Goal: Information Seeking & Learning: Learn about a topic

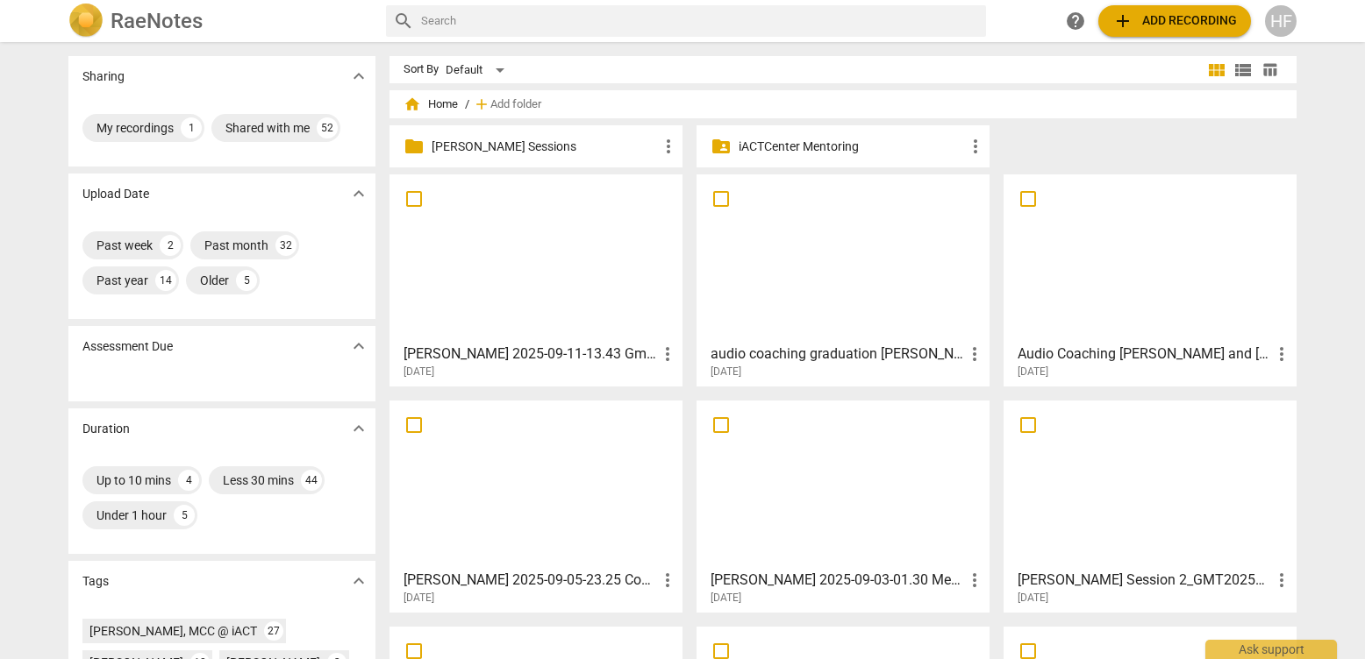
click at [531, 145] on p "[PERSON_NAME] Sessions" at bounding box center [544, 147] width 226 height 18
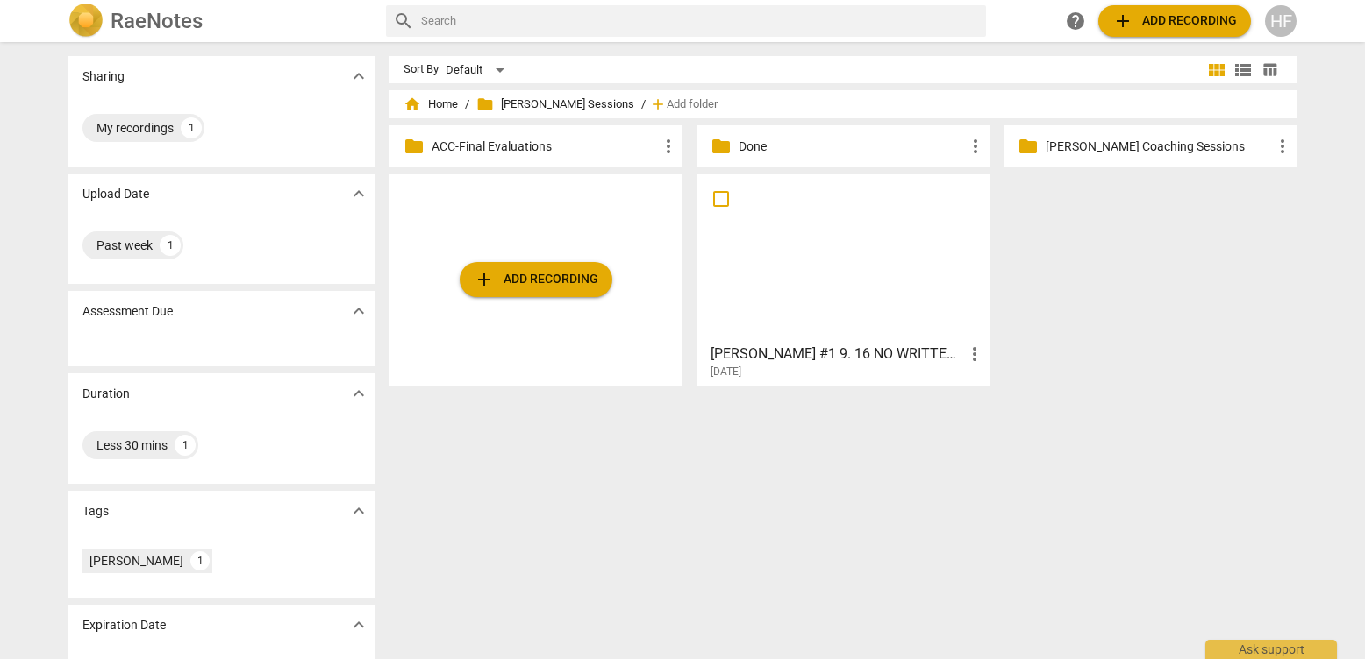
click at [829, 342] on div "[PERSON_NAME] #1 9. 16 NO WRITTEN FEEDBACK more_vert [DATE]" at bounding box center [843, 358] width 282 height 44
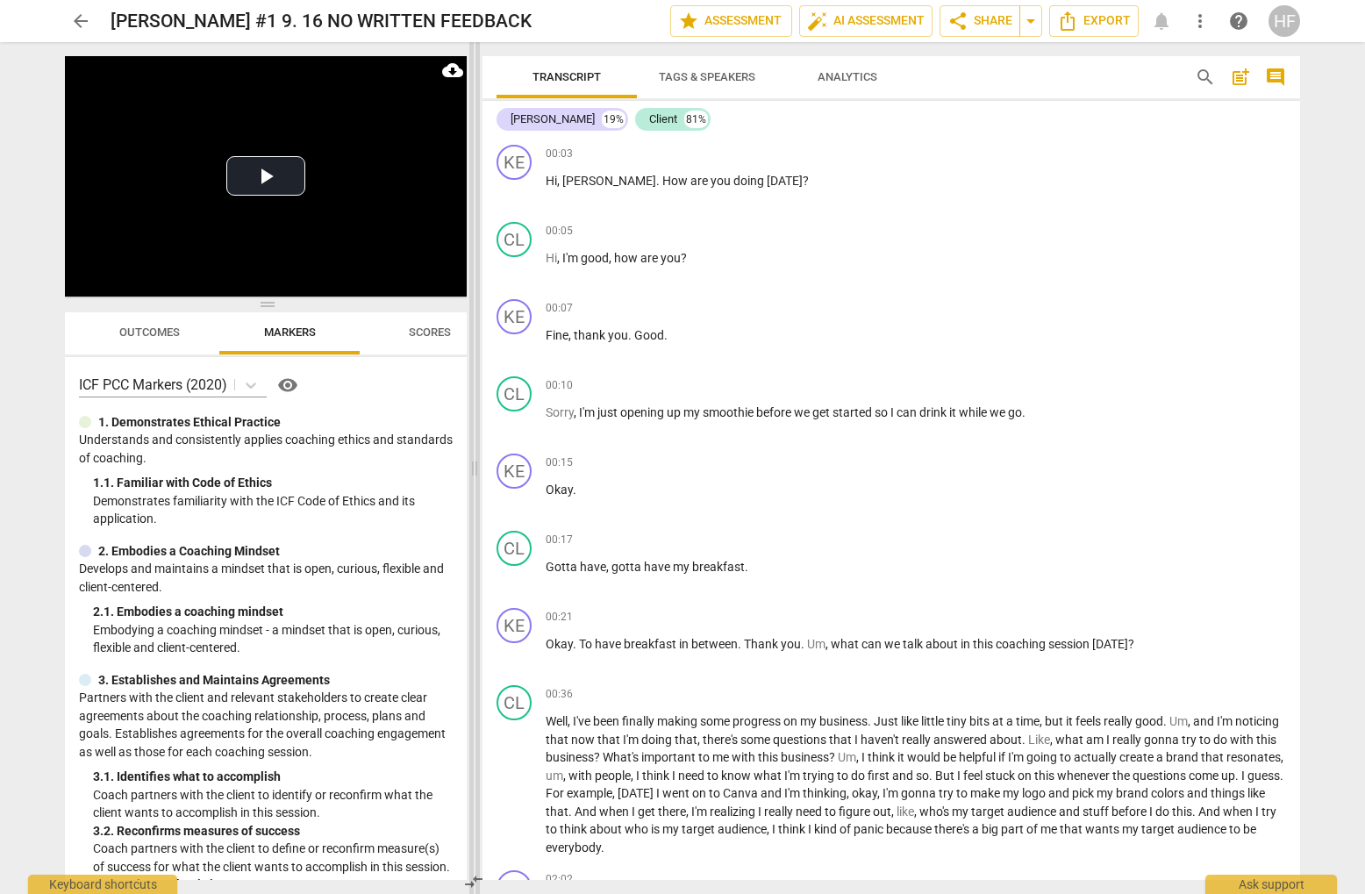
drag, startPoint x: 681, startPoint y: 463, endPoint x: 472, endPoint y: 461, distance: 208.7
click at [472, 461] on span at bounding box center [474, 468] width 11 height 852
drag, startPoint x: 902, startPoint y: 645, endPoint x: 959, endPoint y: 645, distance: 57.0
click at [959, 645] on p "Okay . To have breakfast in between . Thank you . Um , what can we talk about i…" at bounding box center [915, 644] width 740 height 18
click at [996, 616] on icon "button" at bounding box center [1001, 620] width 18 height 21
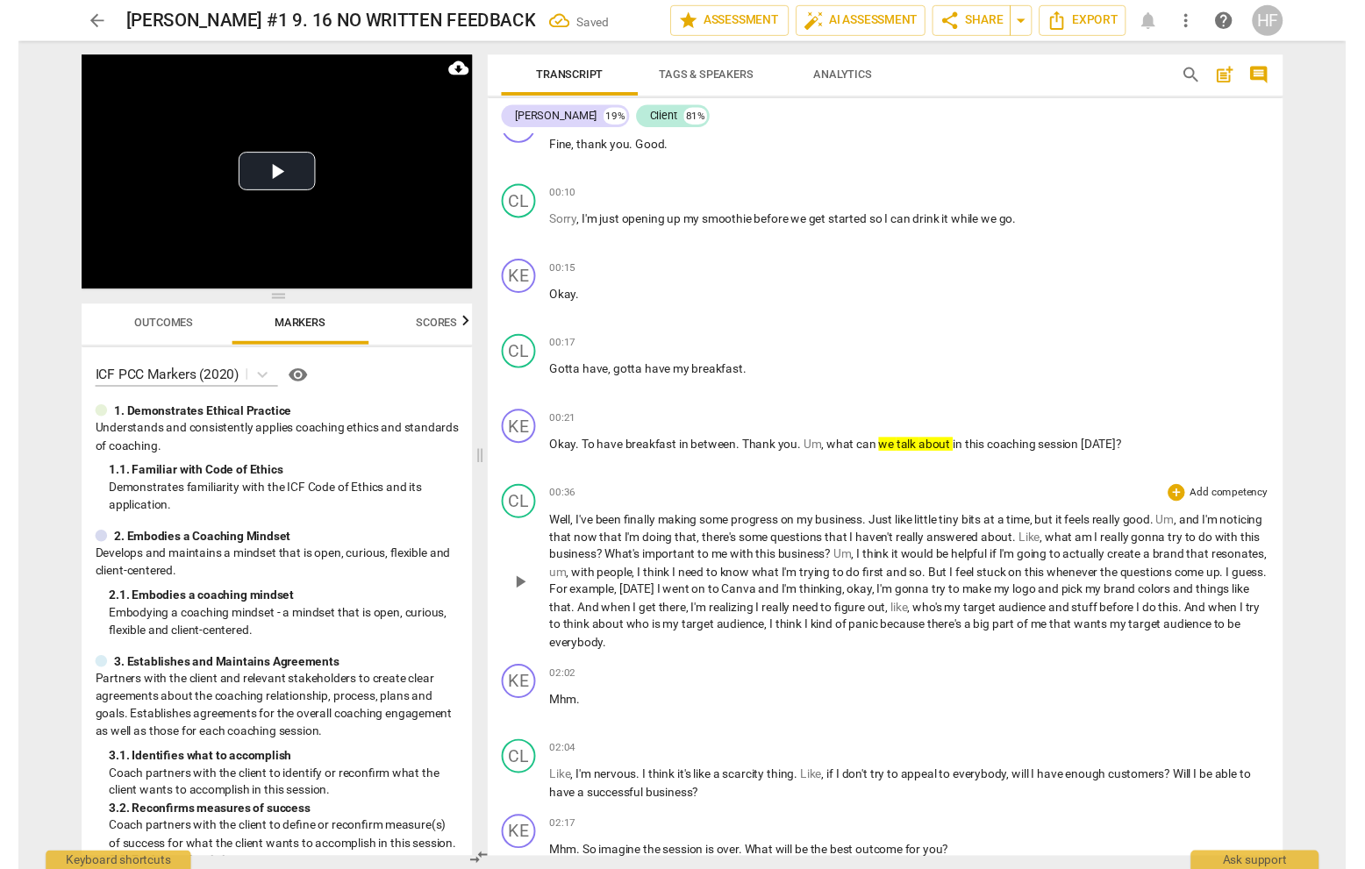
scroll to position [291, 0]
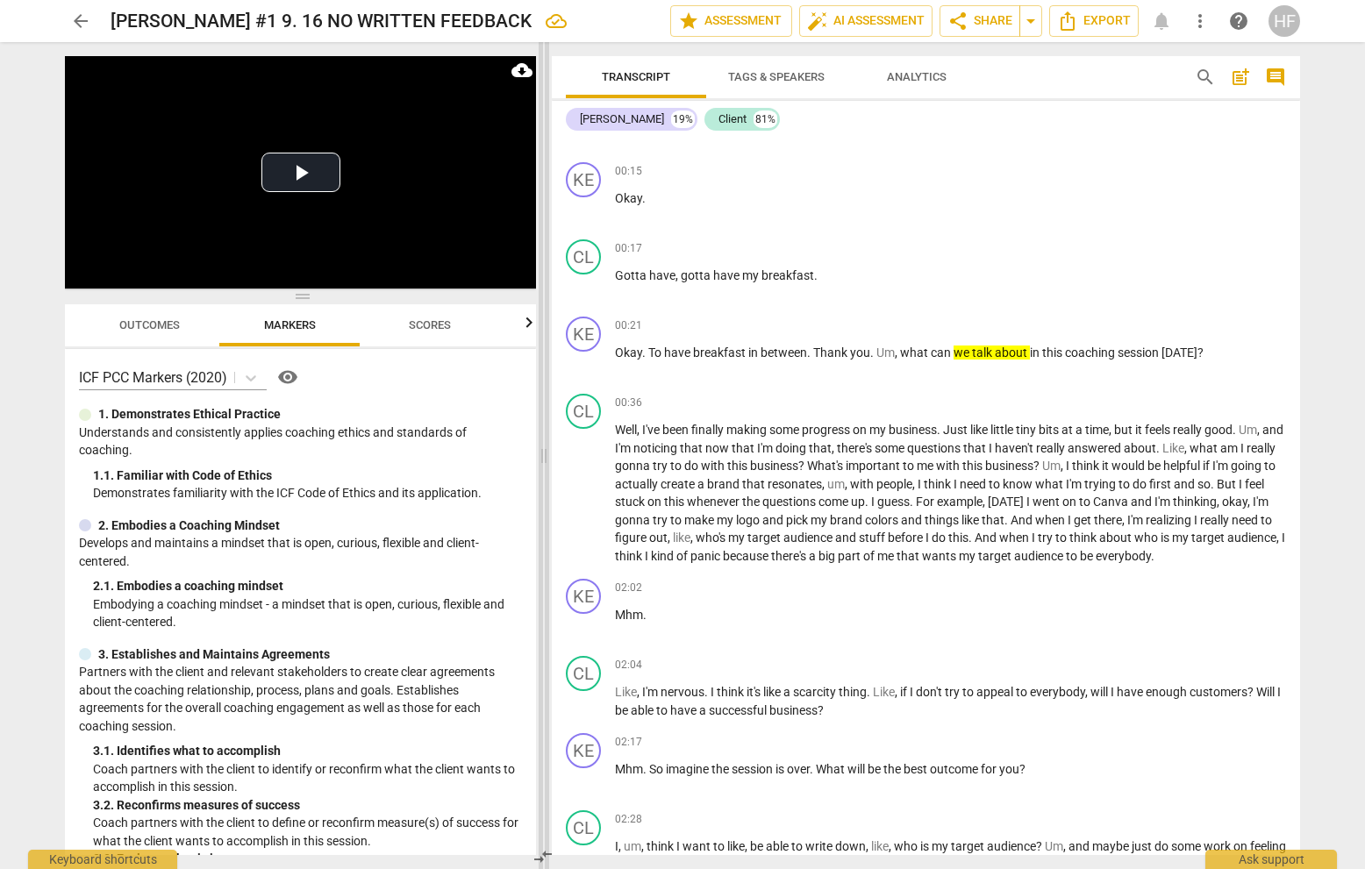
drag, startPoint x: 475, startPoint y: 451, endPoint x: 545, endPoint y: 444, distance: 69.6
click at [545, 444] on span at bounding box center [543, 455] width 11 height 827
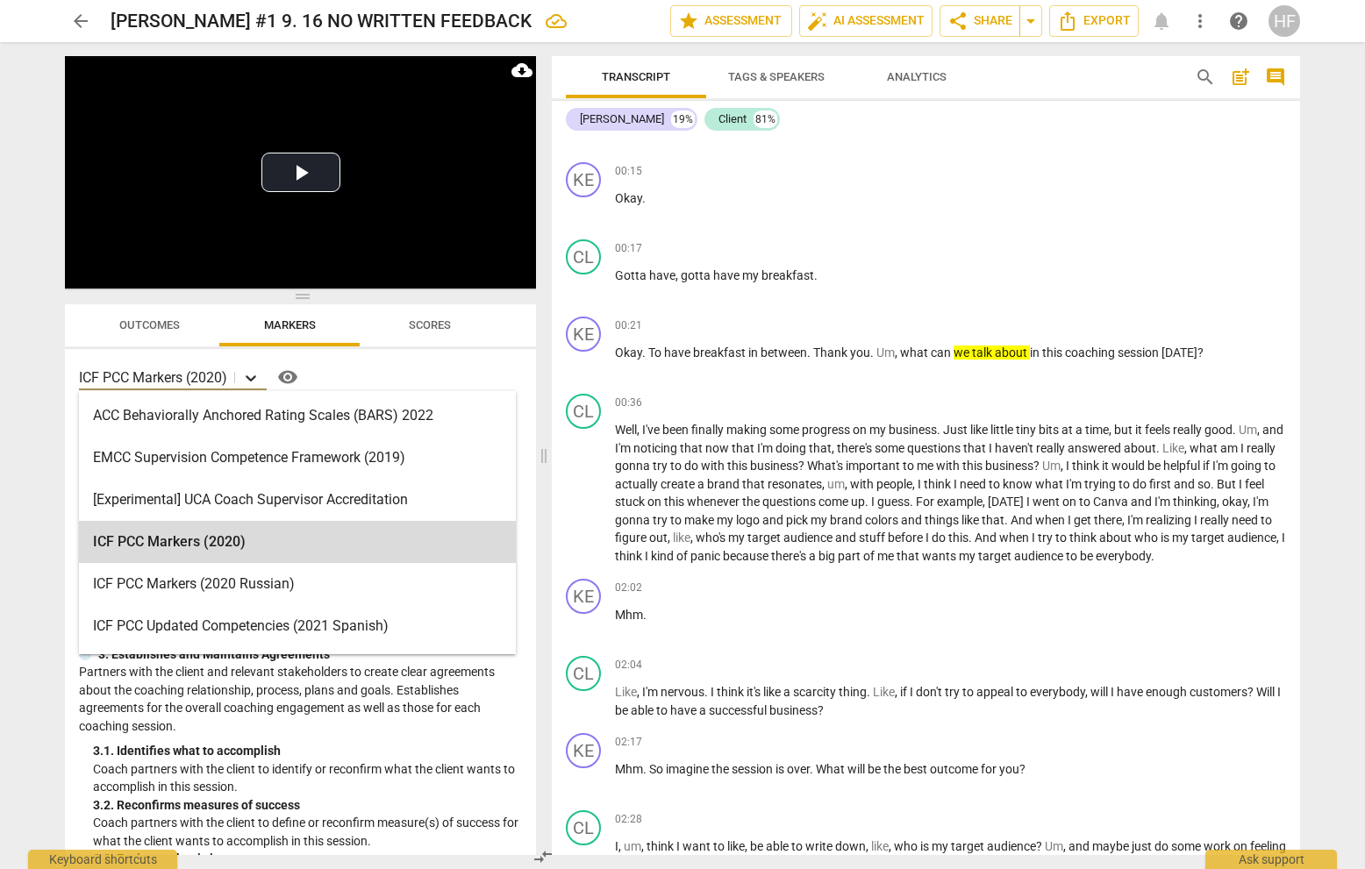
click at [258, 374] on icon at bounding box center [251, 378] width 18 height 18
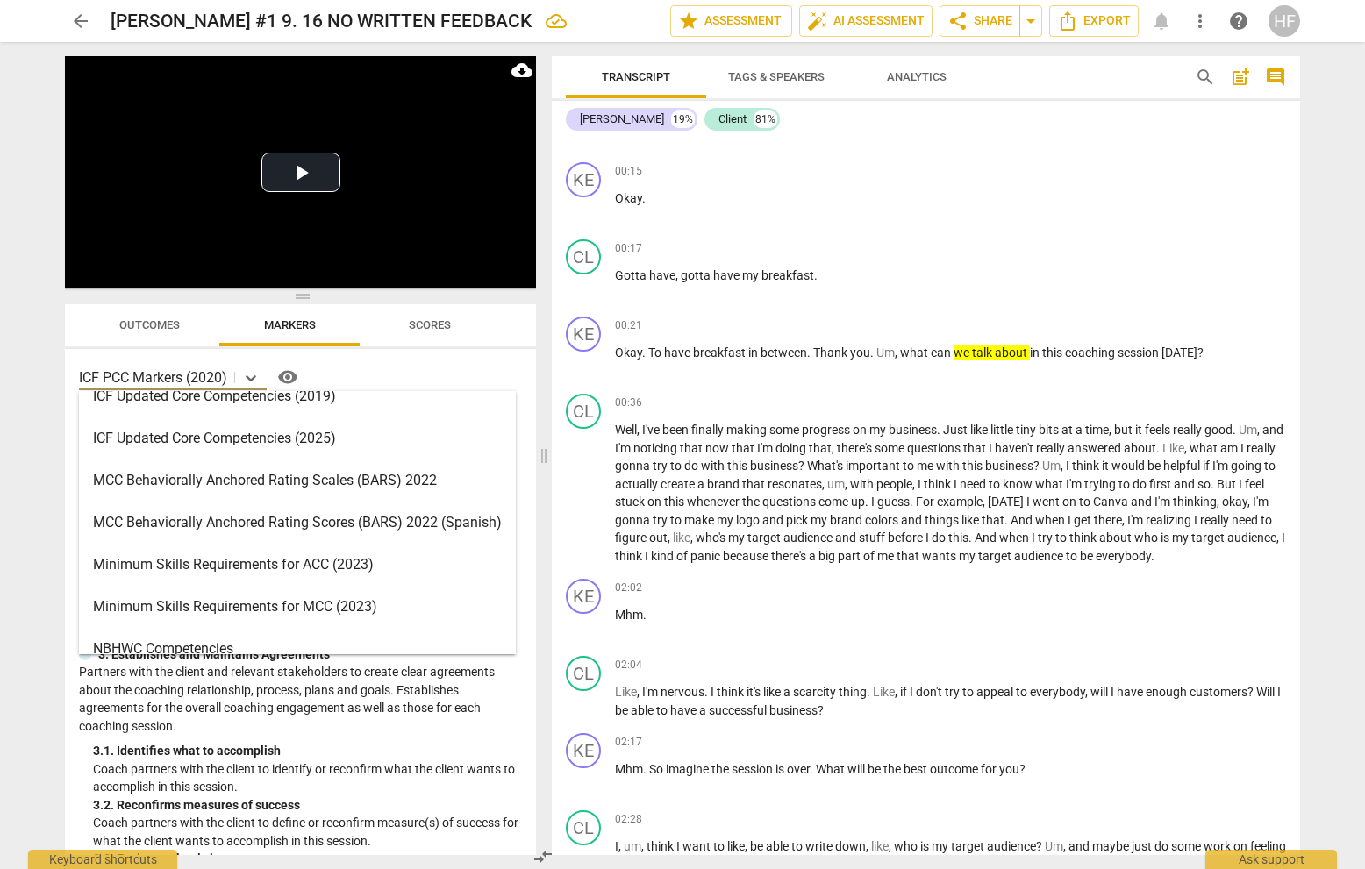
scroll to position [409, 0]
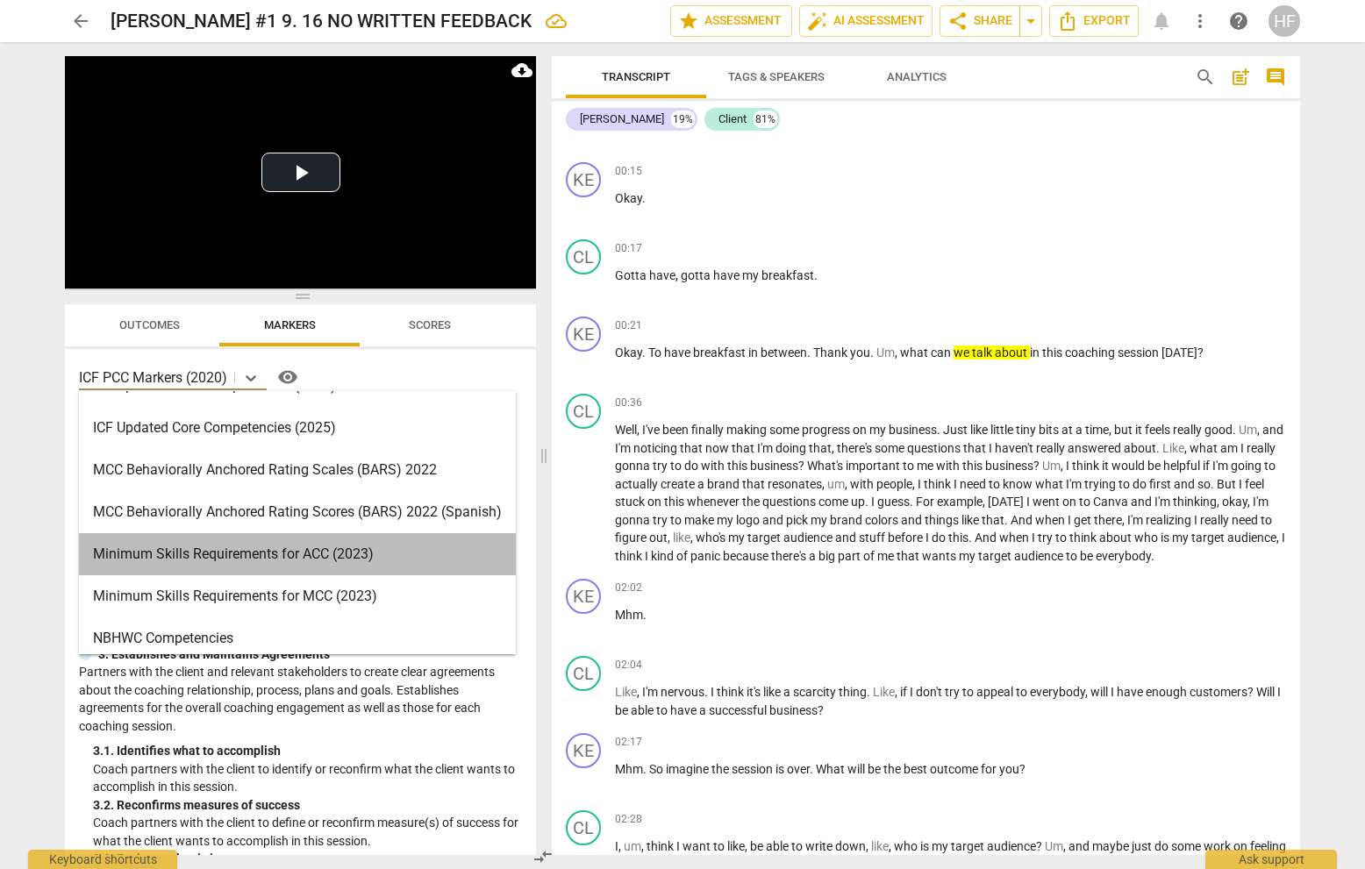
click at [291, 549] on div "Minimum Skills Requirements for ACC (2023)" at bounding box center [297, 554] width 437 height 42
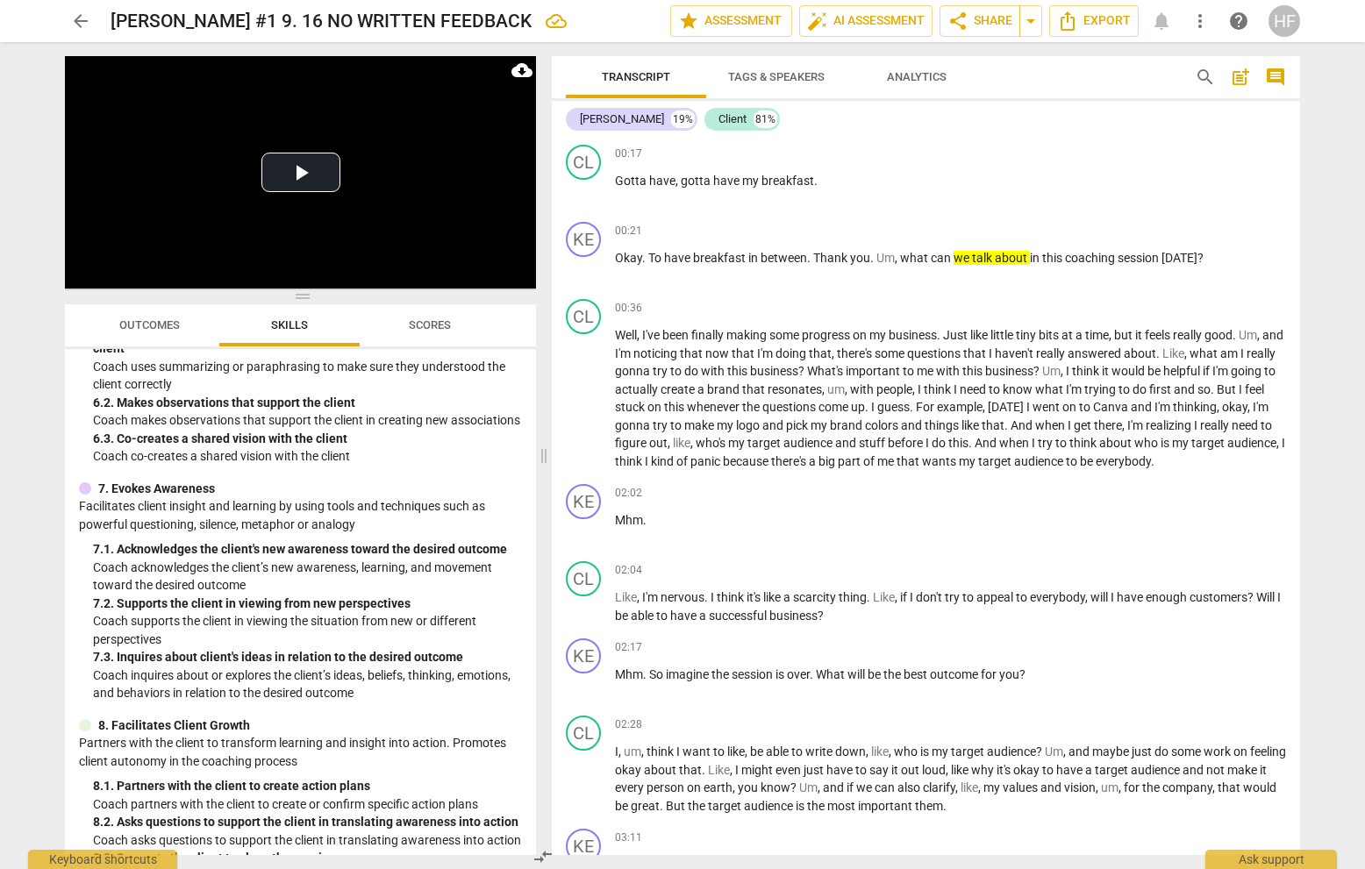
scroll to position [1042, 0]
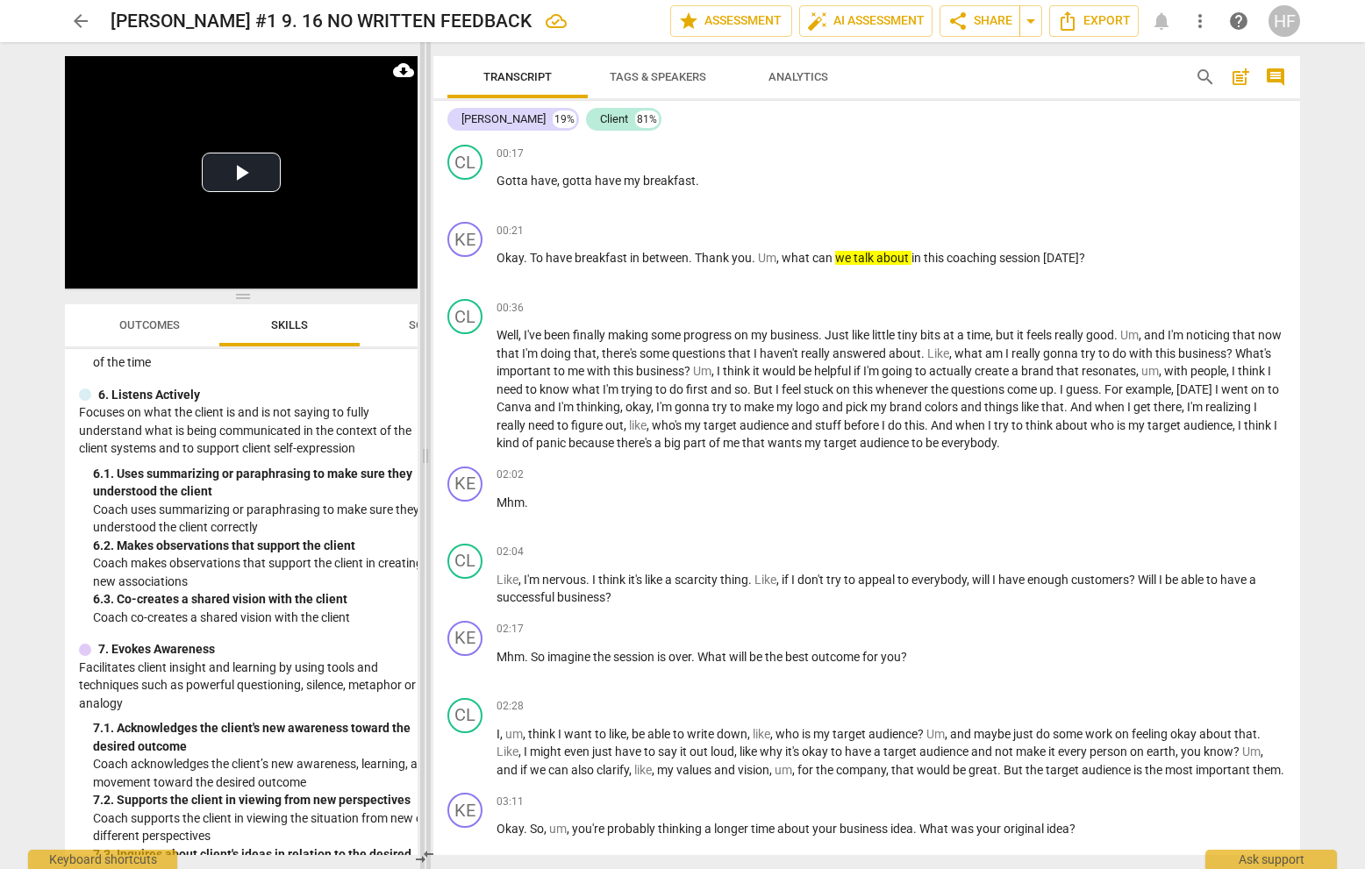
drag, startPoint x: 545, startPoint y: 452, endPoint x: 426, endPoint y: 454, distance: 118.4
click at [426, 454] on span at bounding box center [425, 455] width 11 height 827
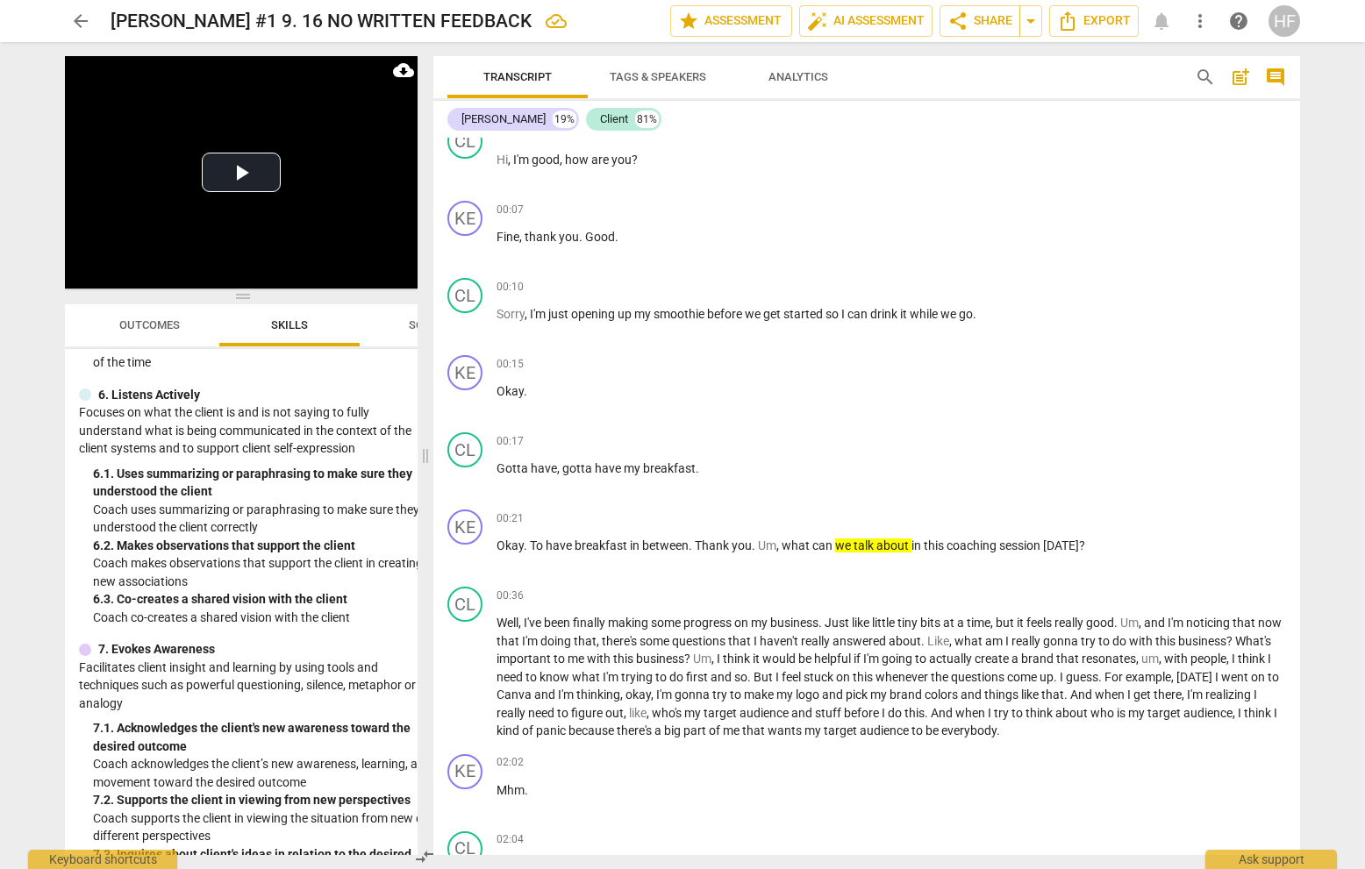
scroll to position [112, 0]
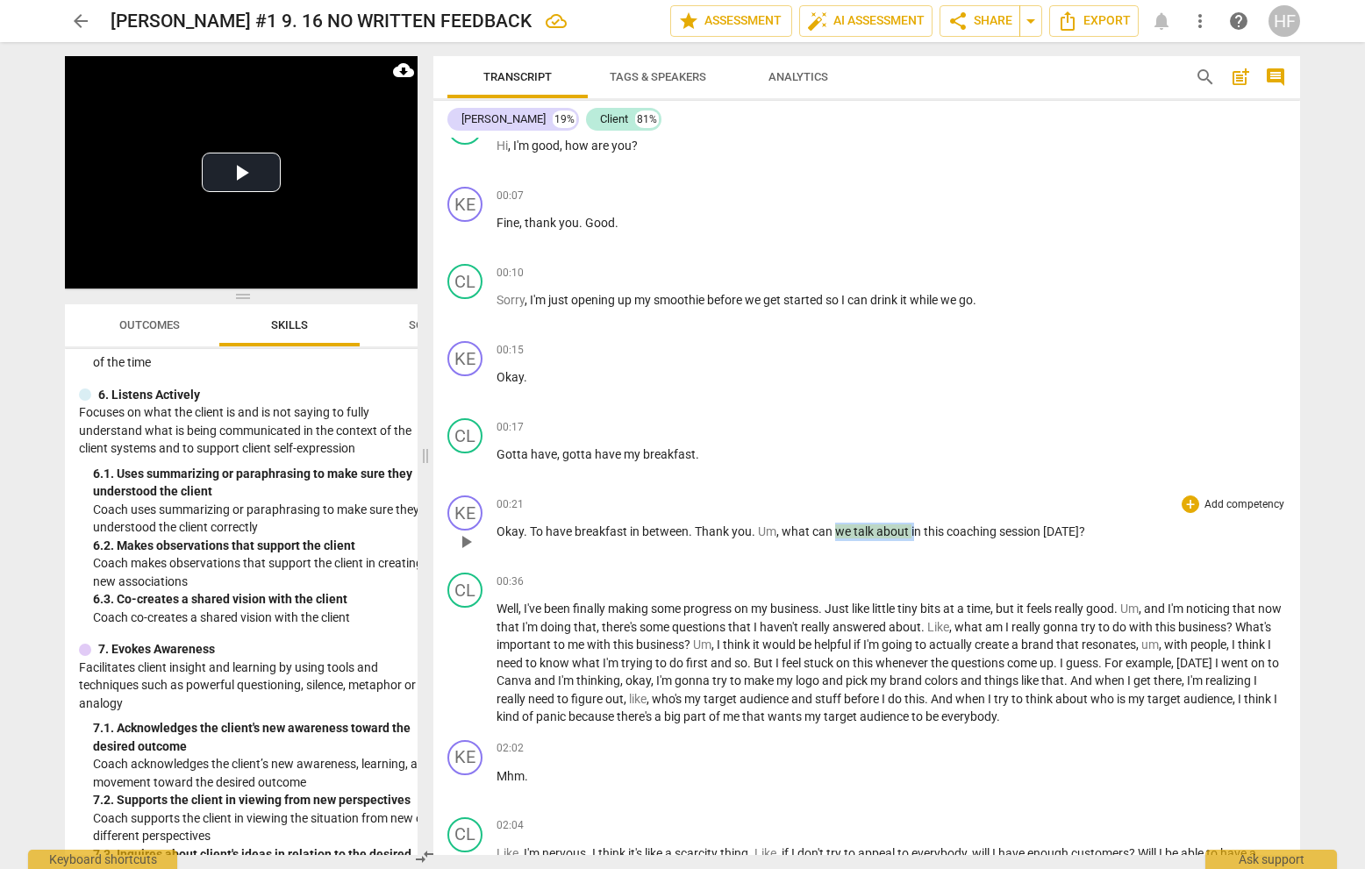
drag, startPoint x: 640, startPoint y: 659, endPoint x: 916, endPoint y: 531, distance: 304.0
click at [916, 531] on p "Okay . To have breakfast in between . Thank you . Um , what can we talk about i…" at bounding box center [890, 532] width 789 height 18
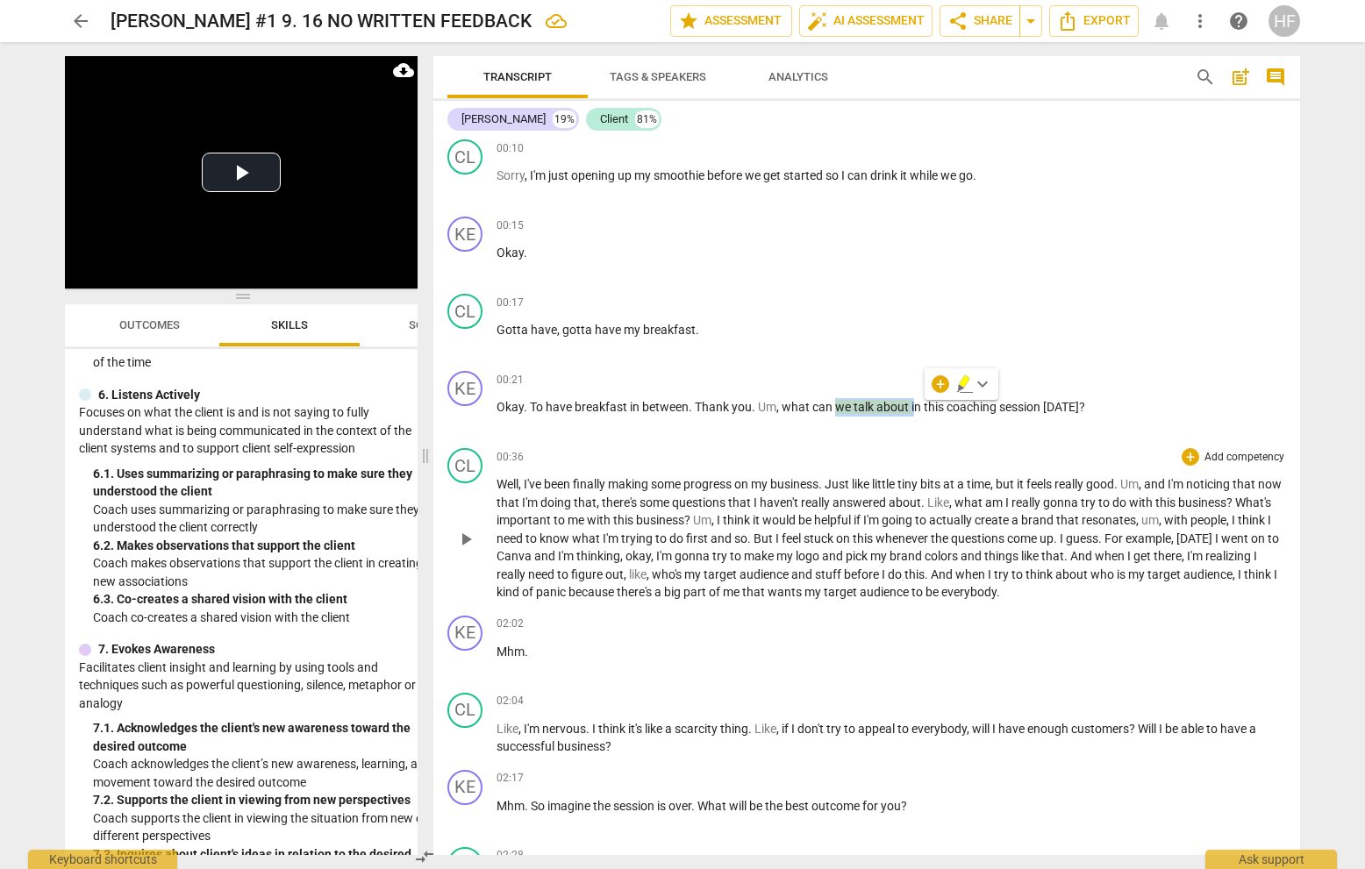
scroll to position [-15, 1]
click at [462, 540] on button "play_arrow" at bounding box center [466, 539] width 28 height 28
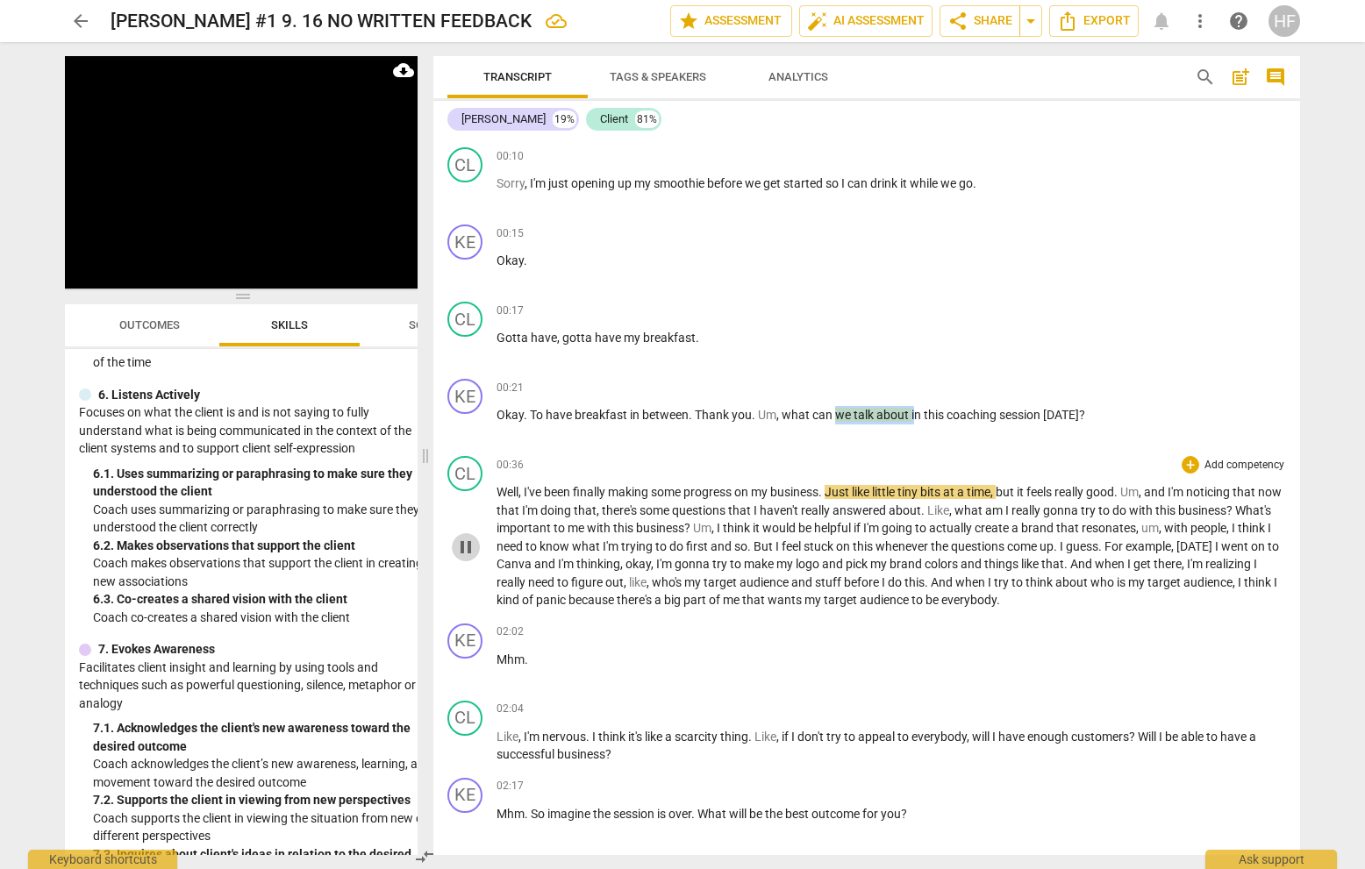
click at [467, 538] on span "pause" at bounding box center [465, 547] width 21 height 21
click at [467, 549] on span "play_arrow" at bounding box center [465, 547] width 21 height 21
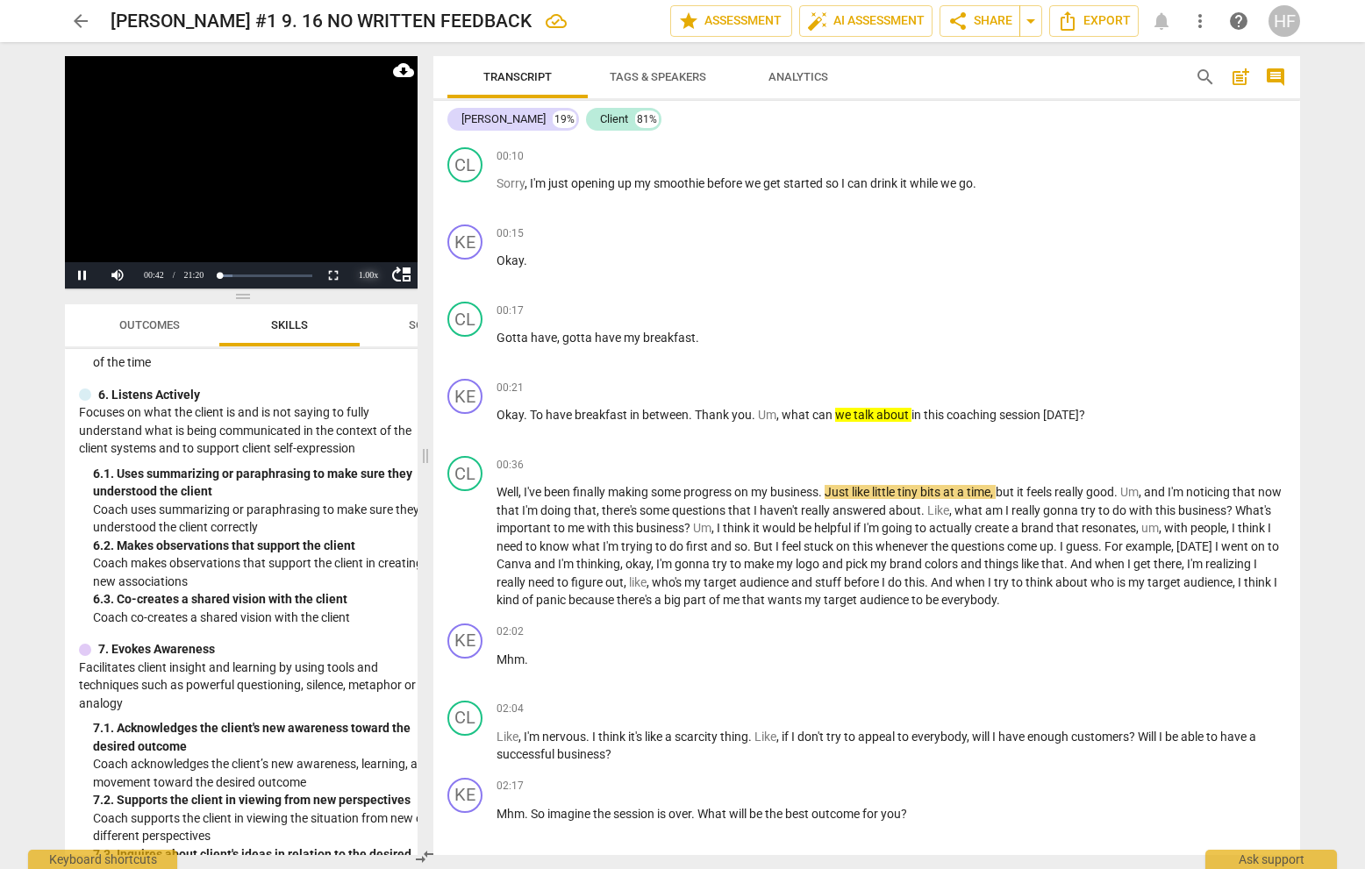
click at [352, 272] on div "1.00 x" at bounding box center [368, 275] width 35 height 26
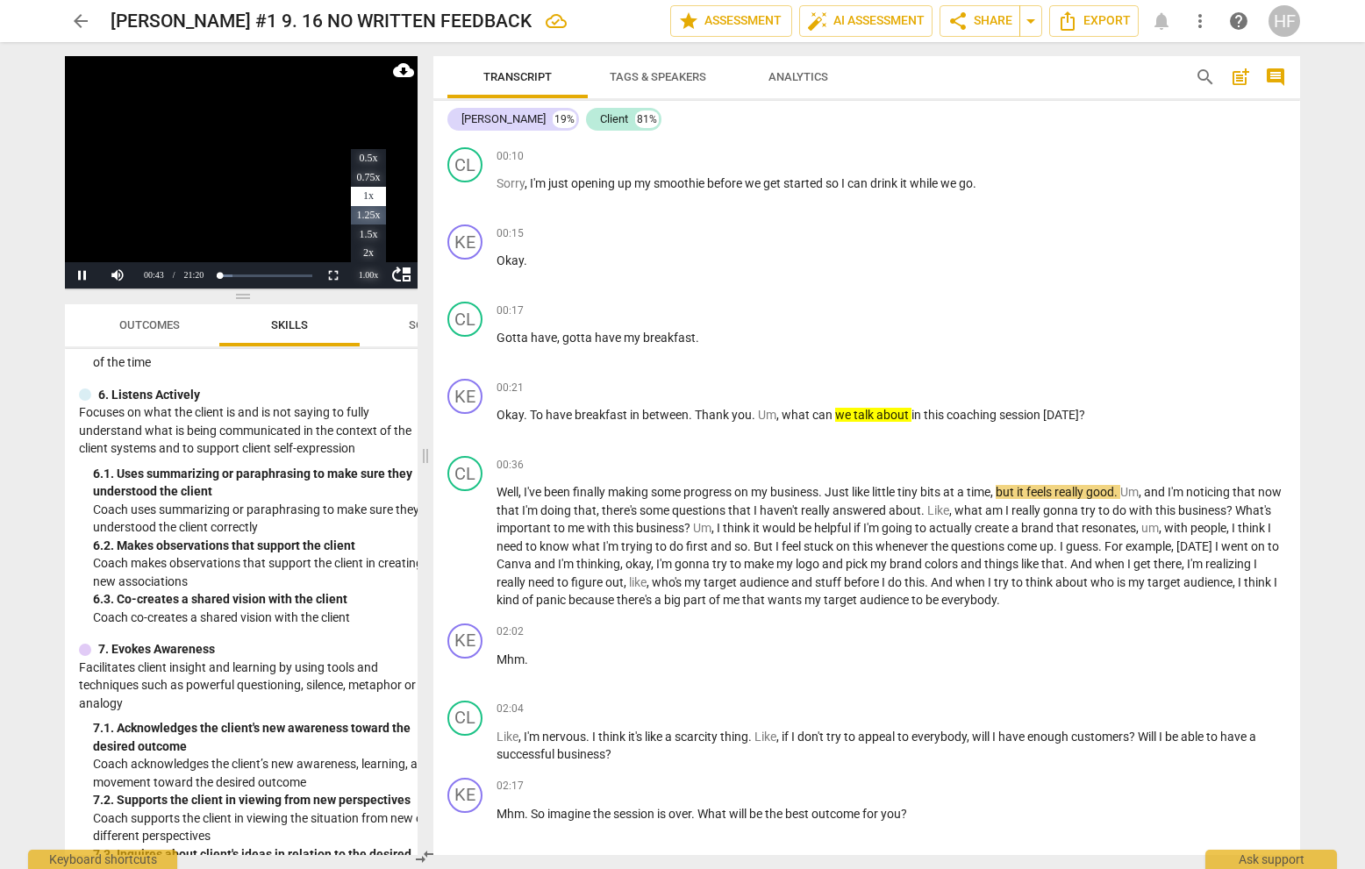
click at [370, 217] on li "1.25x" at bounding box center [368, 215] width 35 height 19
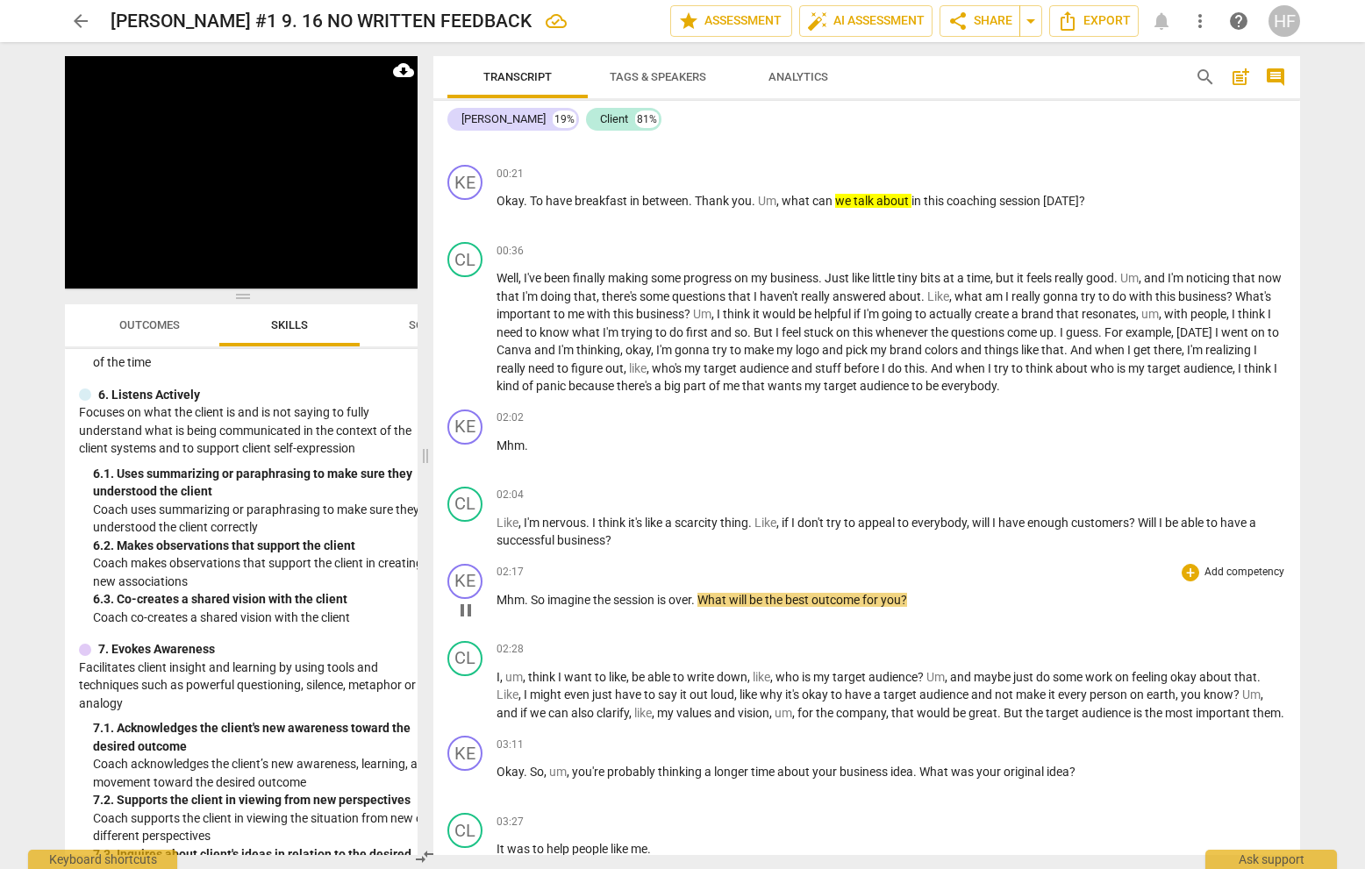
scroll to position [442, 0]
click at [454, 606] on span "pause" at bounding box center [466, 611] width 28 height 21
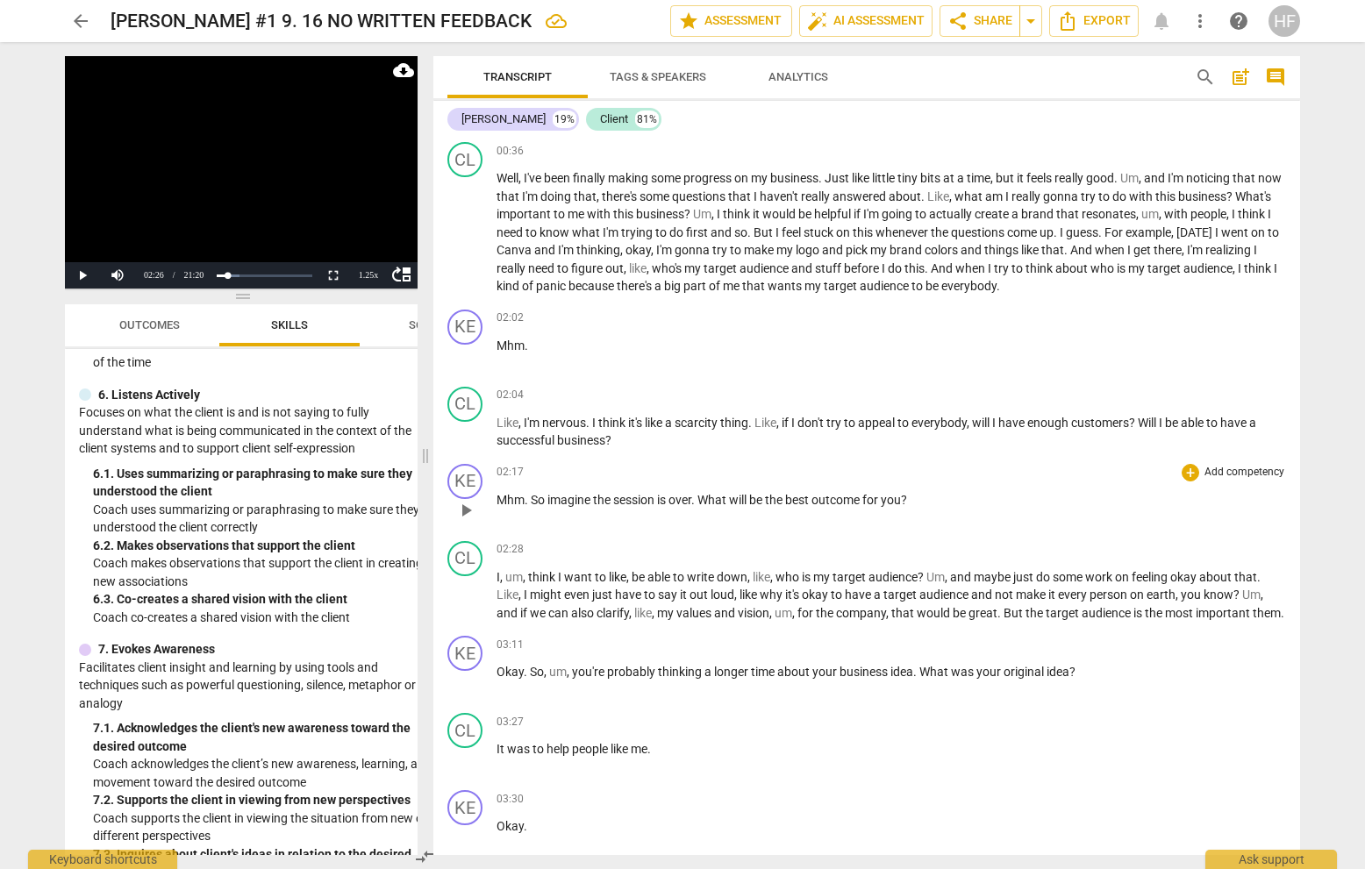
scroll to position [546, 0]
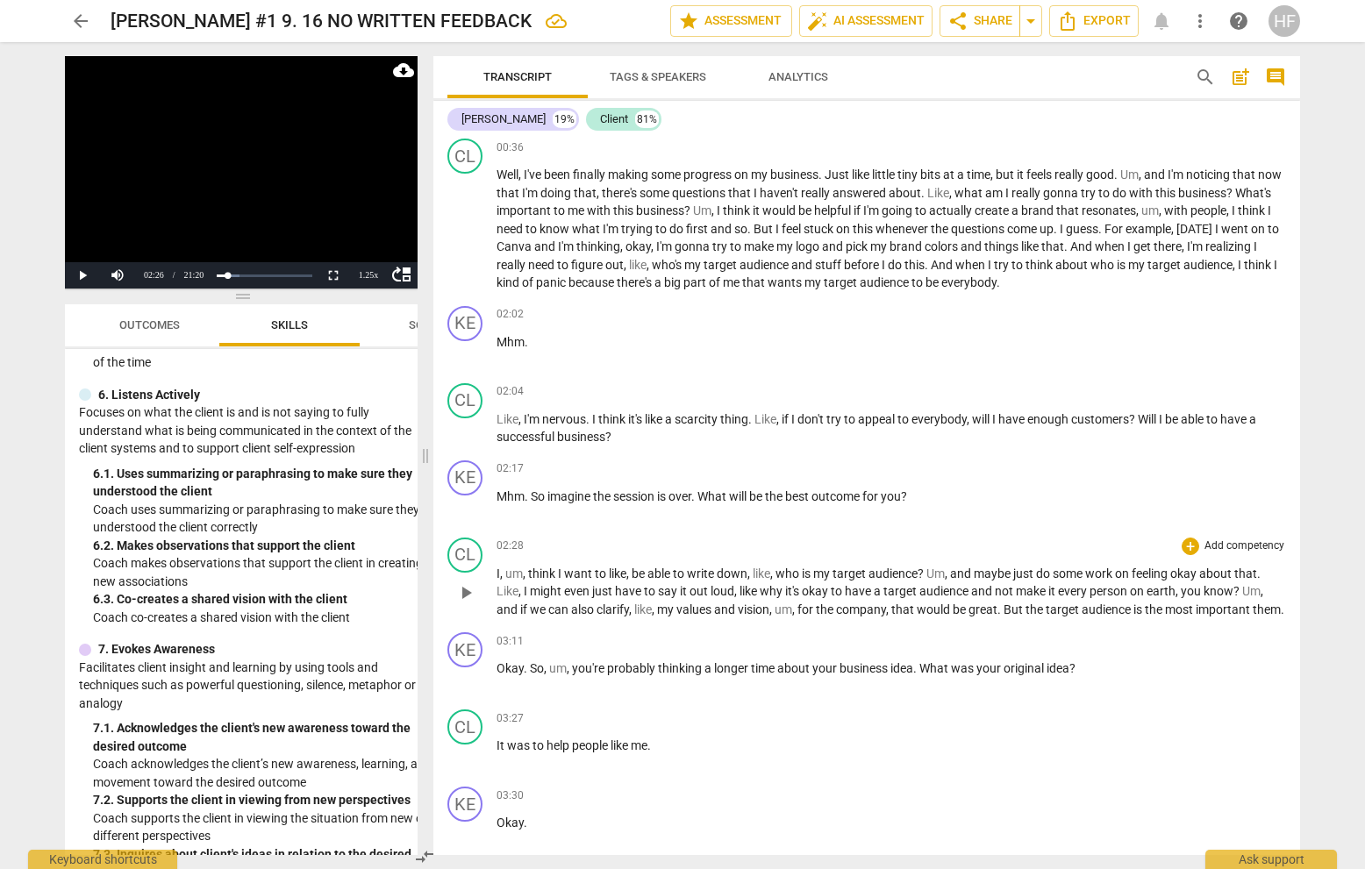
click at [467, 600] on span "play_arrow" at bounding box center [465, 592] width 21 height 21
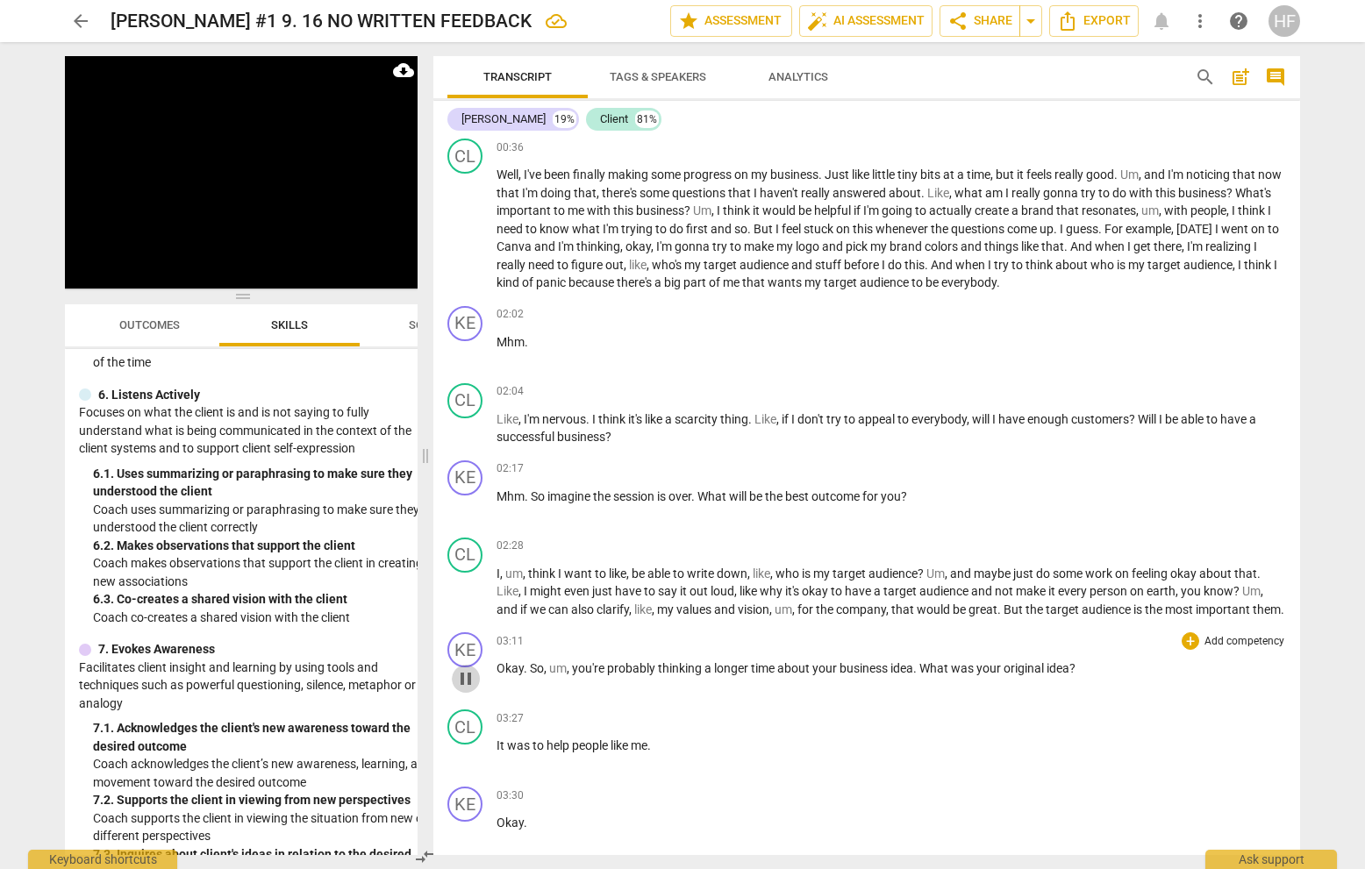
click at [471, 659] on span "pause" at bounding box center [465, 678] width 21 height 21
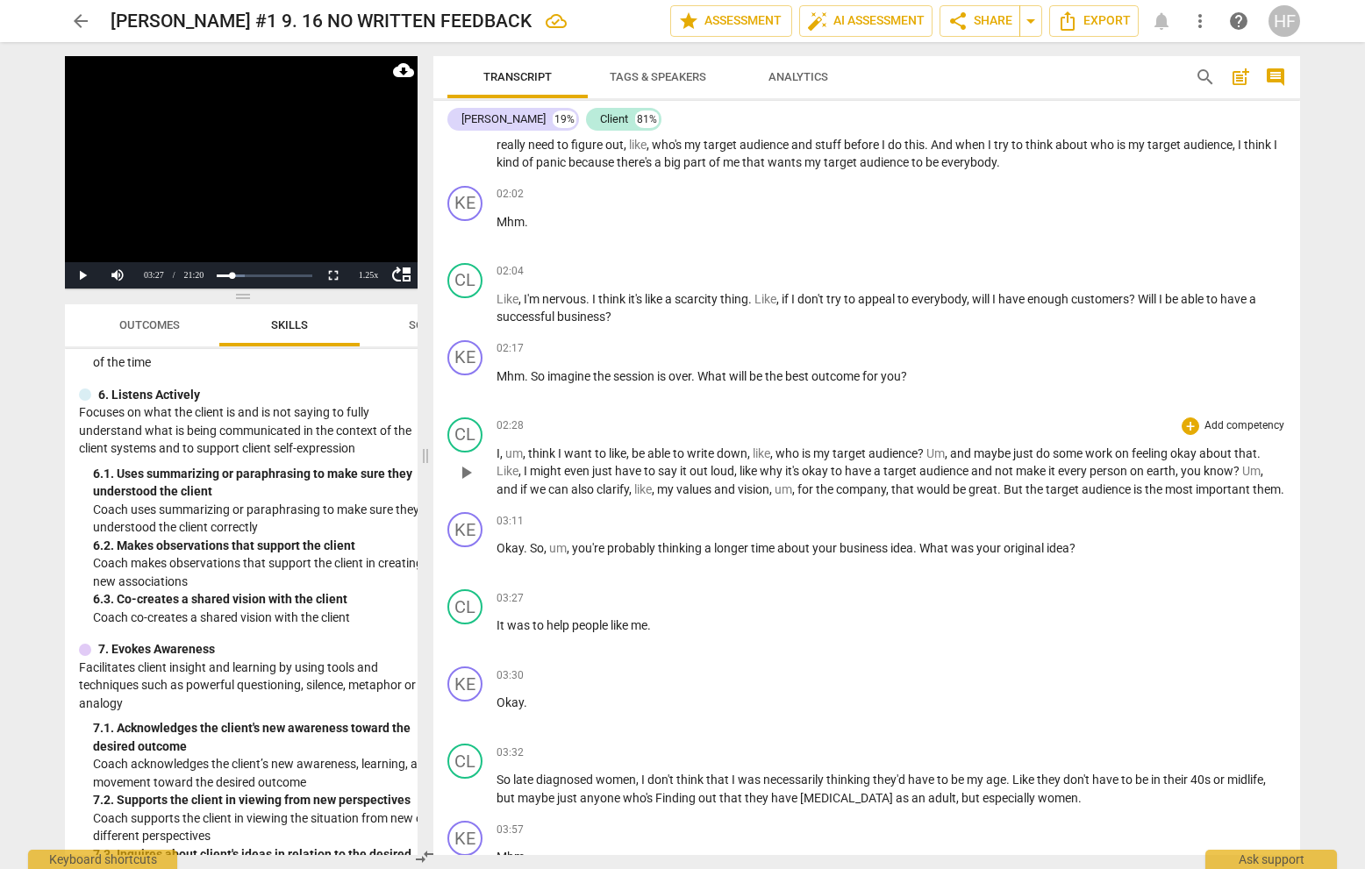
scroll to position [668, 0]
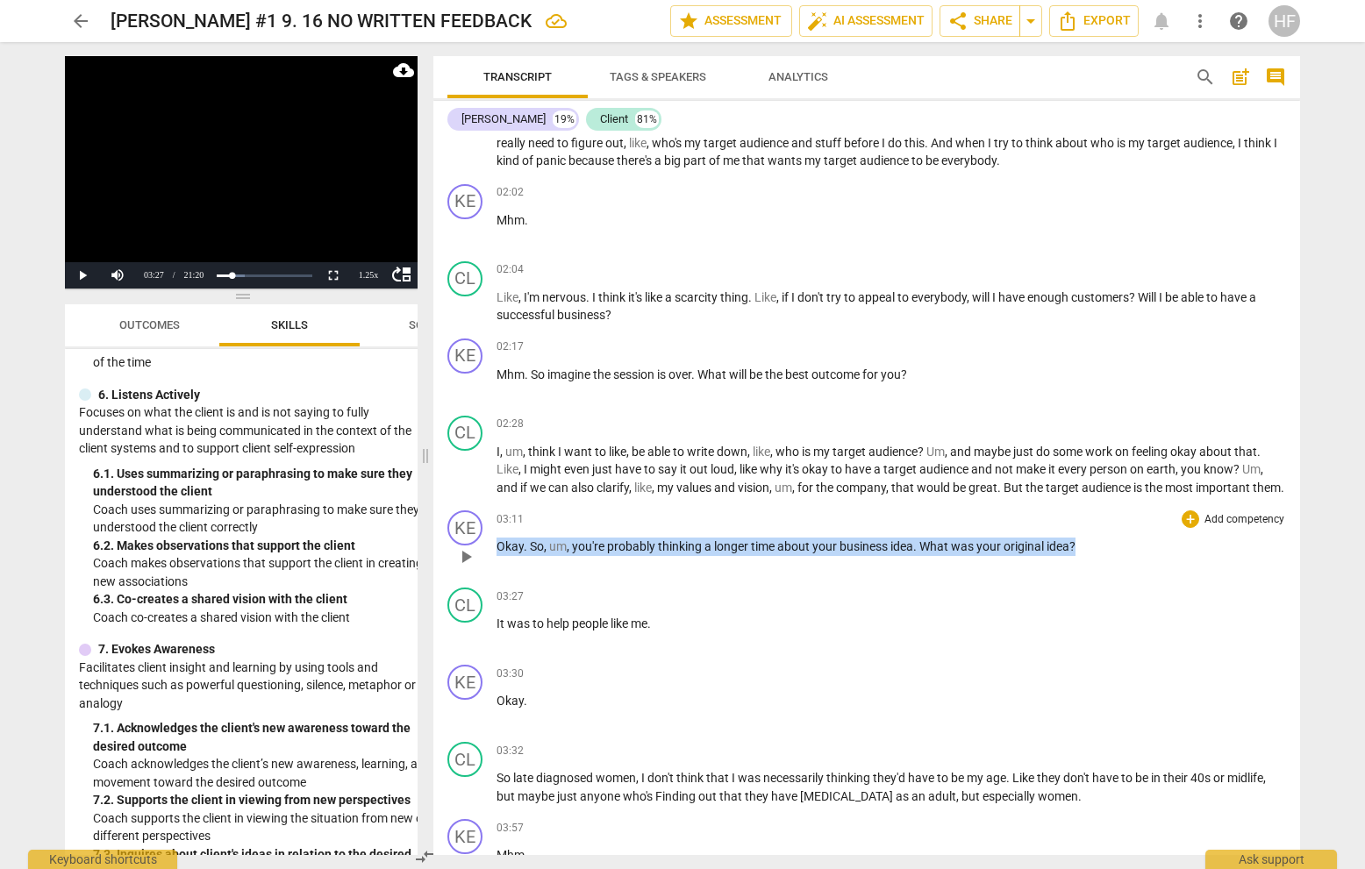
drag, startPoint x: 499, startPoint y: 560, endPoint x: 1097, endPoint y: 558, distance: 598.1
click at [1097, 556] on p "Okay . So , um , you're probably thinking a longer time about your business ide…" at bounding box center [890, 547] width 789 height 18
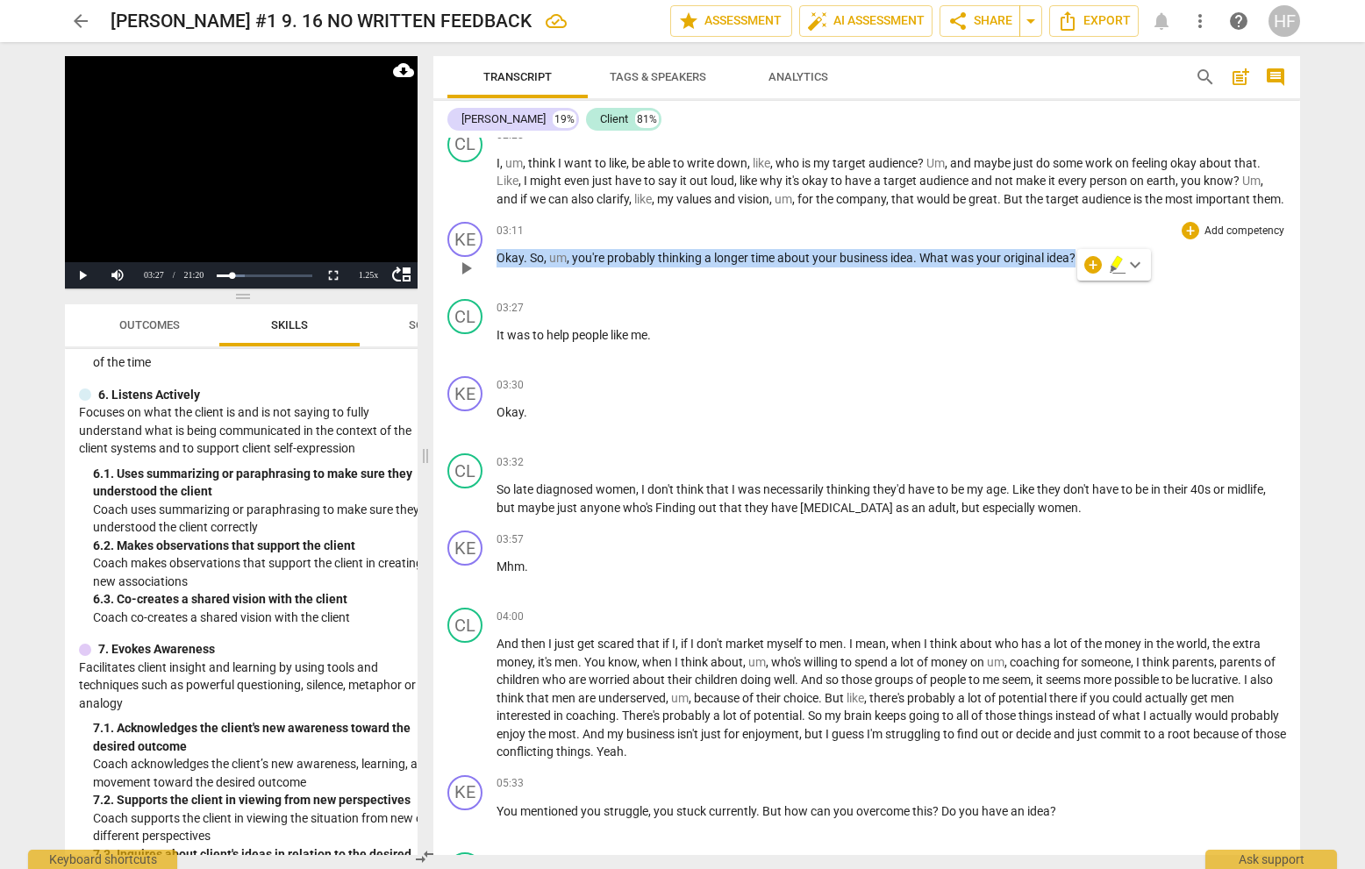
scroll to position [856, 0]
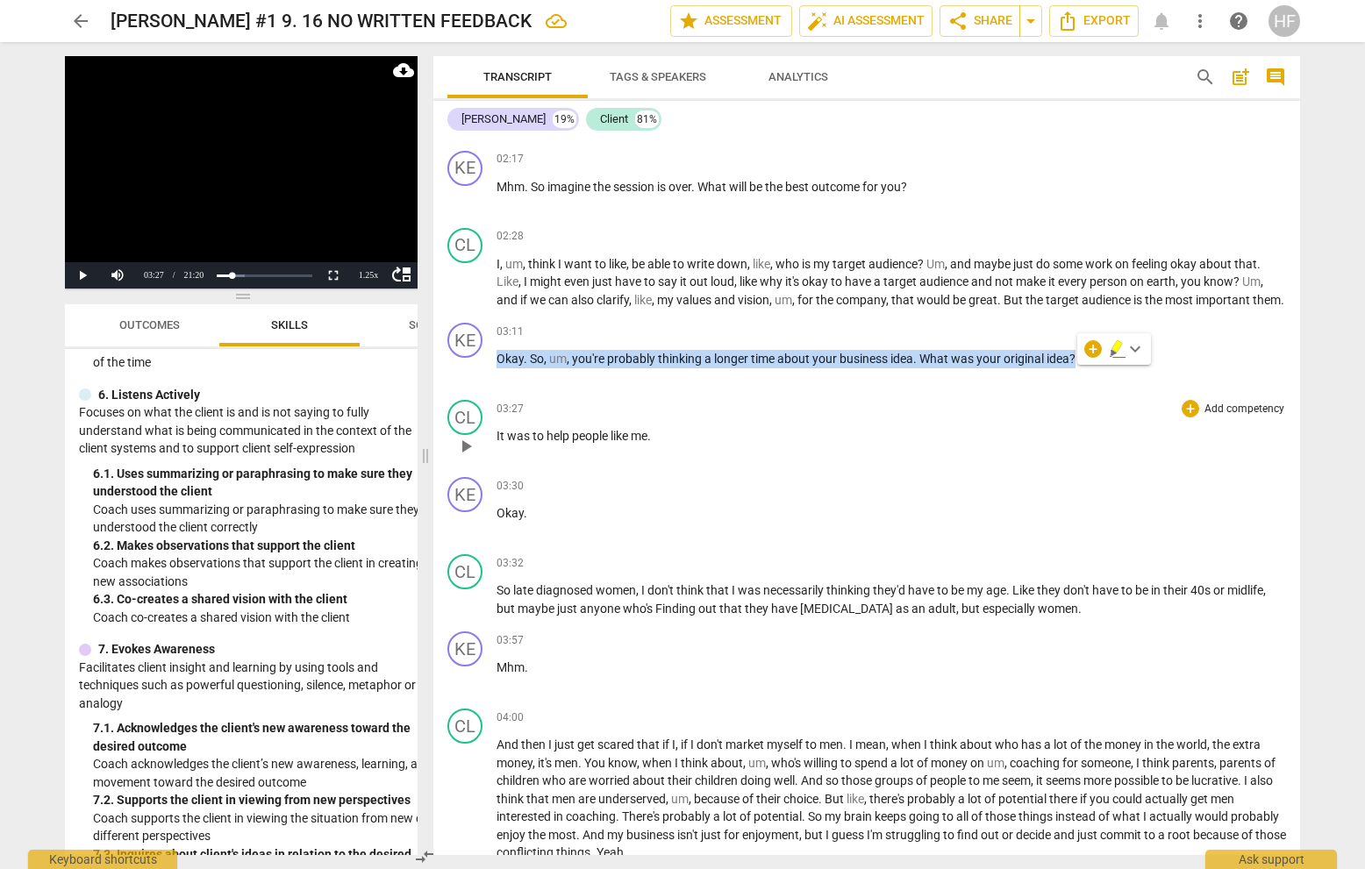
click at [471, 457] on span "play_arrow" at bounding box center [465, 446] width 21 height 21
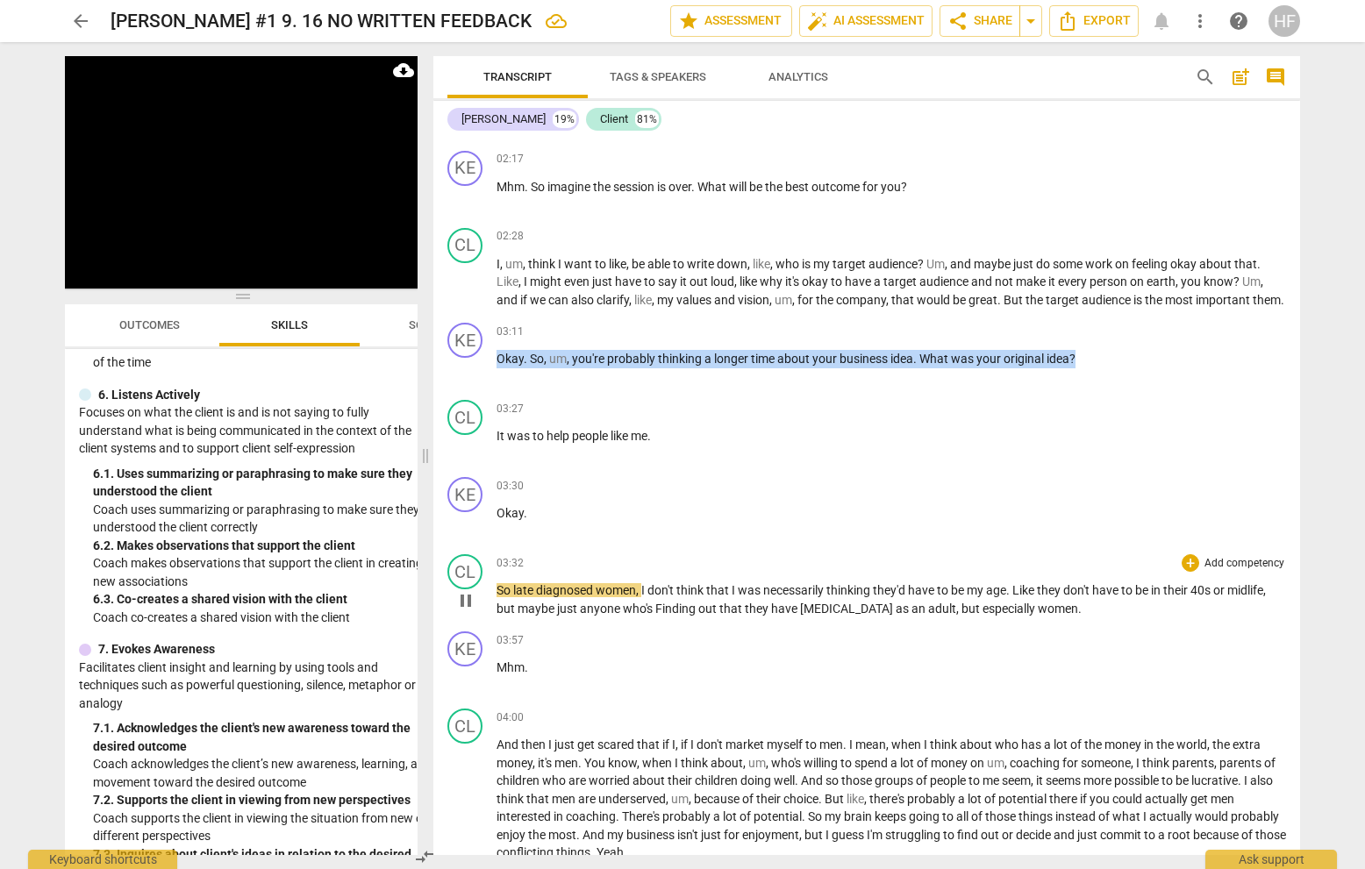
scroll to position [940, 0]
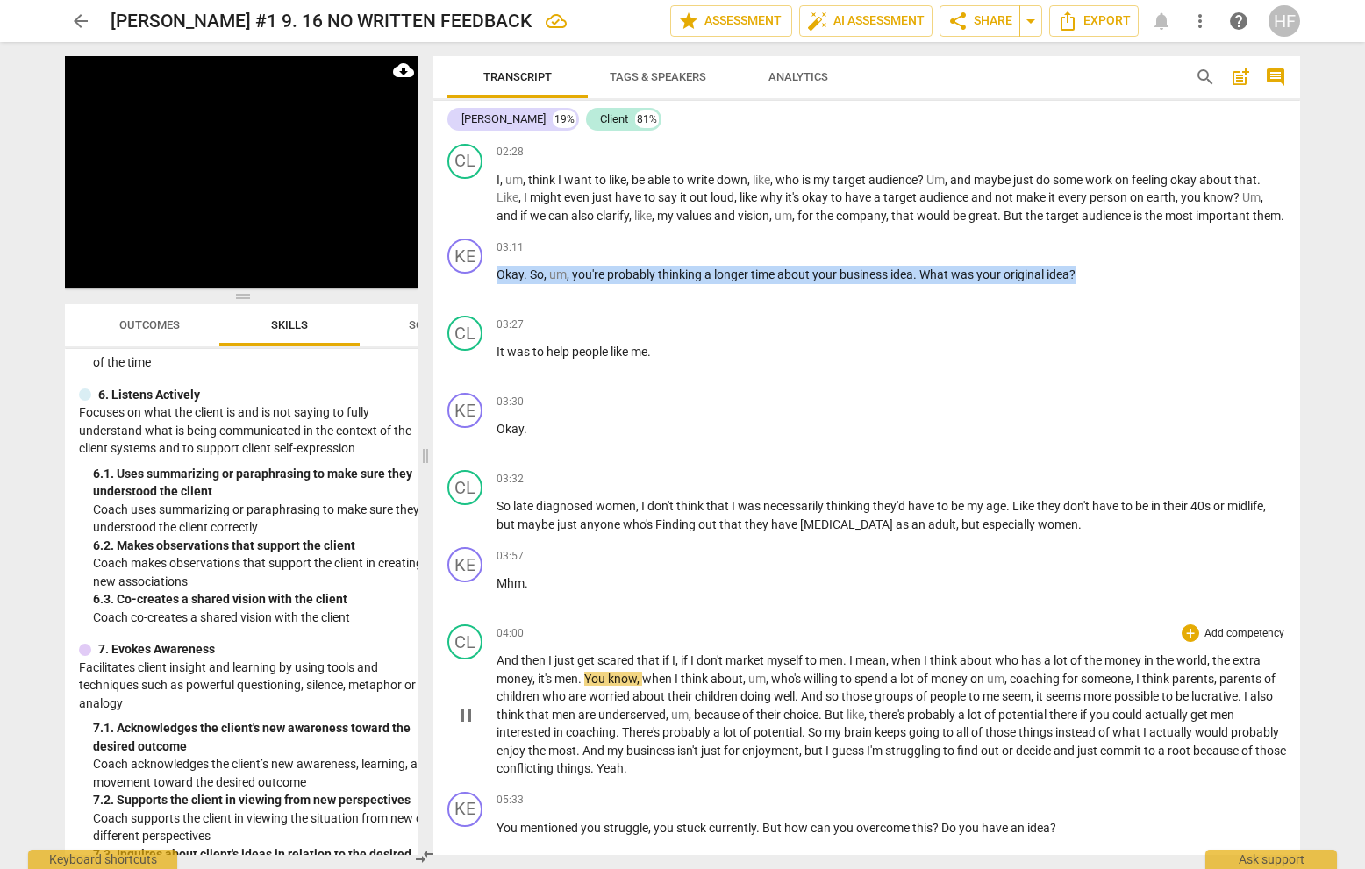
click at [463, 659] on button "pause" at bounding box center [466, 716] width 28 height 28
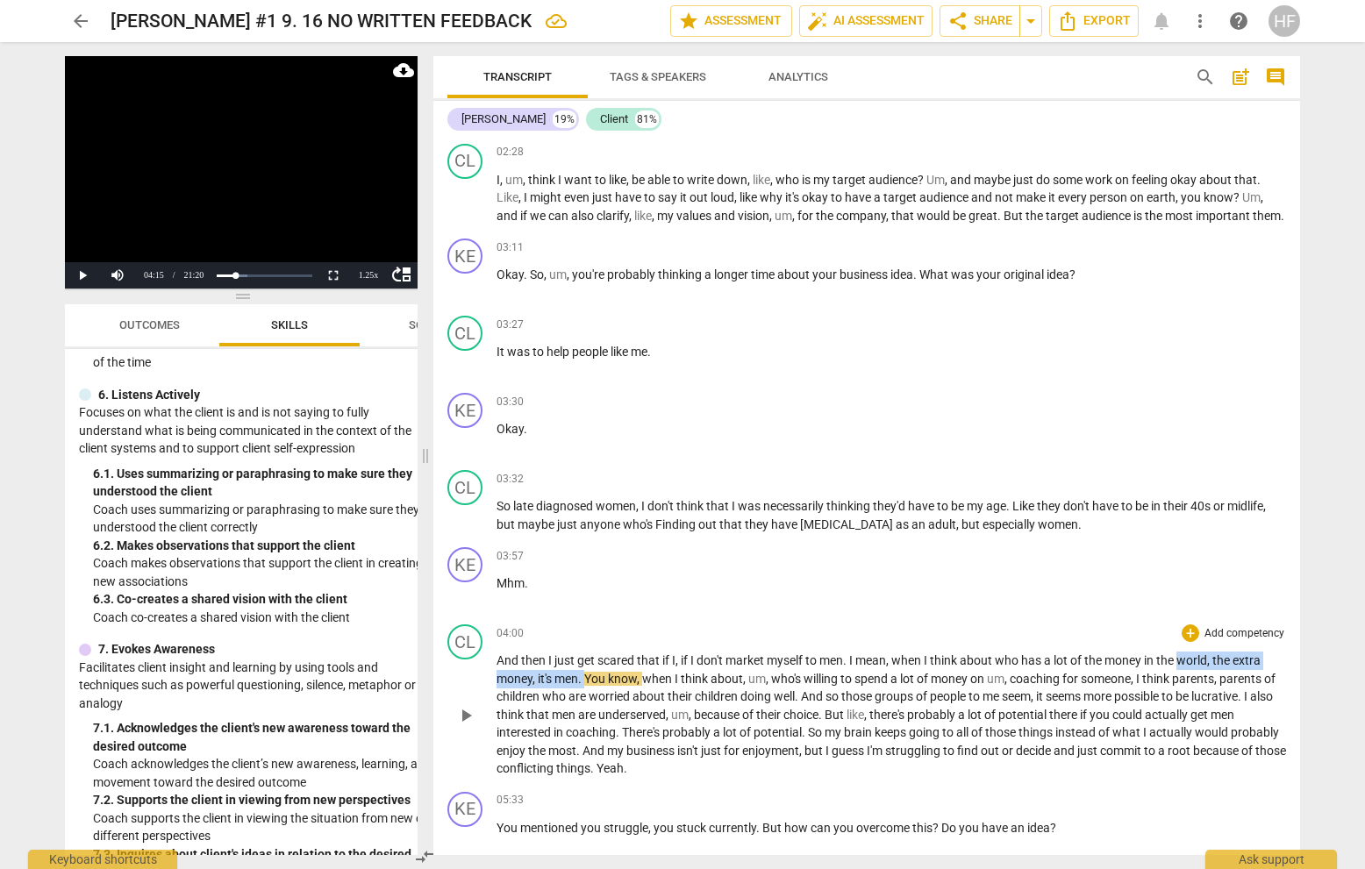
drag, startPoint x: 1182, startPoint y: 674, endPoint x: 587, endPoint y: 684, distance: 595.5
click at [587, 659] on p "And then I just get scared that if I , if I don't market myself to men . I mean…" at bounding box center [890, 715] width 789 height 126
drag, startPoint x: 623, startPoint y: 669, endPoint x: 727, endPoint y: 715, distance: 113.9
click at [623, 659] on icon "button" at bounding box center [626, 665] width 11 height 12
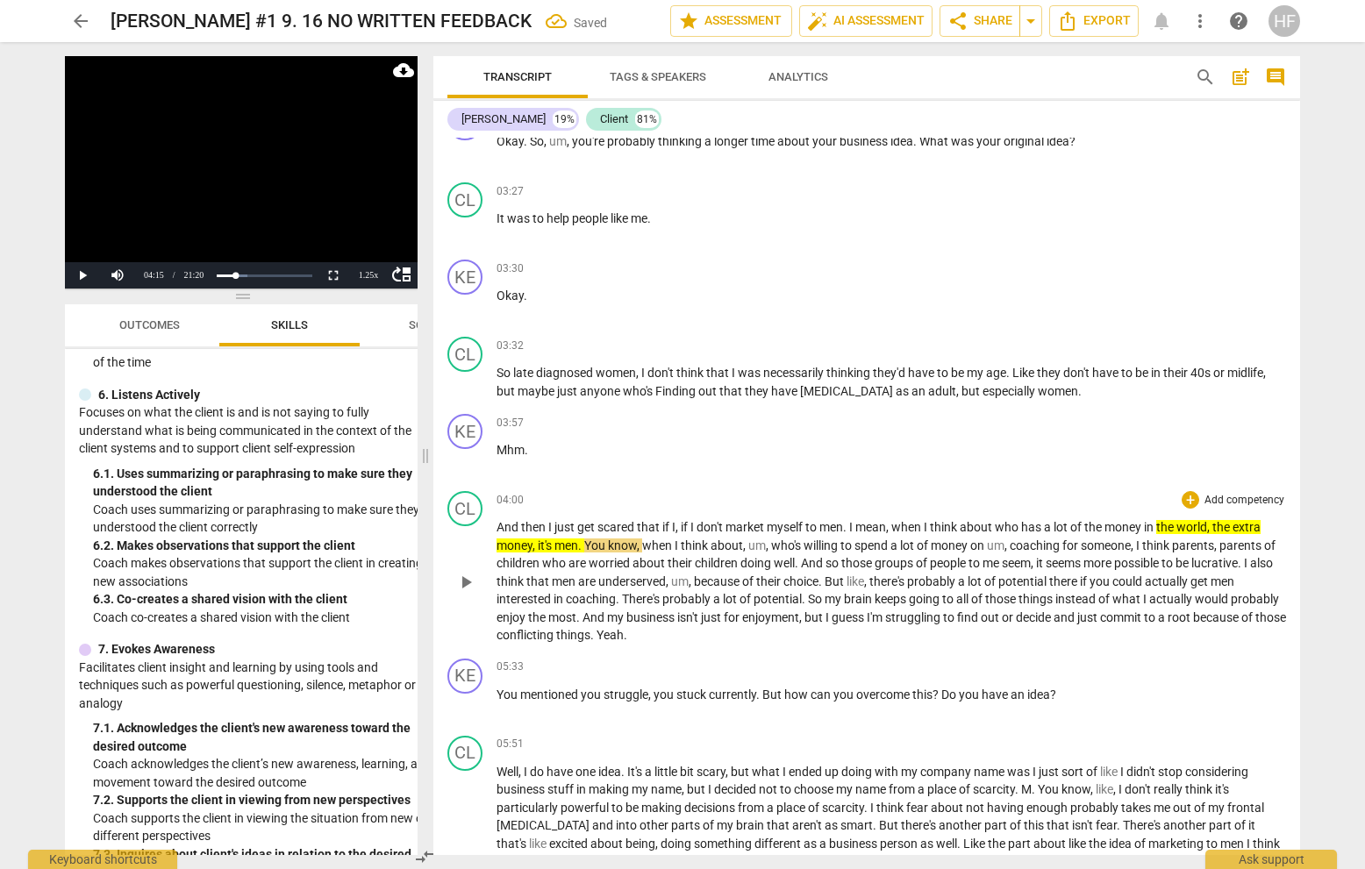
scroll to position [1078, 0]
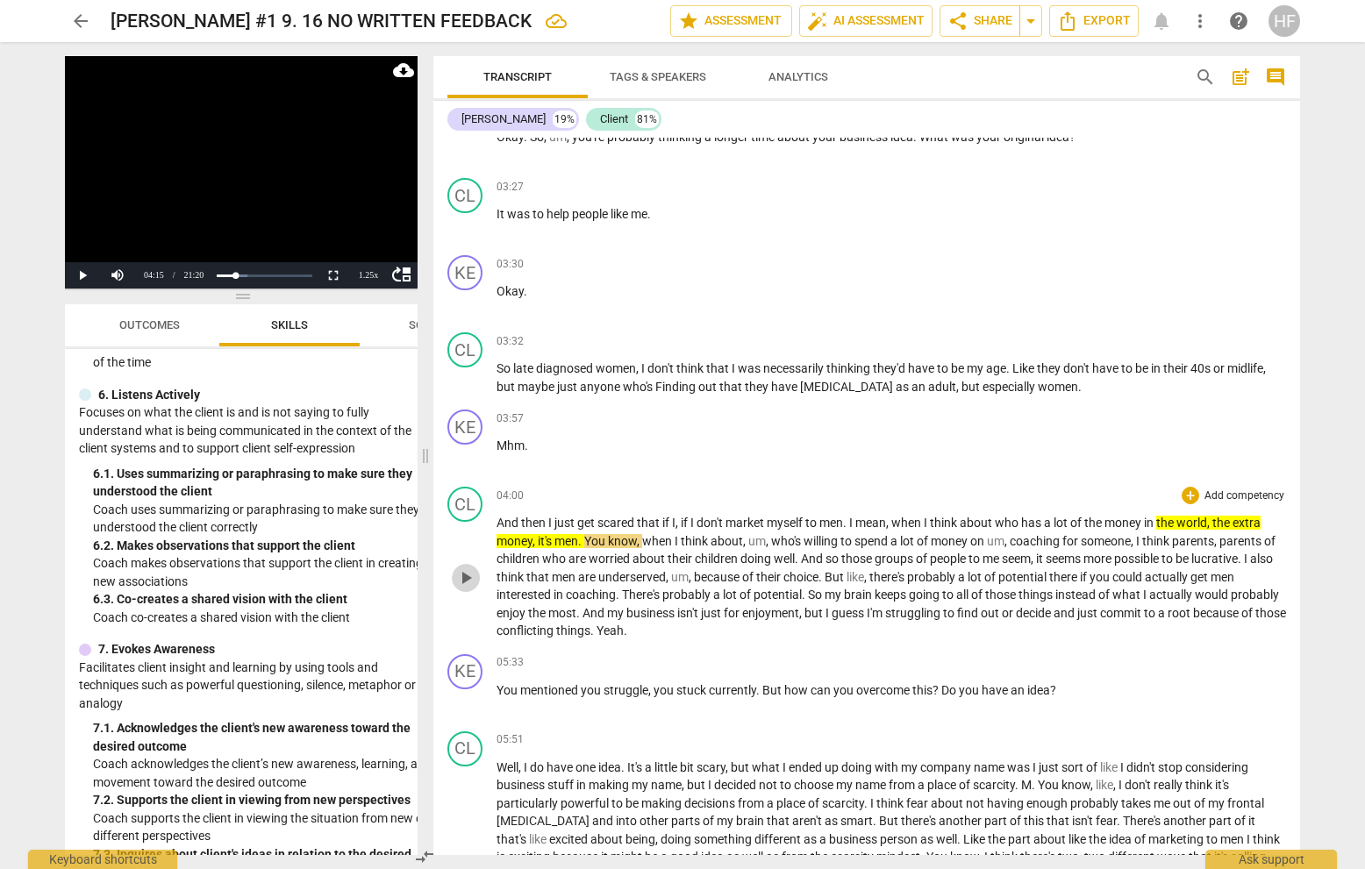
click at [467, 588] on span "play_arrow" at bounding box center [465, 577] width 21 height 21
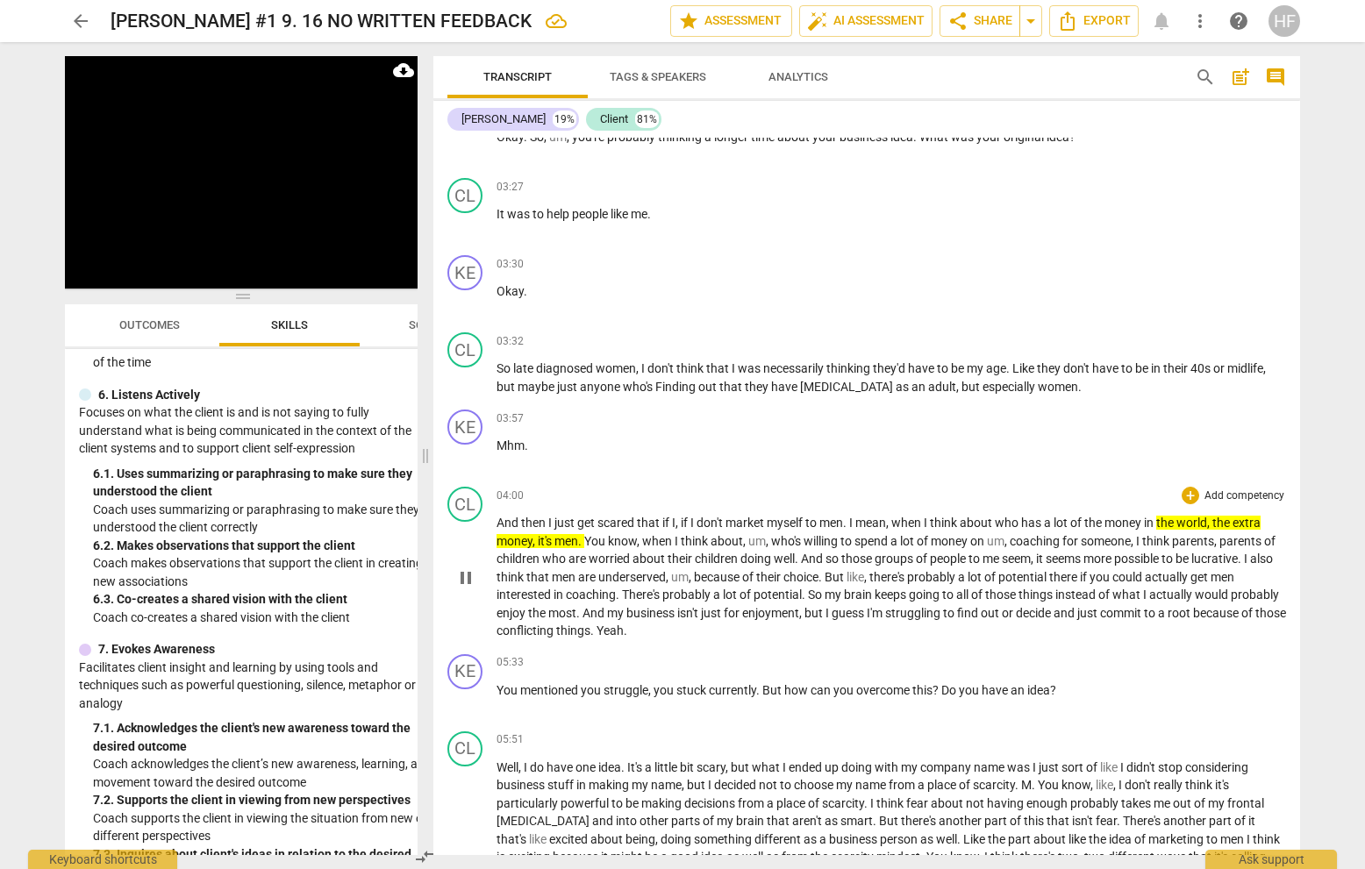
click at [463, 587] on span "pause" at bounding box center [465, 577] width 21 height 21
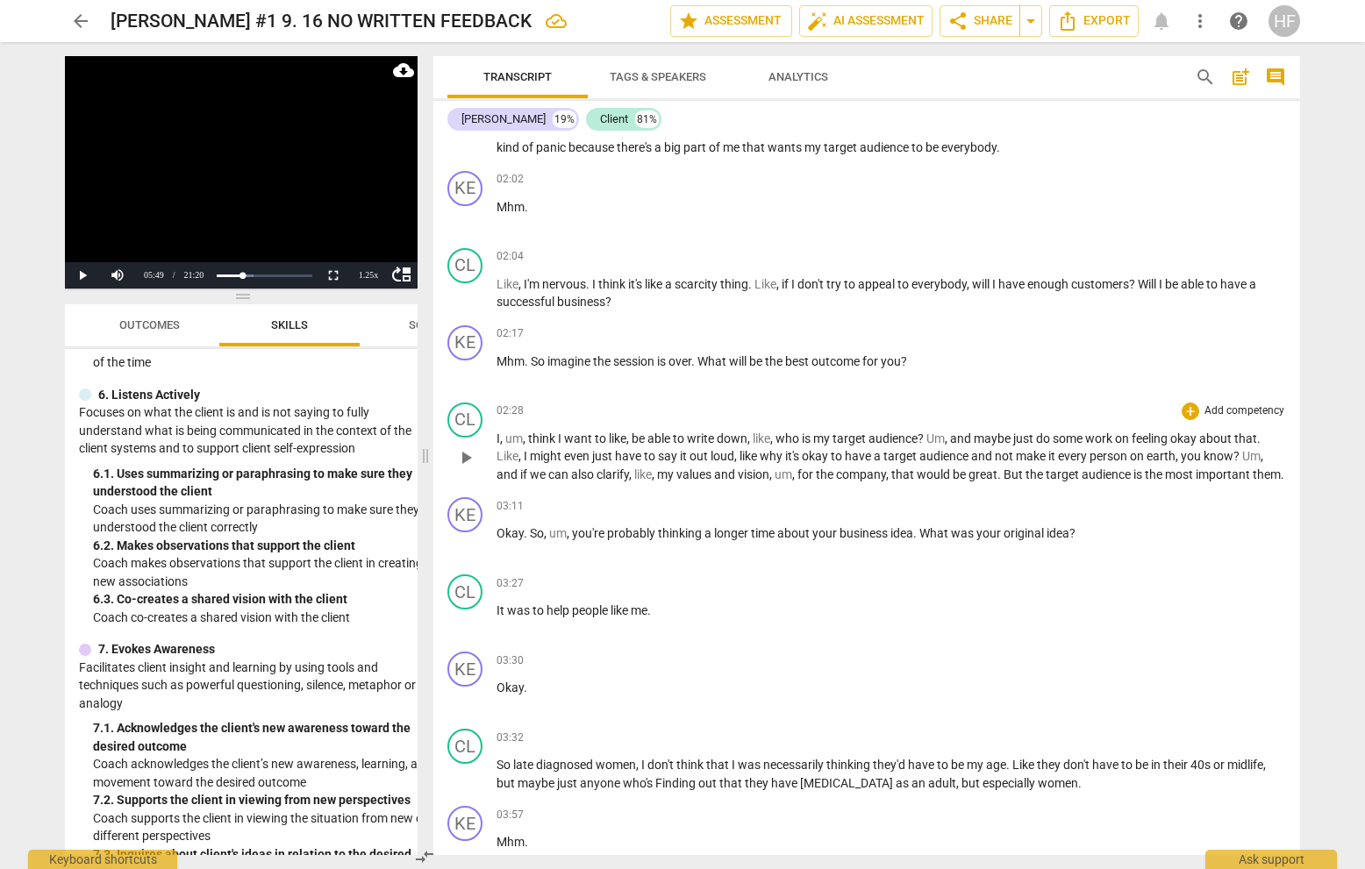
scroll to position [682, 0]
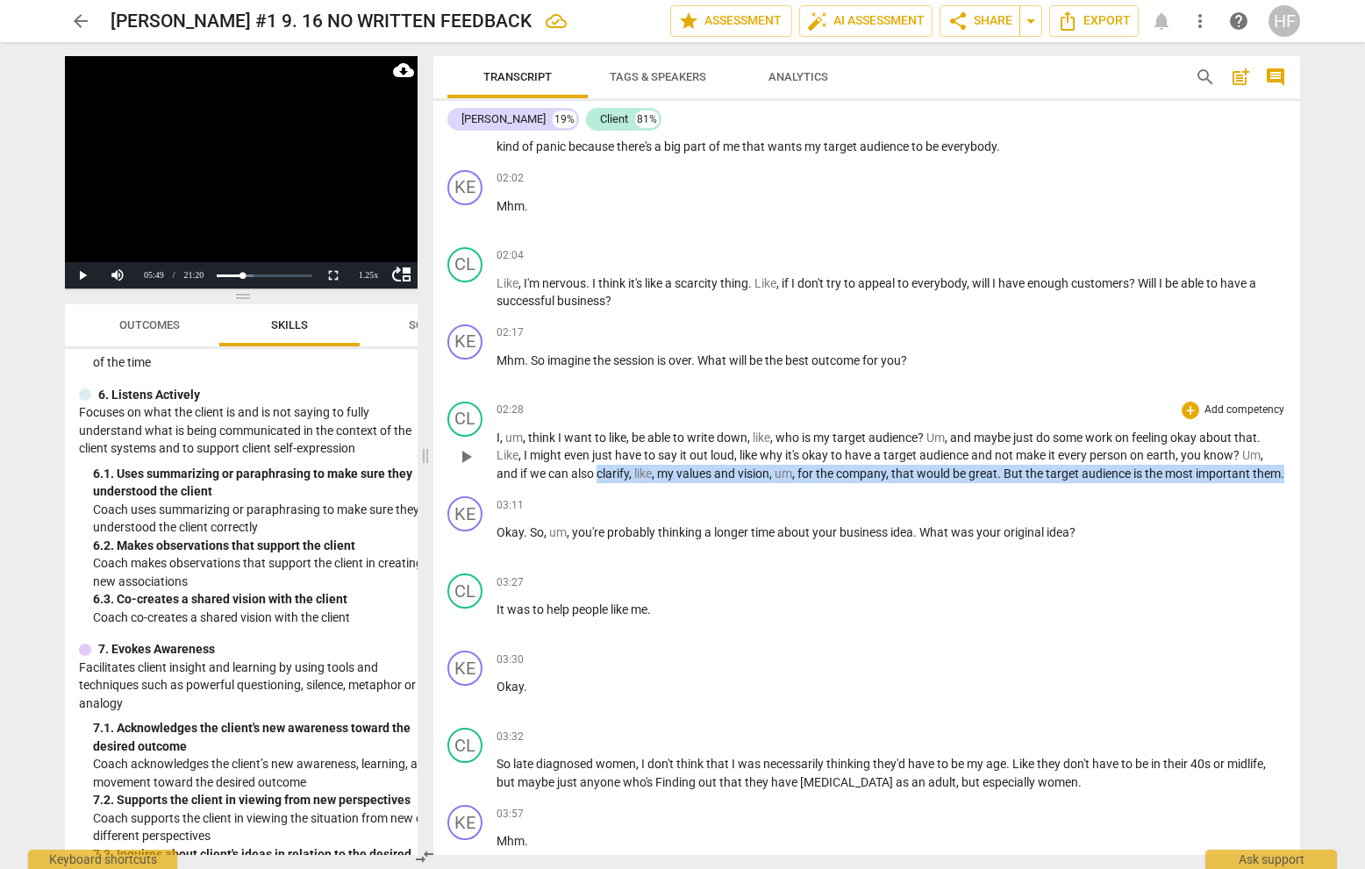
drag, startPoint x: 599, startPoint y: 469, endPoint x: 601, endPoint y: 485, distance: 15.9
click at [601, 483] on p "I , um , think I want to like , be able to write down , like , who is my target…" at bounding box center [890, 456] width 789 height 54
click at [563, 460] on icon "button" at bounding box center [568, 463] width 18 height 21
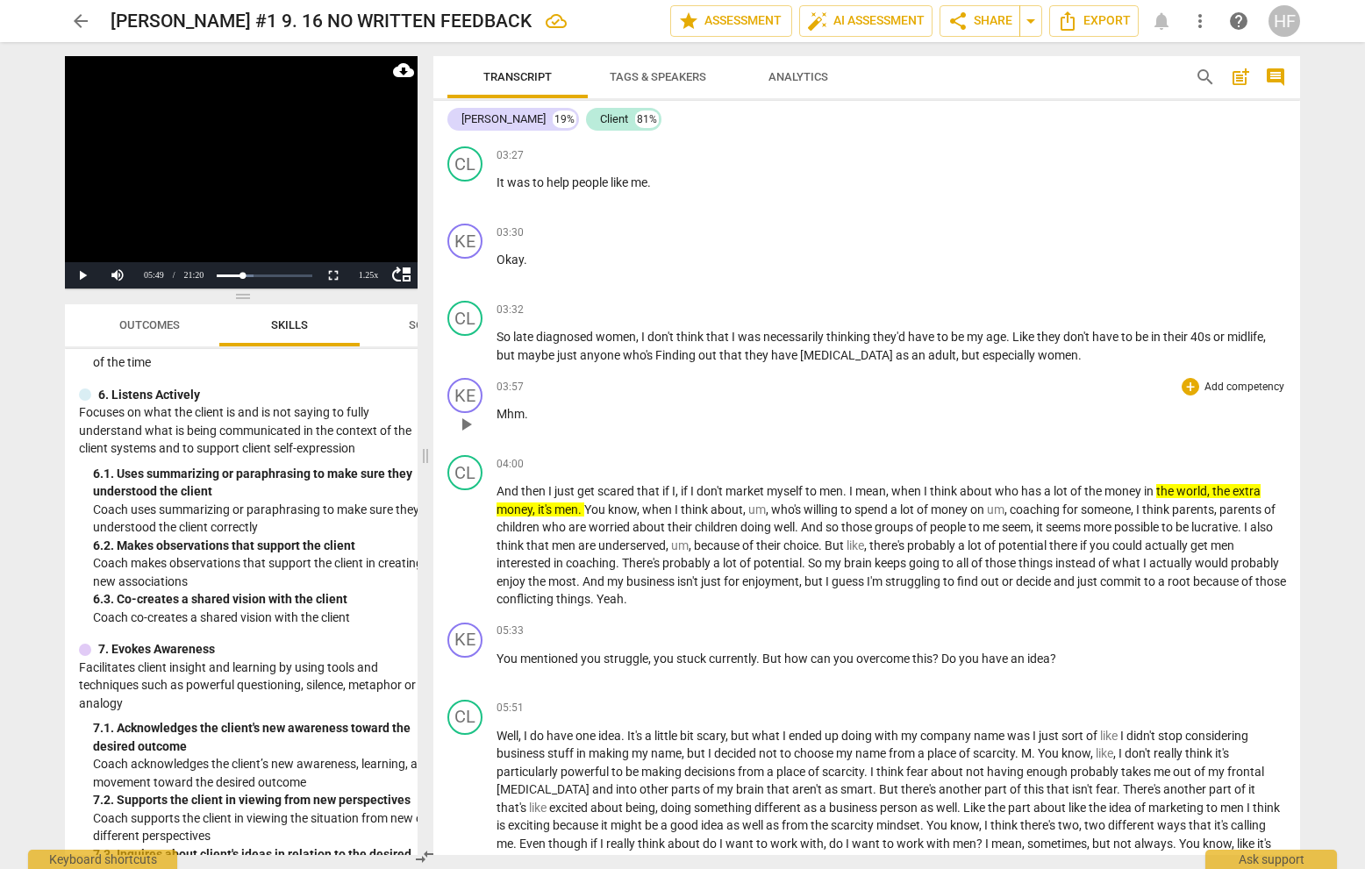
scroll to position [1106, 0]
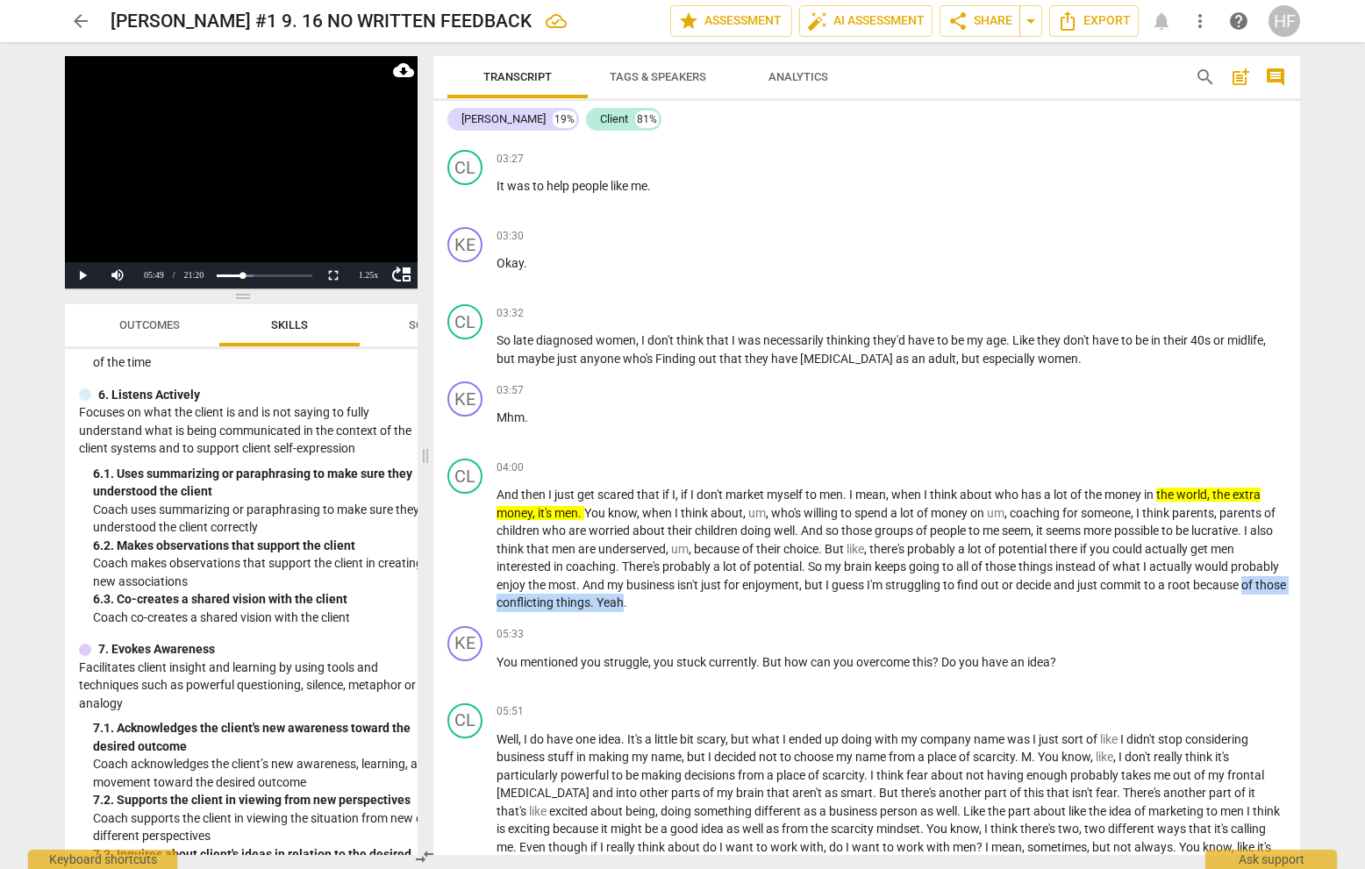
drag, startPoint x: 582, startPoint y: 613, endPoint x: 722, endPoint y: 617, distance: 139.5
click at [722, 612] on p "And then I just get scared that if I , if I don't market myself to men . I mean…" at bounding box center [890, 549] width 789 height 126
click at [769, 587] on span "keyboard_arrow_down" at bounding box center [778, 590] width 21 height 21
click at [761, 588] on icon "button" at bounding box center [760, 587] width 11 height 12
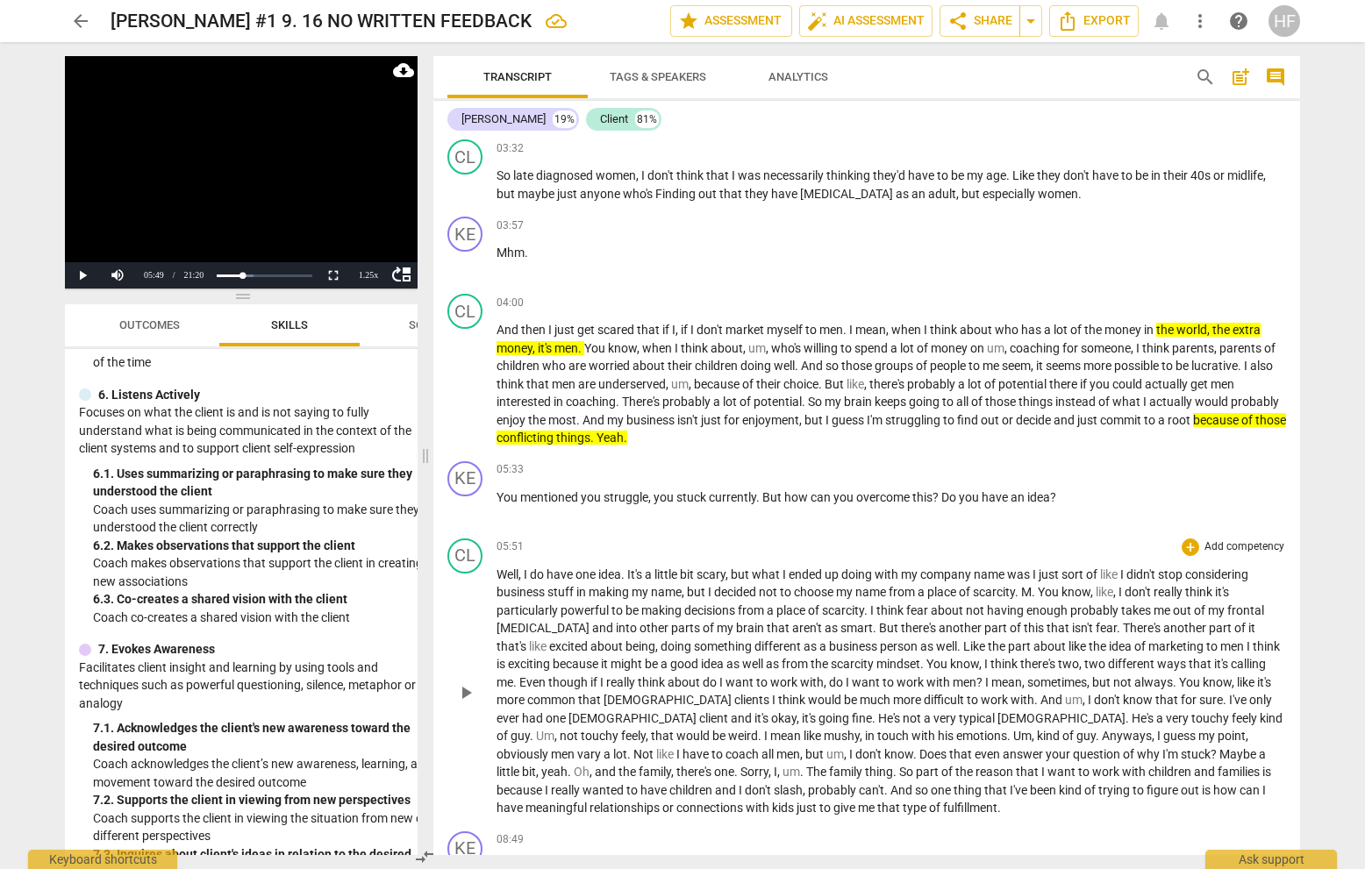
scroll to position [1269, 0]
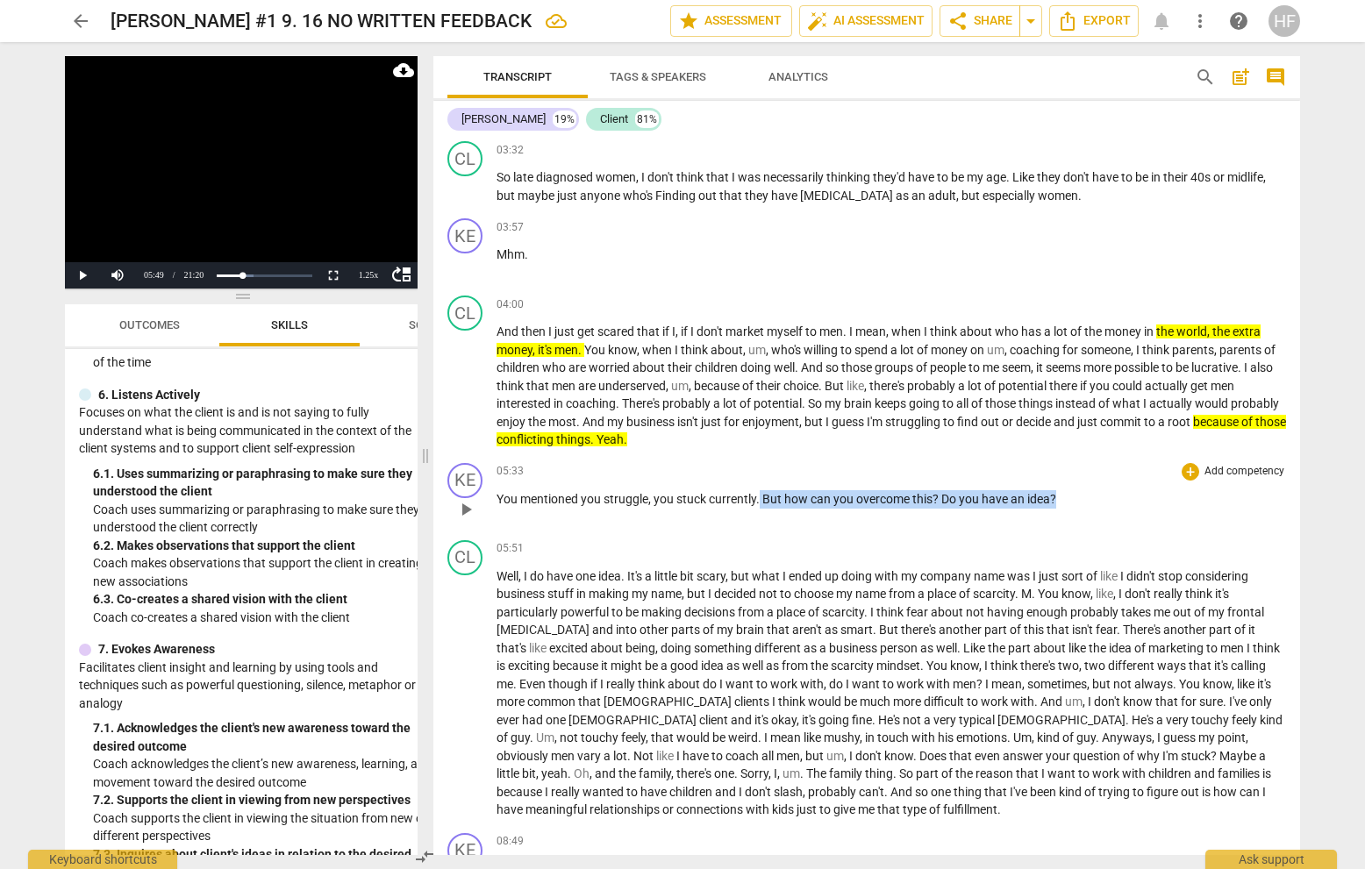
drag, startPoint x: 760, startPoint y: 508, endPoint x: 1072, endPoint y: 510, distance: 311.3
click at [1072, 509] on p "You mentioned you struggle , you stuck currently . But how can you overcome thi…" at bounding box center [890, 499] width 789 height 18
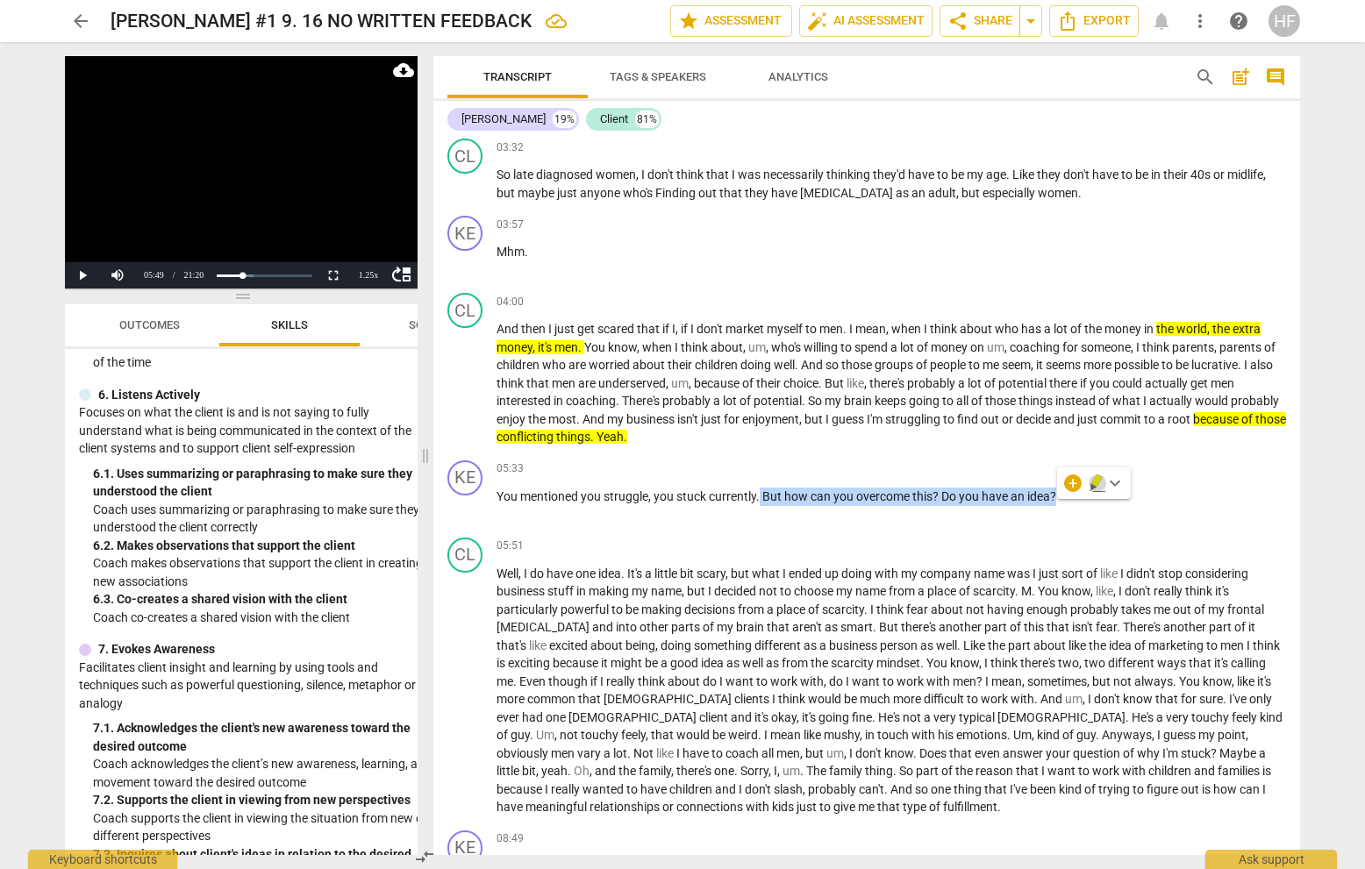
click at [1097, 481] on icon "button" at bounding box center [1096, 480] width 11 height 12
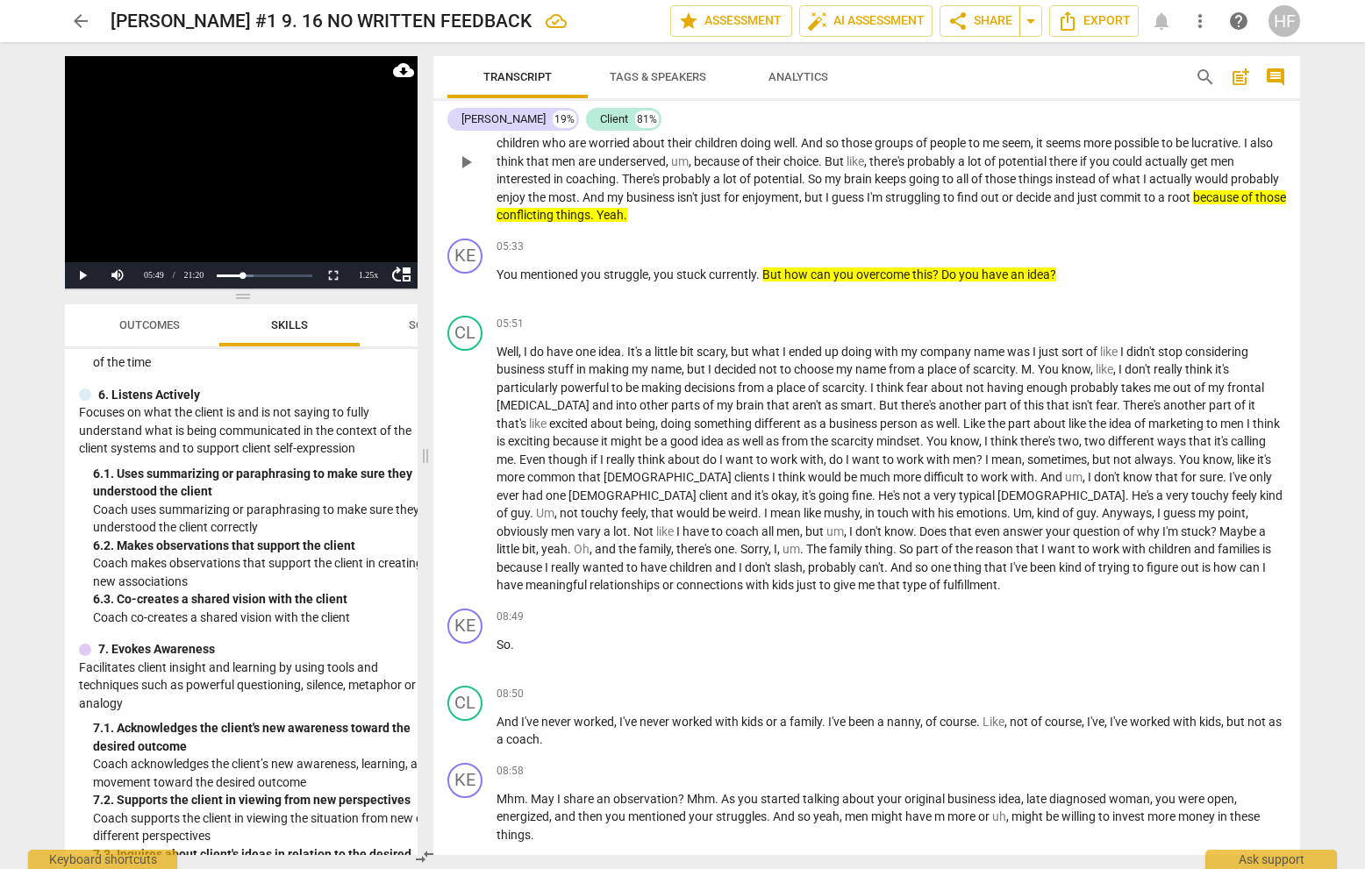
scroll to position [1497, 0]
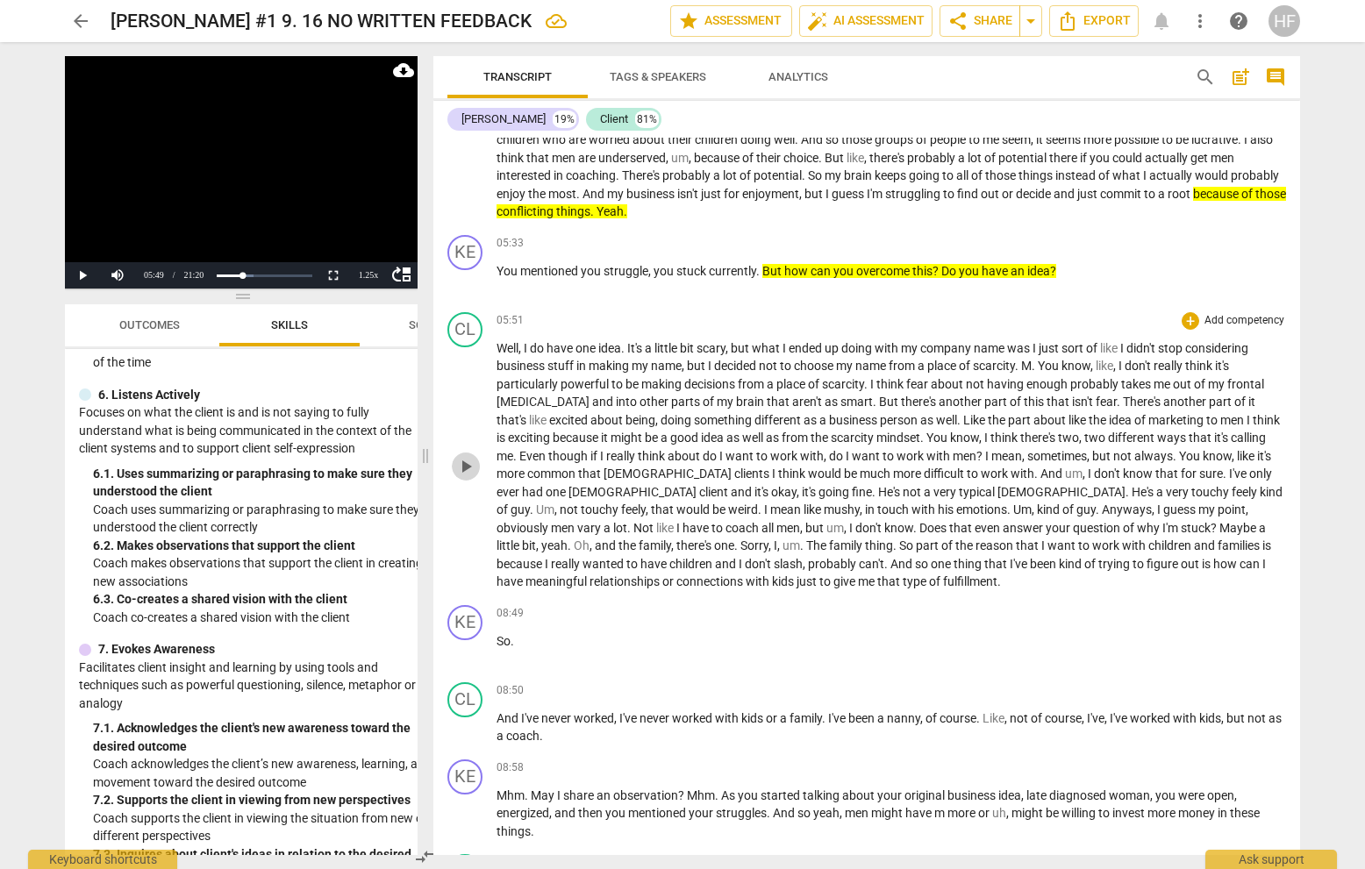
click at [468, 476] on span "play_arrow" at bounding box center [465, 466] width 21 height 21
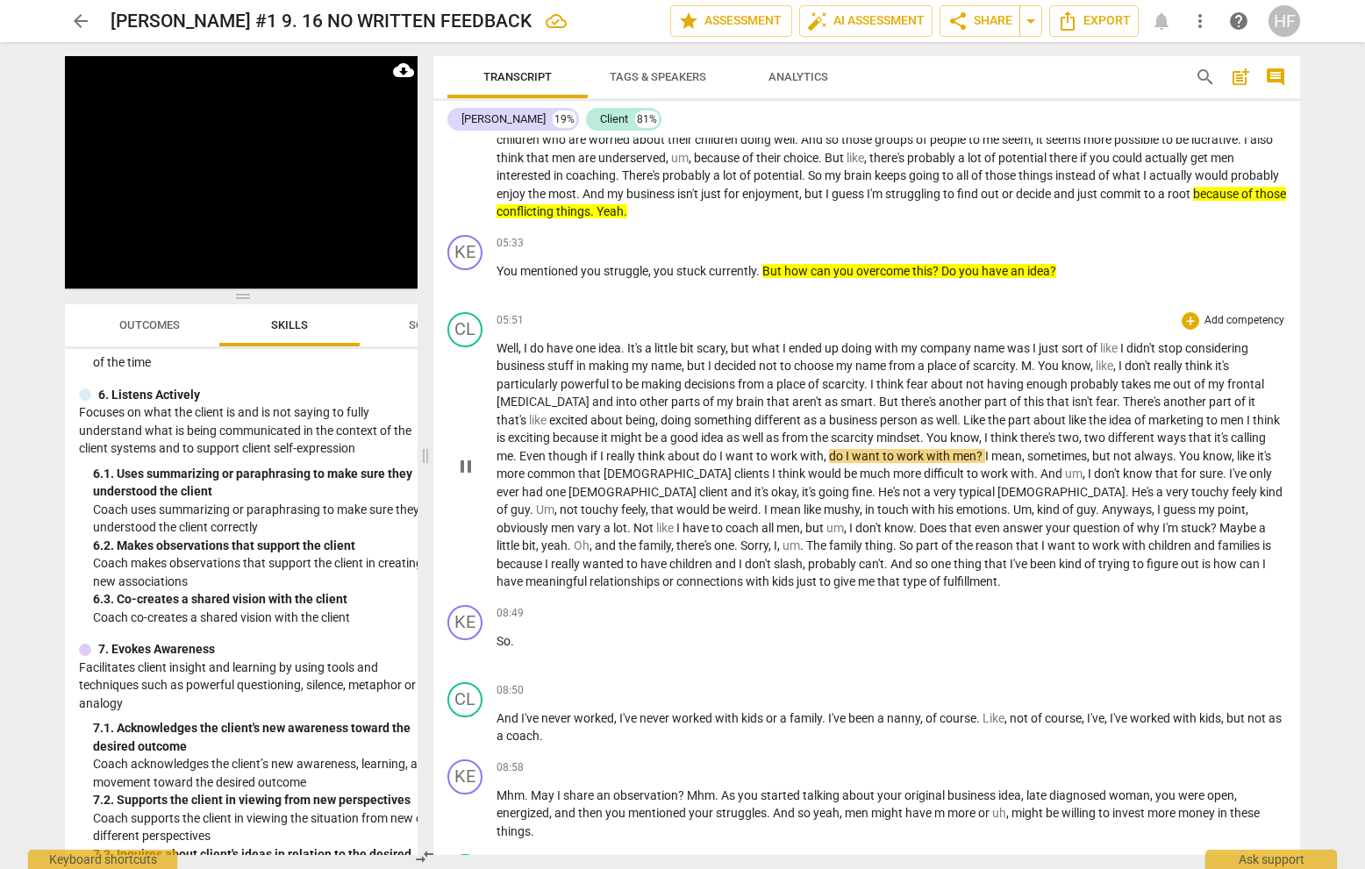
drag, startPoint x: 1230, startPoint y: 134, endPoint x: 461, endPoint y: 465, distance: 837.1
click at [460, 465] on div "play_arrow pause" at bounding box center [474, 466] width 45 height 239
click at [467, 476] on span "pause" at bounding box center [465, 466] width 21 height 21
click at [466, 475] on span "play_arrow" at bounding box center [465, 466] width 21 height 21
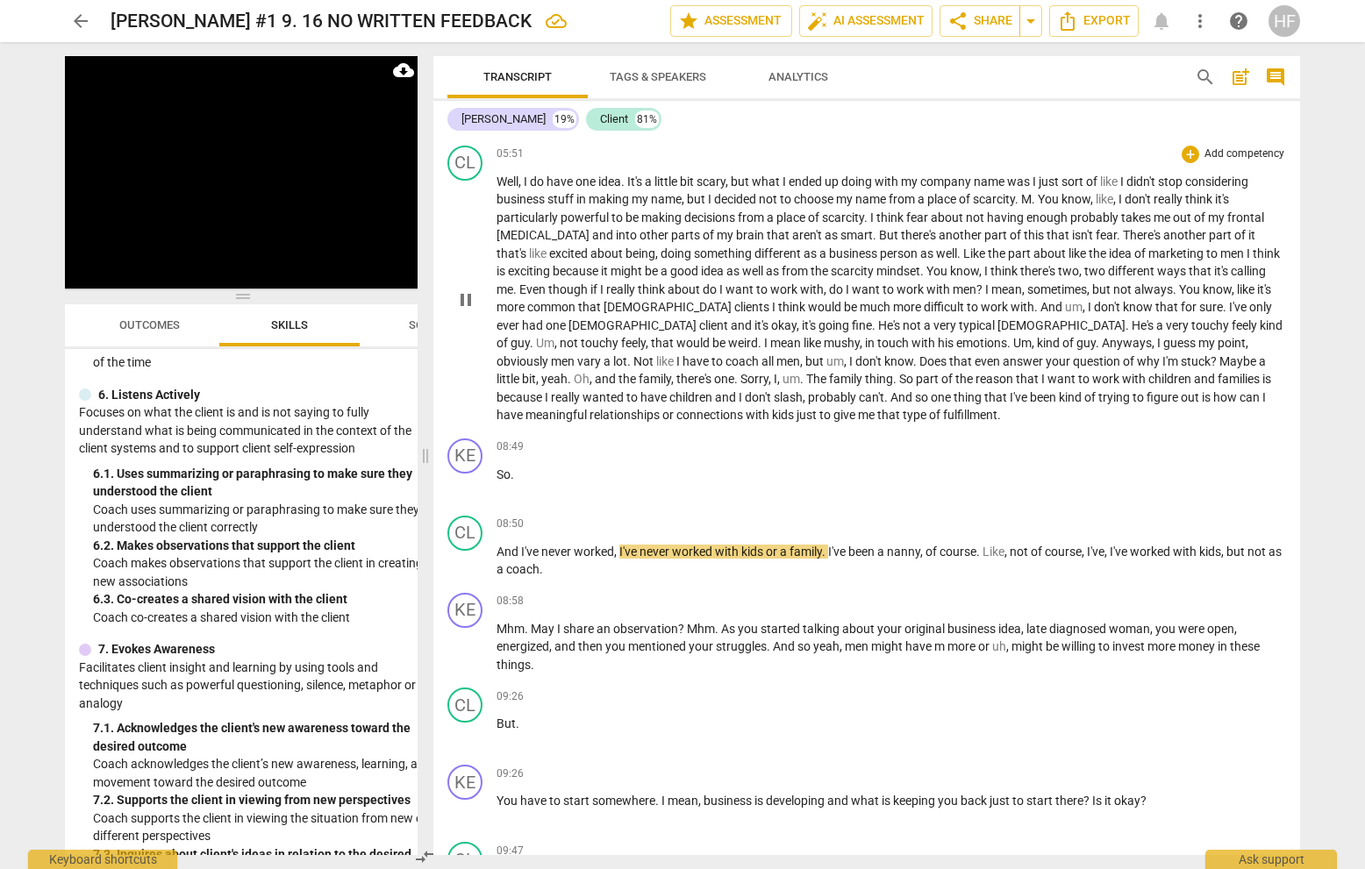
scroll to position [1664, 0]
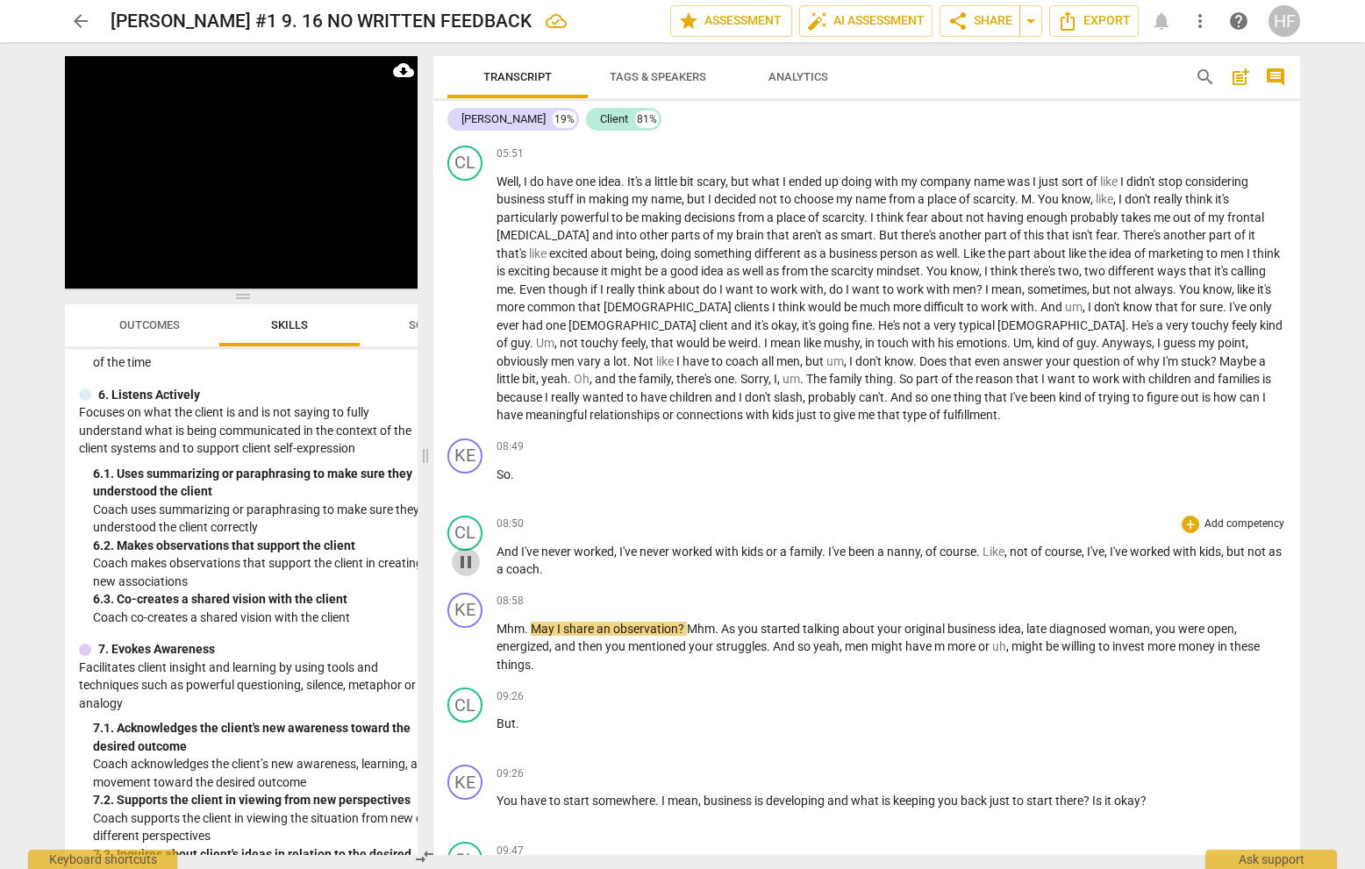
click at [466, 564] on span "pause" at bounding box center [465, 562] width 21 height 21
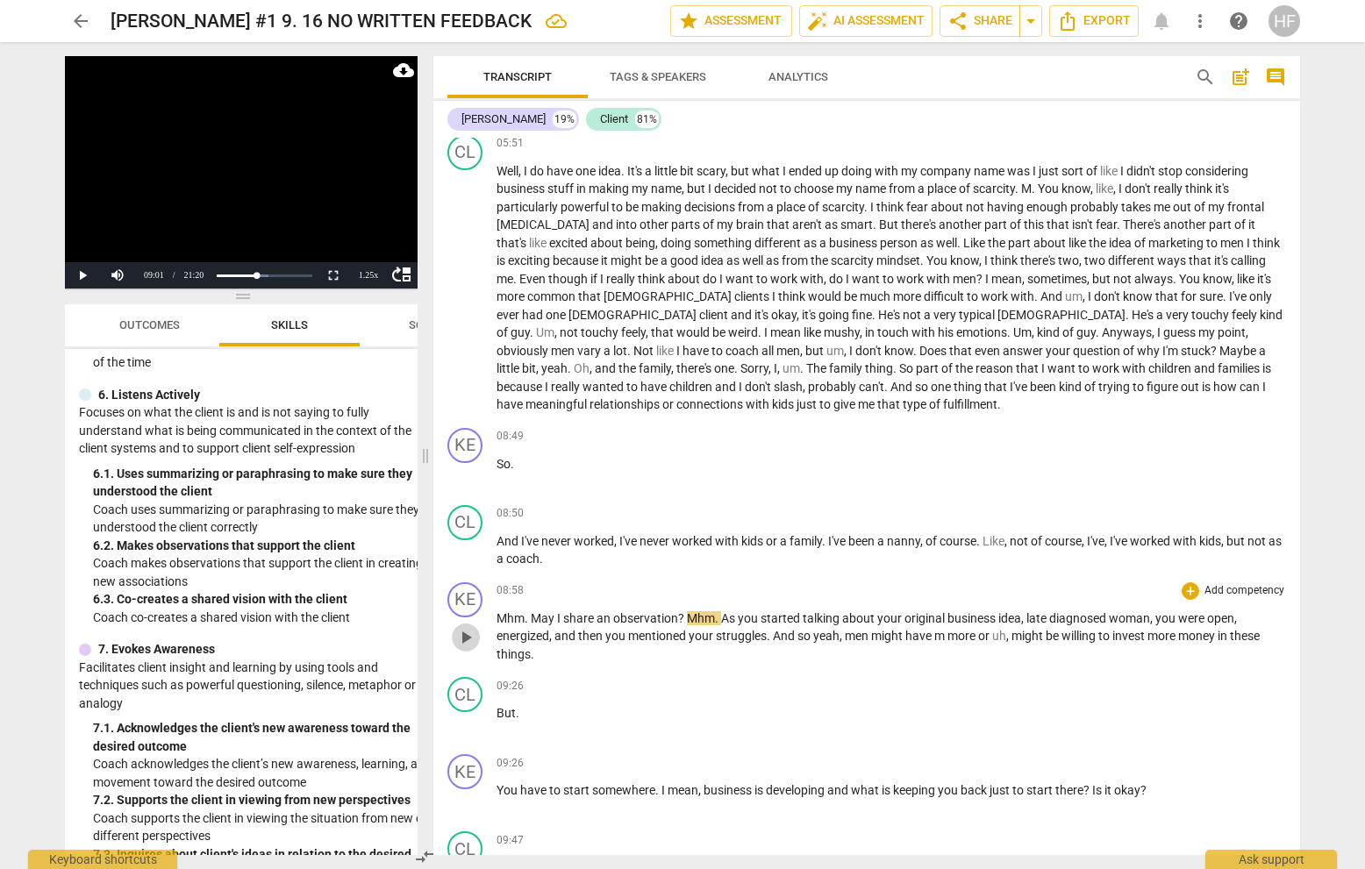
scroll to position [1677, 0]
click at [458, 645] on span "play_arrow" at bounding box center [465, 634] width 21 height 21
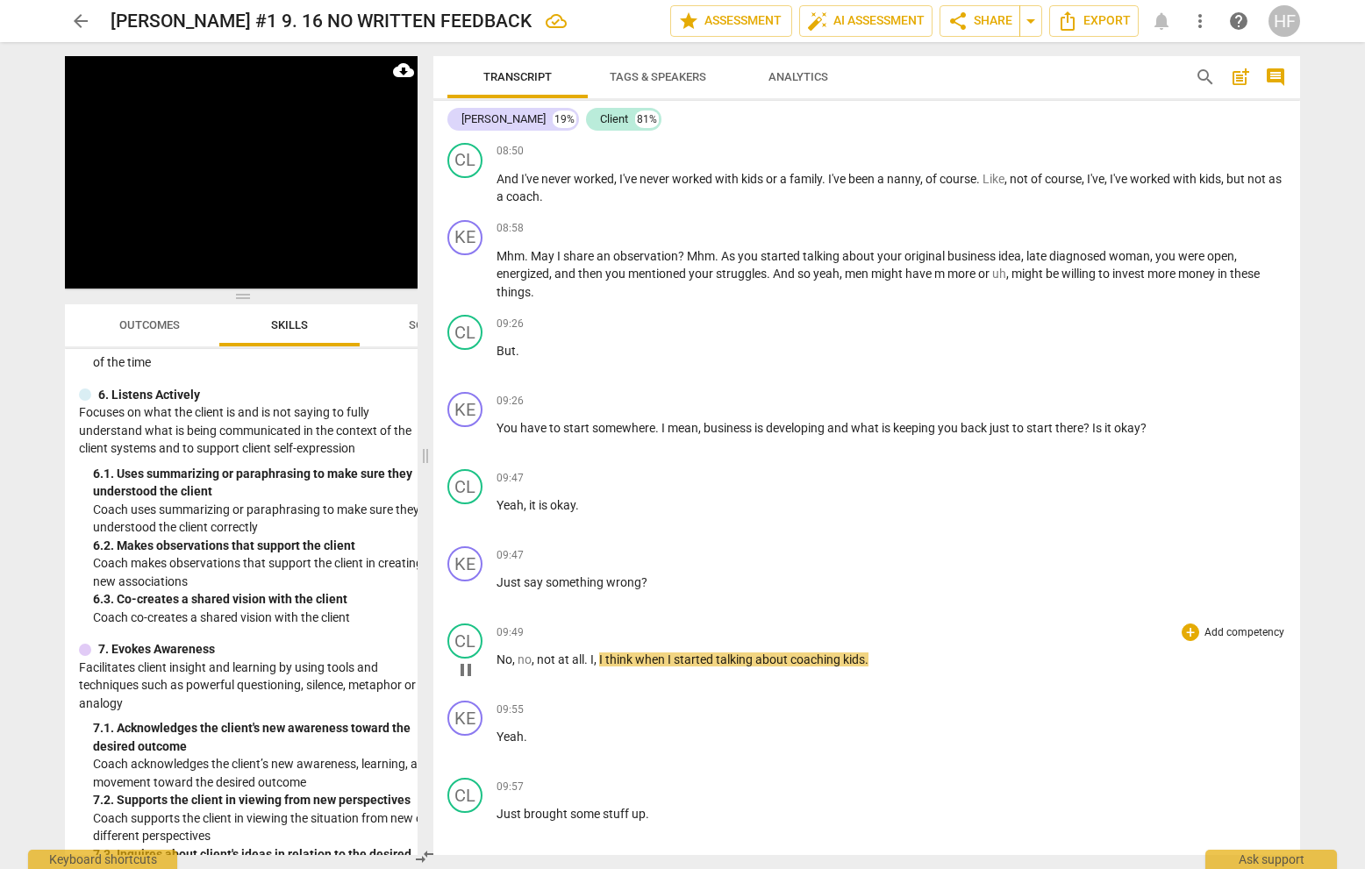
scroll to position [0, 1]
click at [460, 659] on span "pause" at bounding box center [465, 669] width 21 height 21
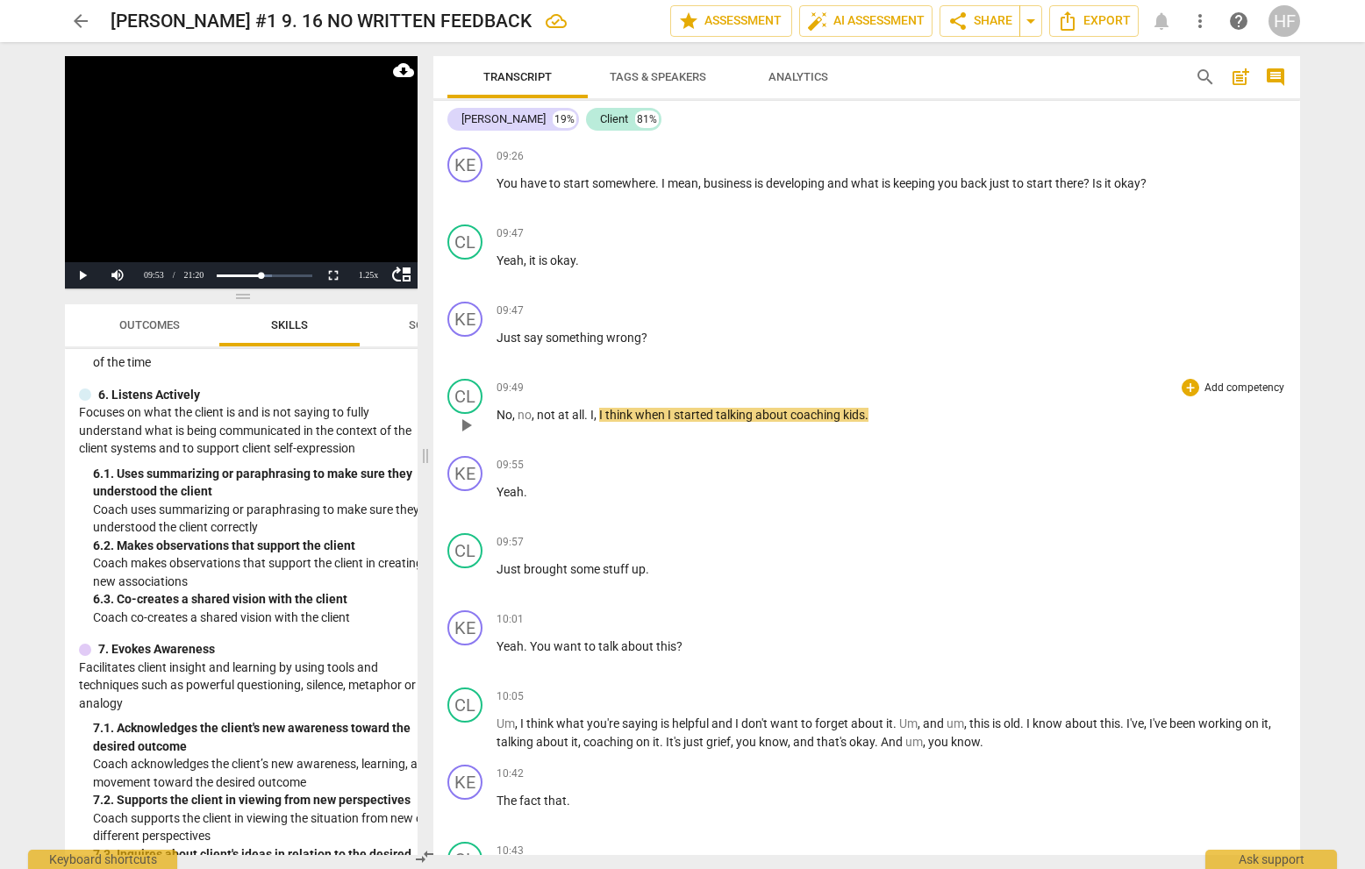
scroll to position [2307, 0]
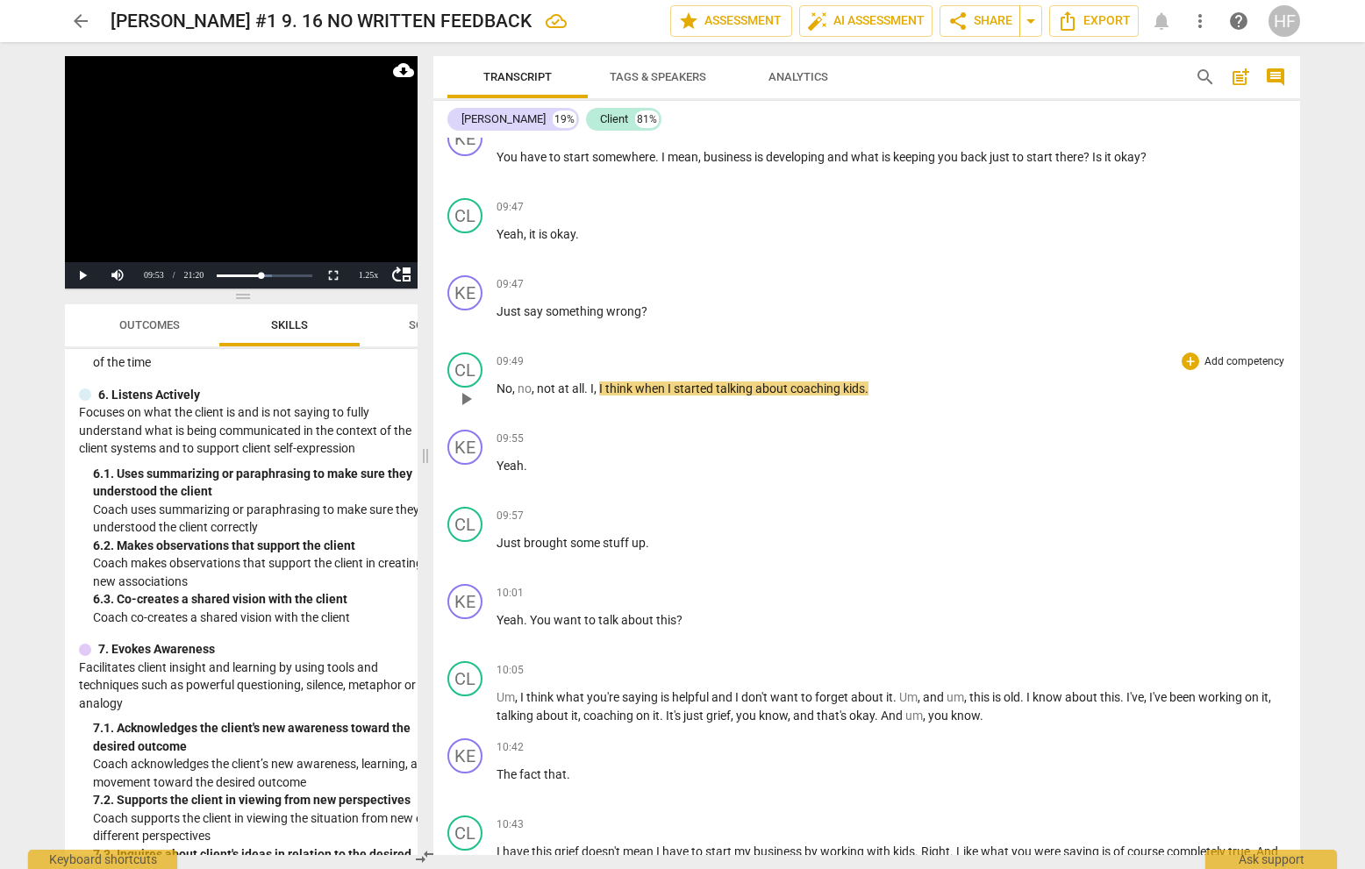
click at [473, 404] on span "play_arrow" at bounding box center [465, 398] width 21 height 21
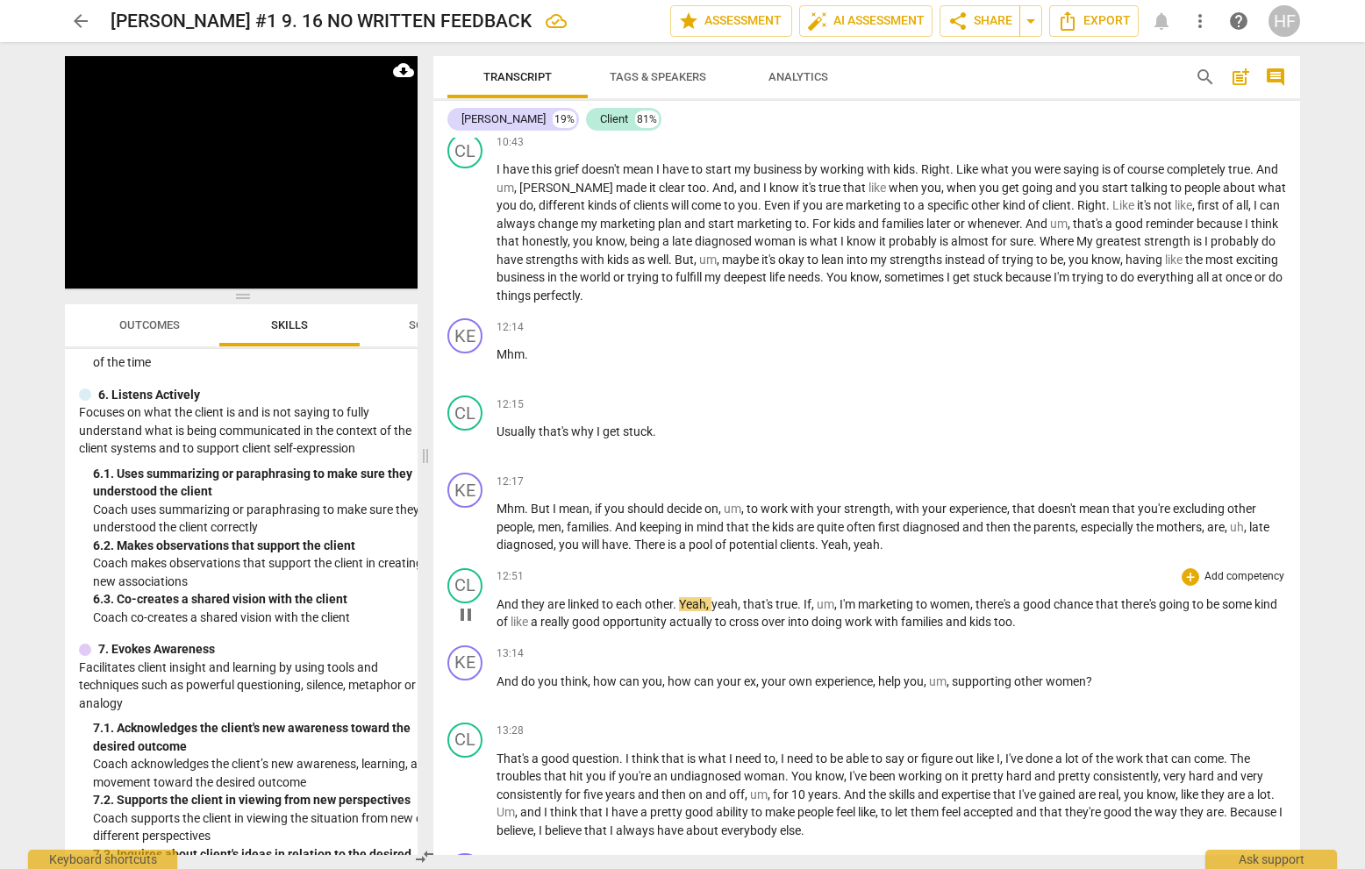
scroll to position [2994, 0]
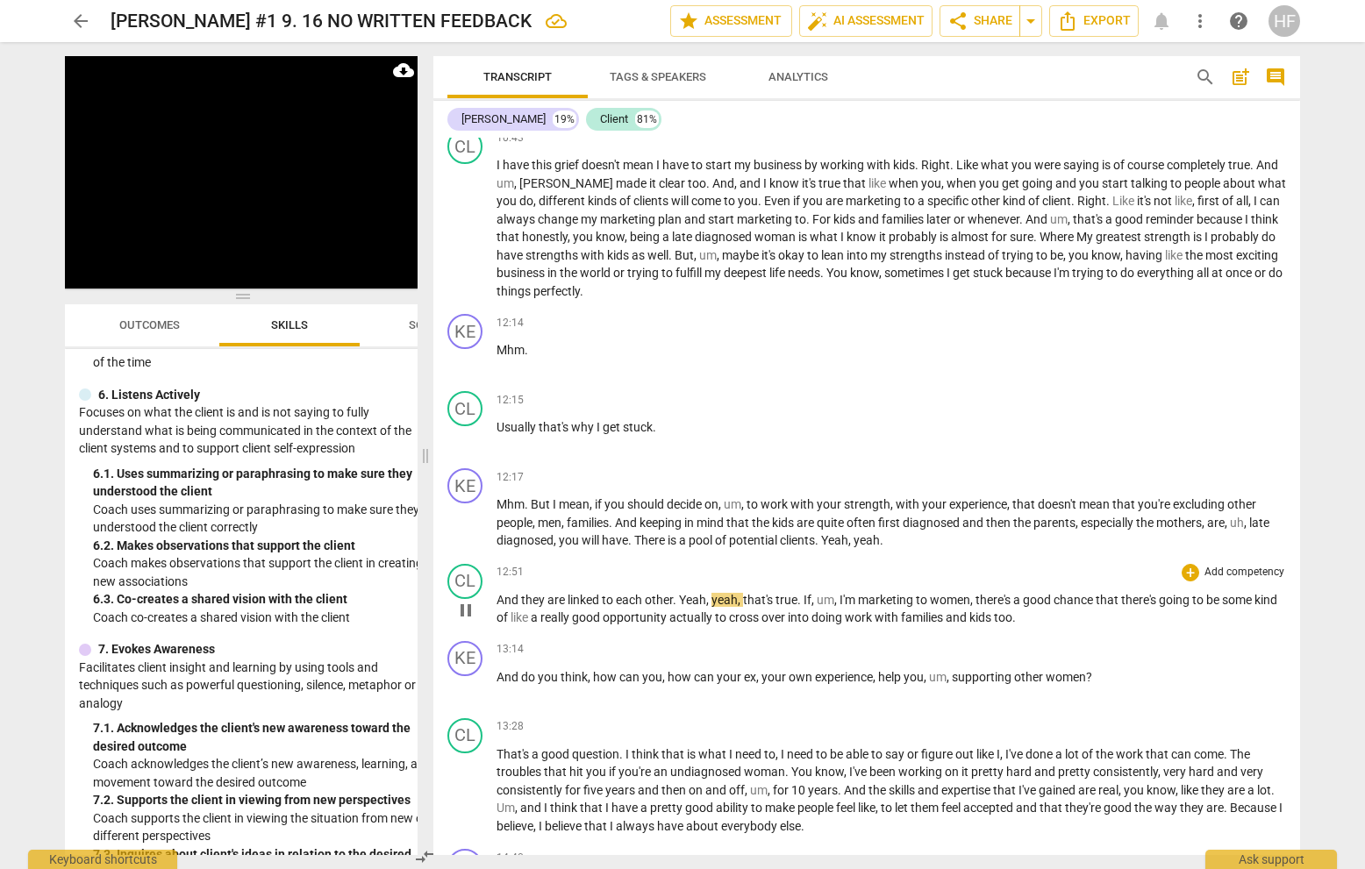
click at [466, 612] on span "pause" at bounding box center [465, 610] width 21 height 21
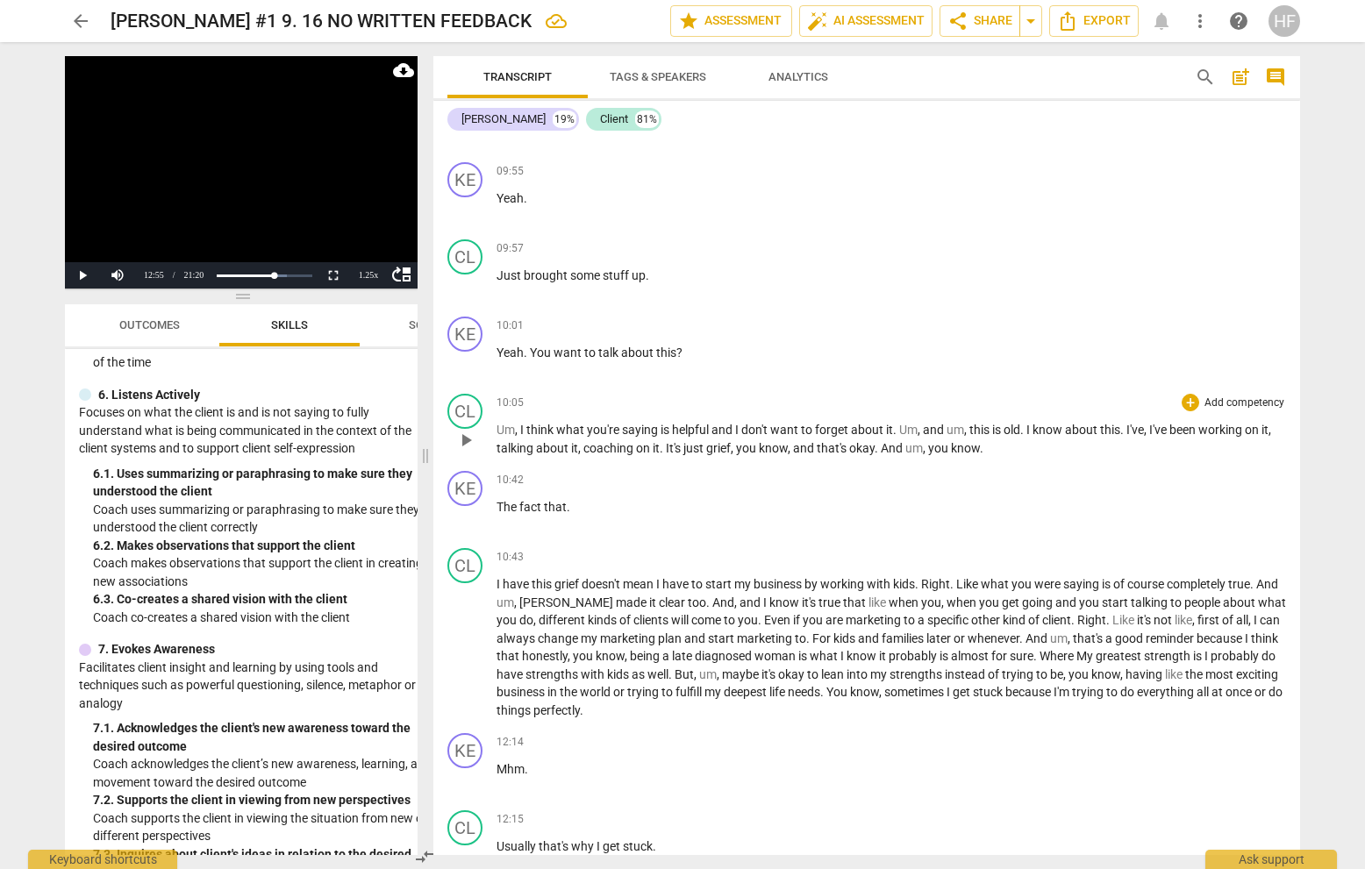
scroll to position [2797, 0]
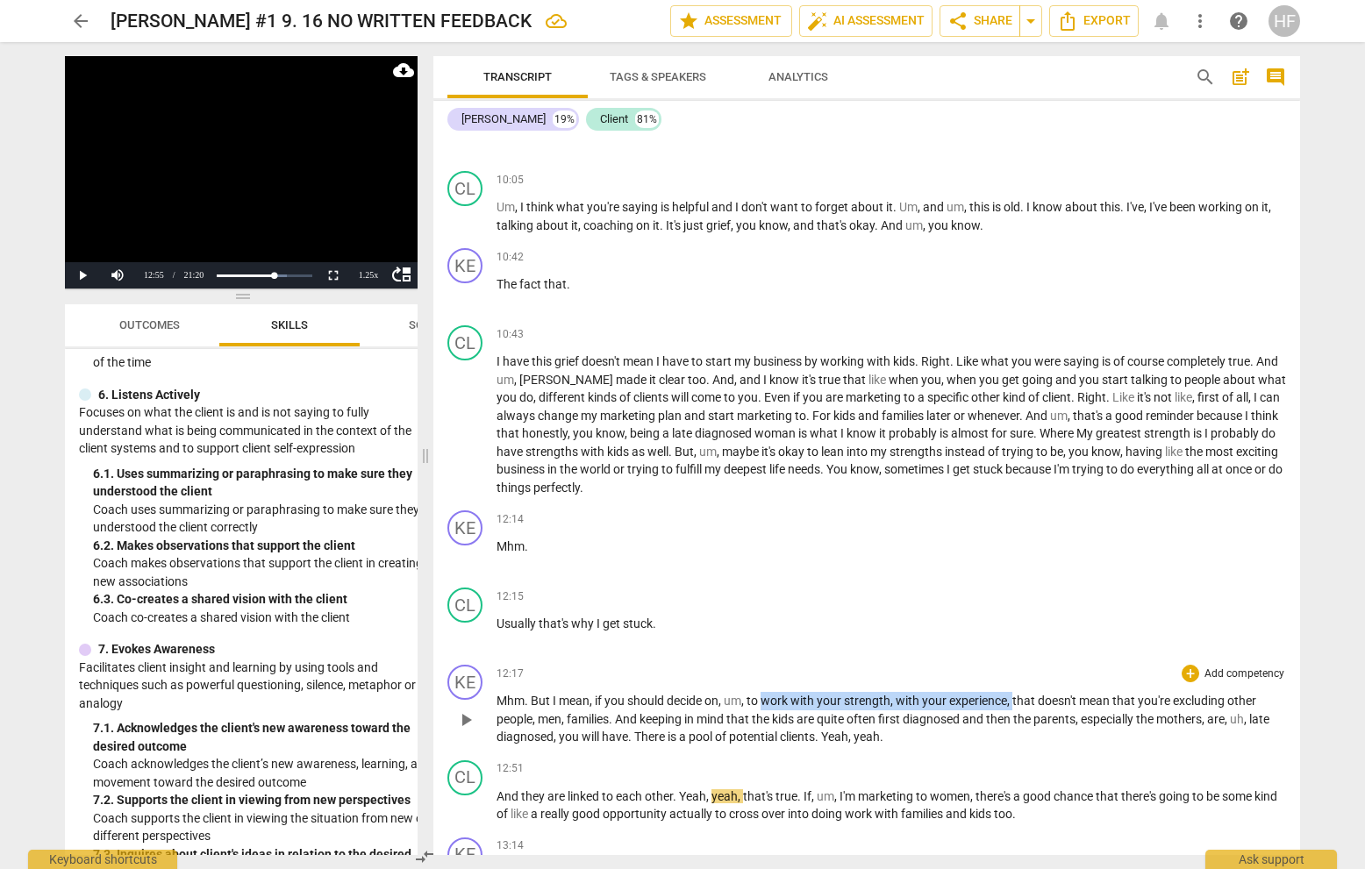
drag, startPoint x: 765, startPoint y: 697, endPoint x: 1015, endPoint y: 698, distance: 249.9
click at [1015, 659] on p "Mhm . But I mean , if you should decide on , um , to work with your strength , …" at bounding box center [890, 719] width 789 height 54
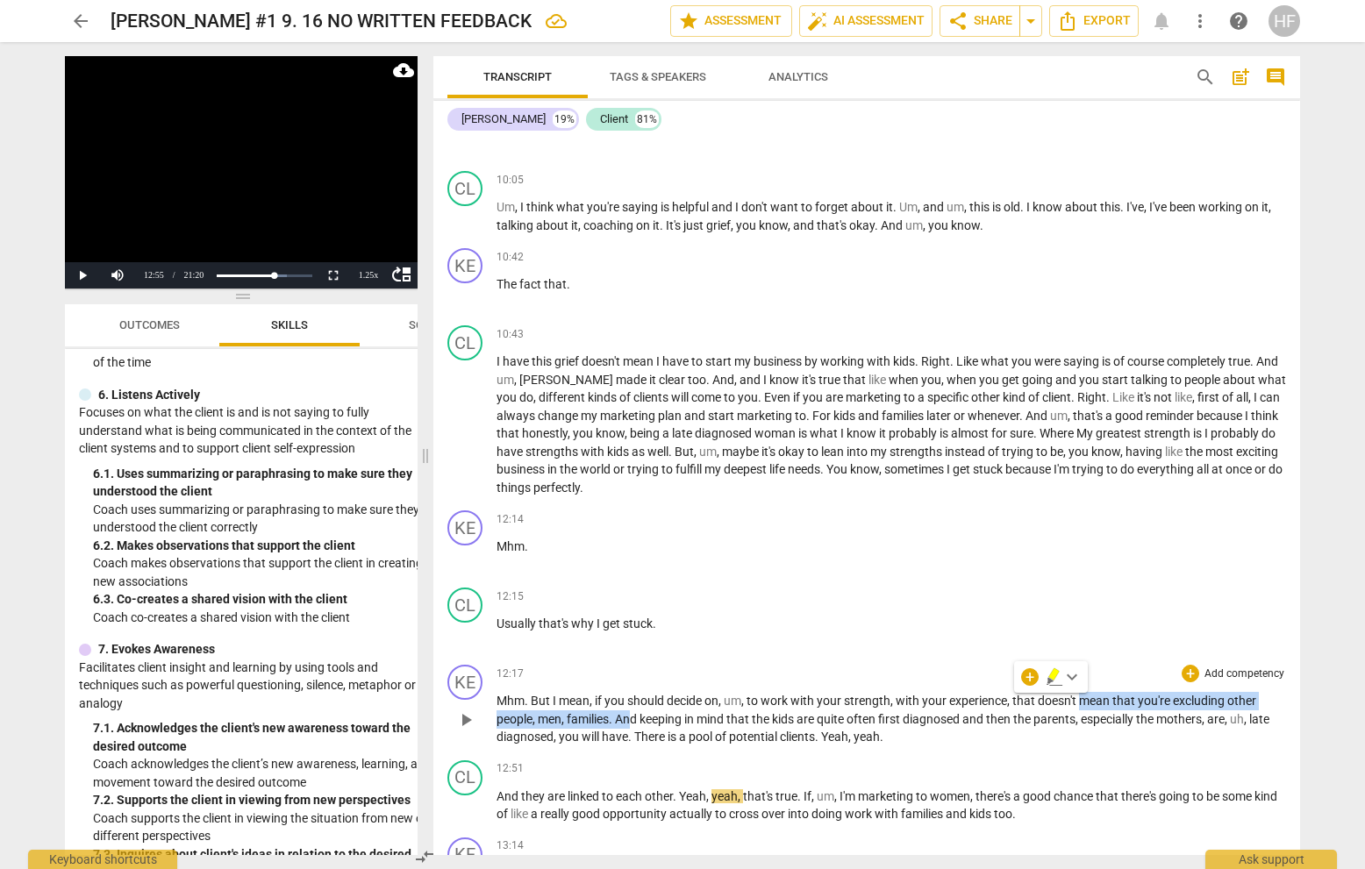
drag, startPoint x: 1083, startPoint y: 699, endPoint x: 636, endPoint y: 717, distance: 447.6
click at [636, 659] on p "Mhm . But I mean , if you should decide on , um , to work with your strength , …" at bounding box center [890, 719] width 789 height 54
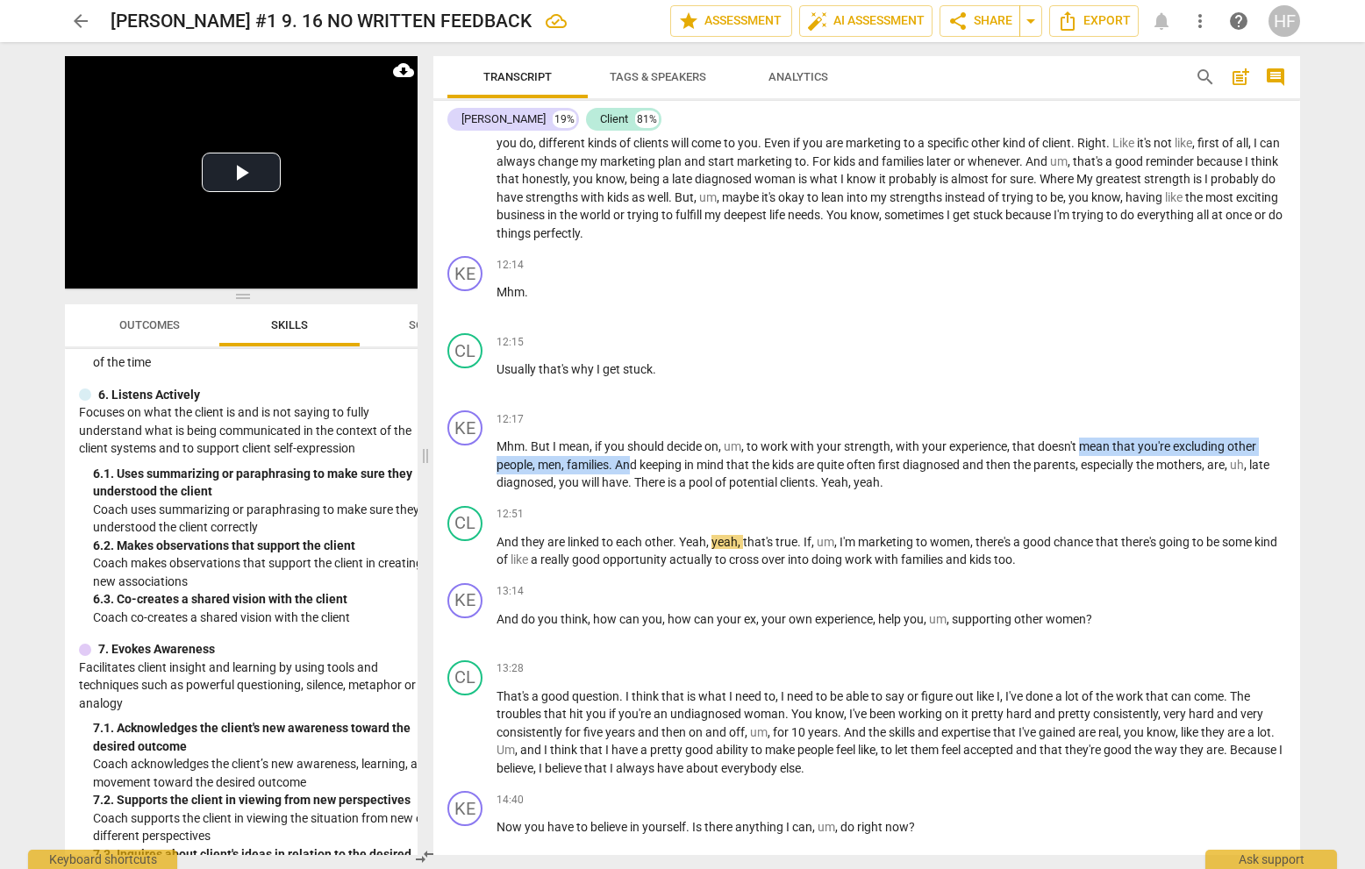
scroll to position [3058, 0]
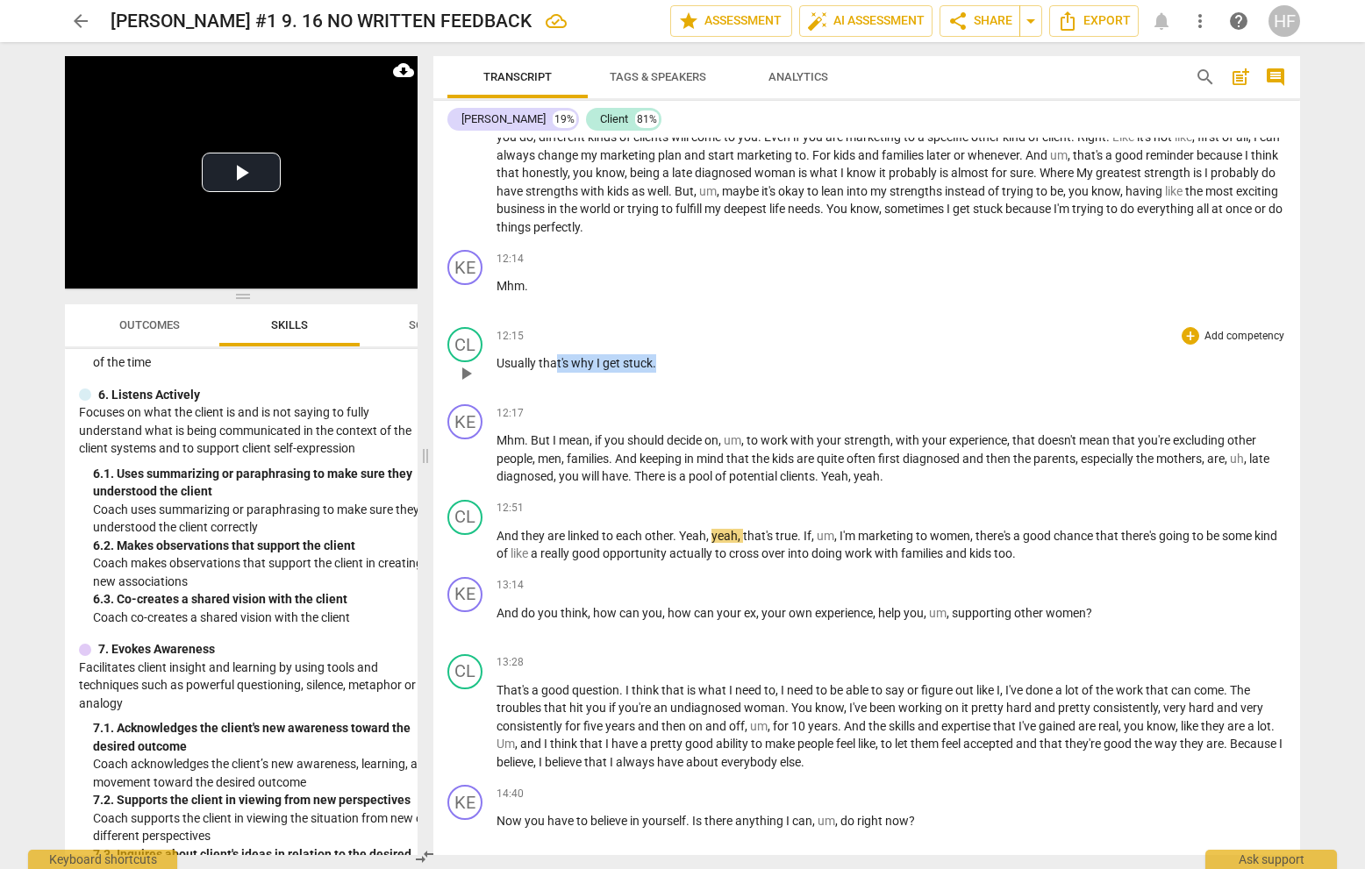
drag, startPoint x: 663, startPoint y: 362, endPoint x: 557, endPoint y: 362, distance: 106.1
click at [557, 362] on p "Usually that's why I get stuck ." at bounding box center [890, 363] width 789 height 18
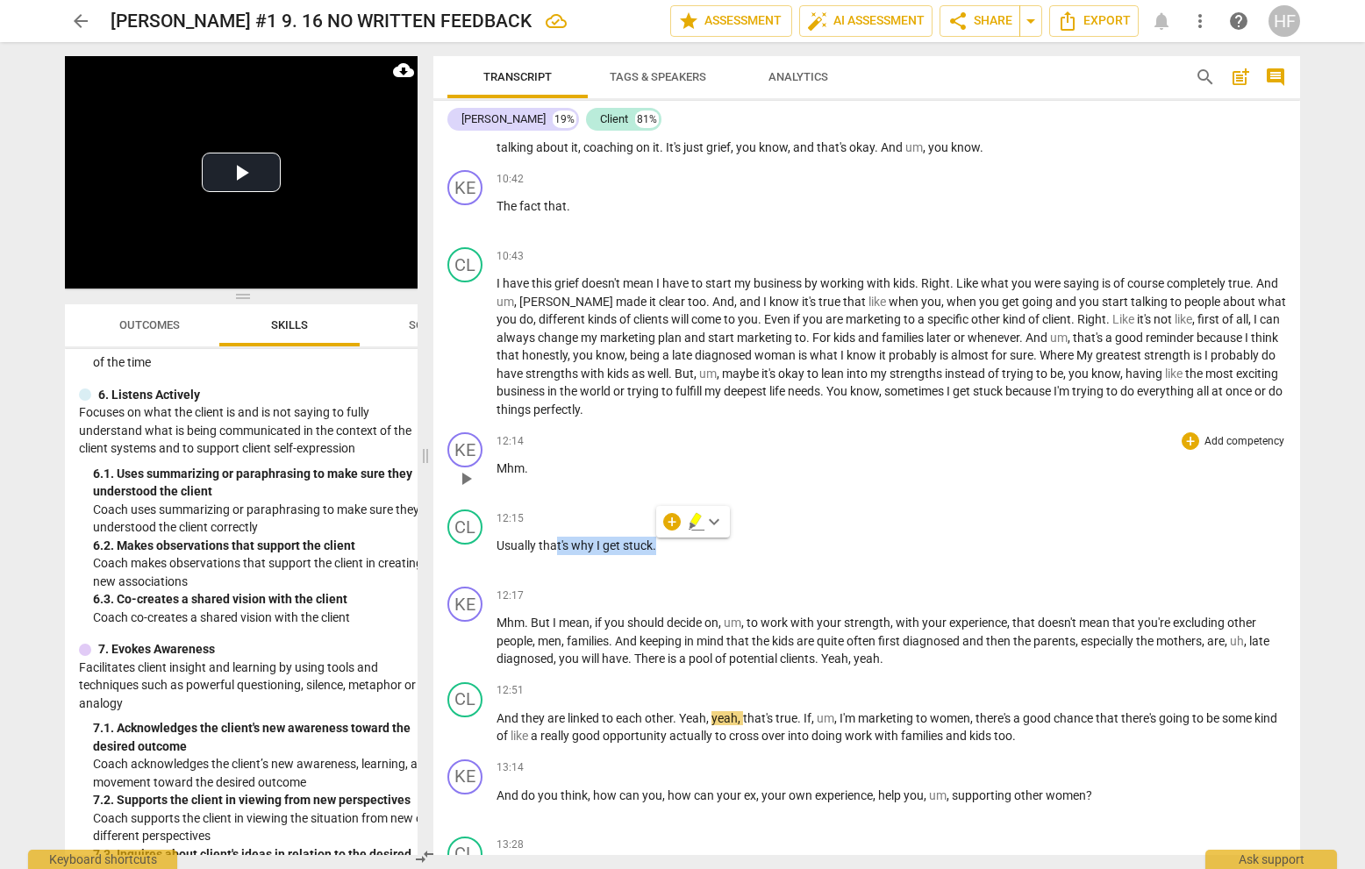
scroll to position [2875, 0]
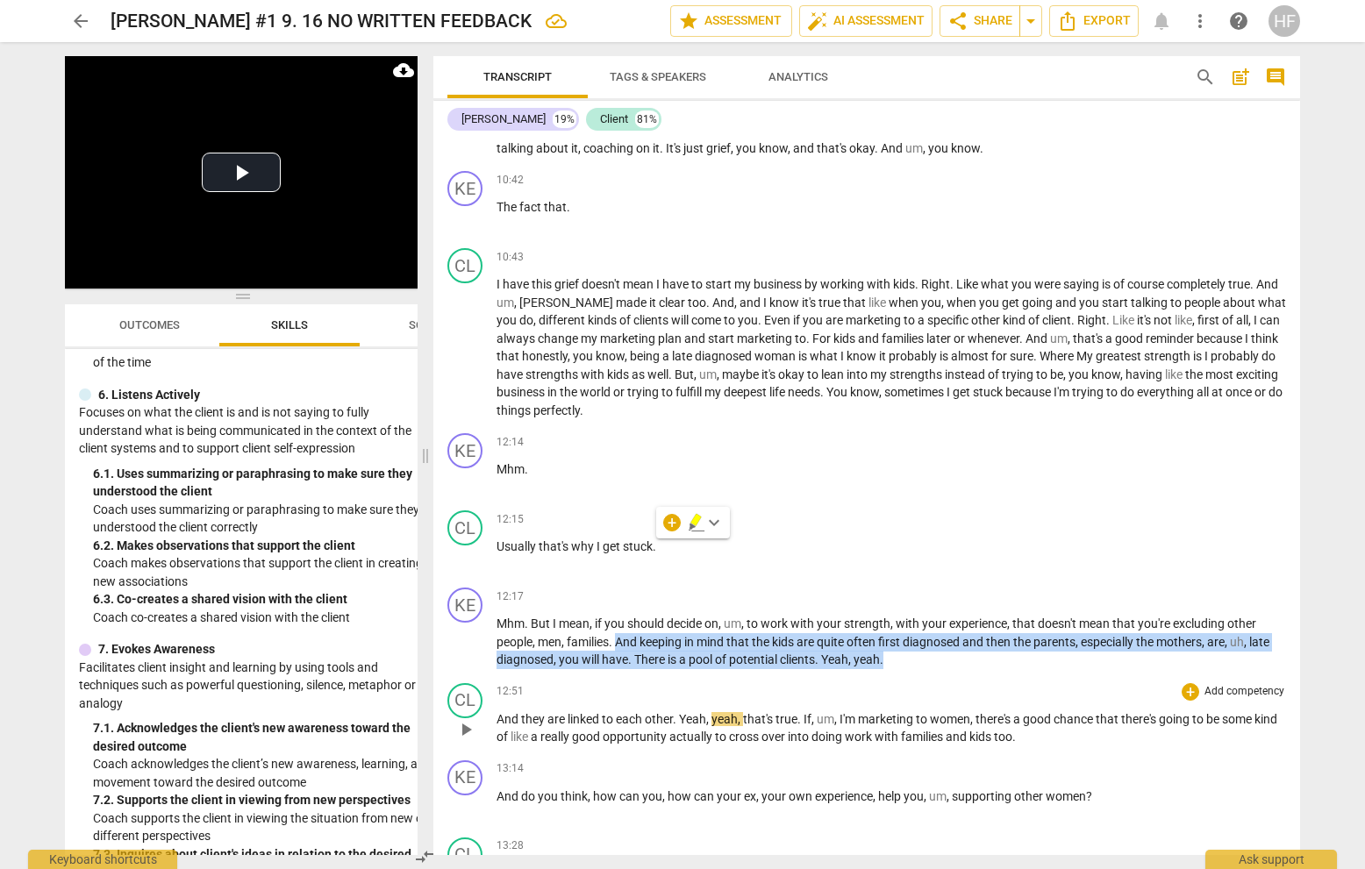
drag, startPoint x: 618, startPoint y: 646, endPoint x: 901, endPoint y: 682, distance: 285.5
click at [901, 659] on div "KE play_arrow pause 00:03 + Add competency keyboard_arrow_right Hi , [PERSON_NA…" at bounding box center [866, 496] width 866 height 717
click at [1023, 659] on p "Mhm . But I mean , if you should decide on , um , to work with your strength , …" at bounding box center [890, 642] width 789 height 54
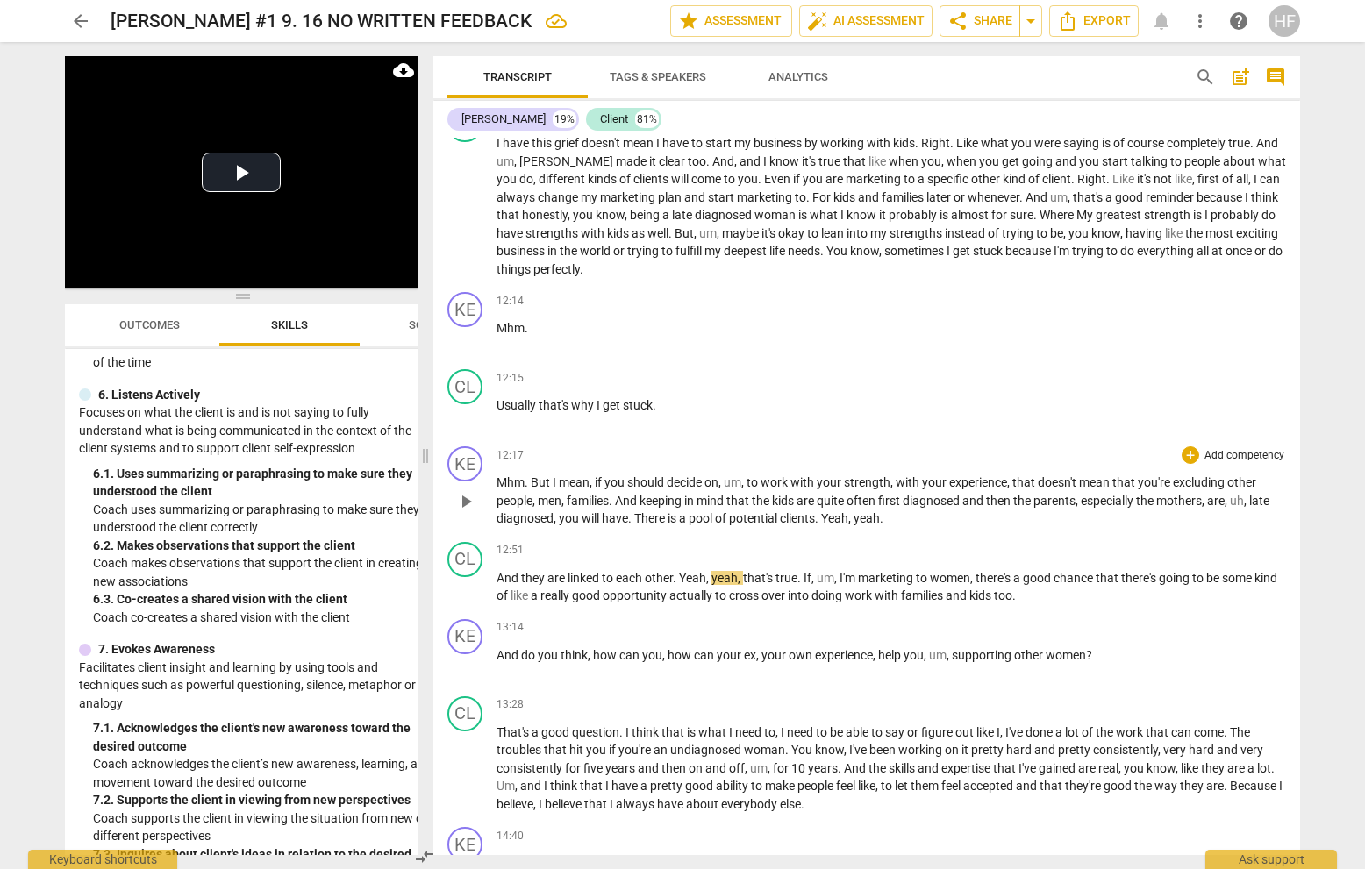
scroll to position [3019, 0]
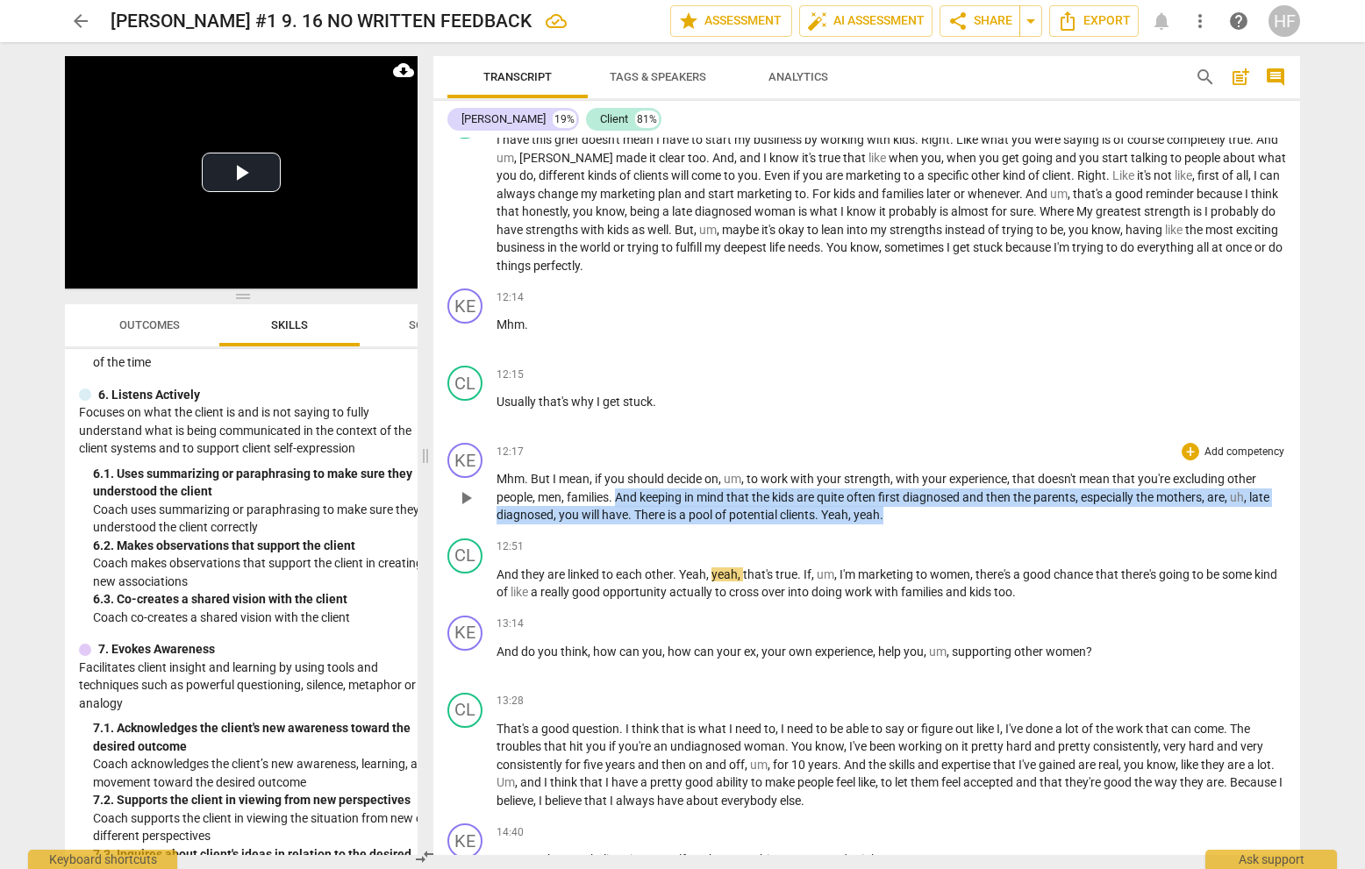
drag, startPoint x: 652, startPoint y: 498, endPoint x: 895, endPoint y: 523, distance: 244.2
click at [895, 523] on div "KE play_arrow pause 12:17 + Add competency keyboard_arrow_right Mhm . But I mea…" at bounding box center [866, 484] width 866 height 96
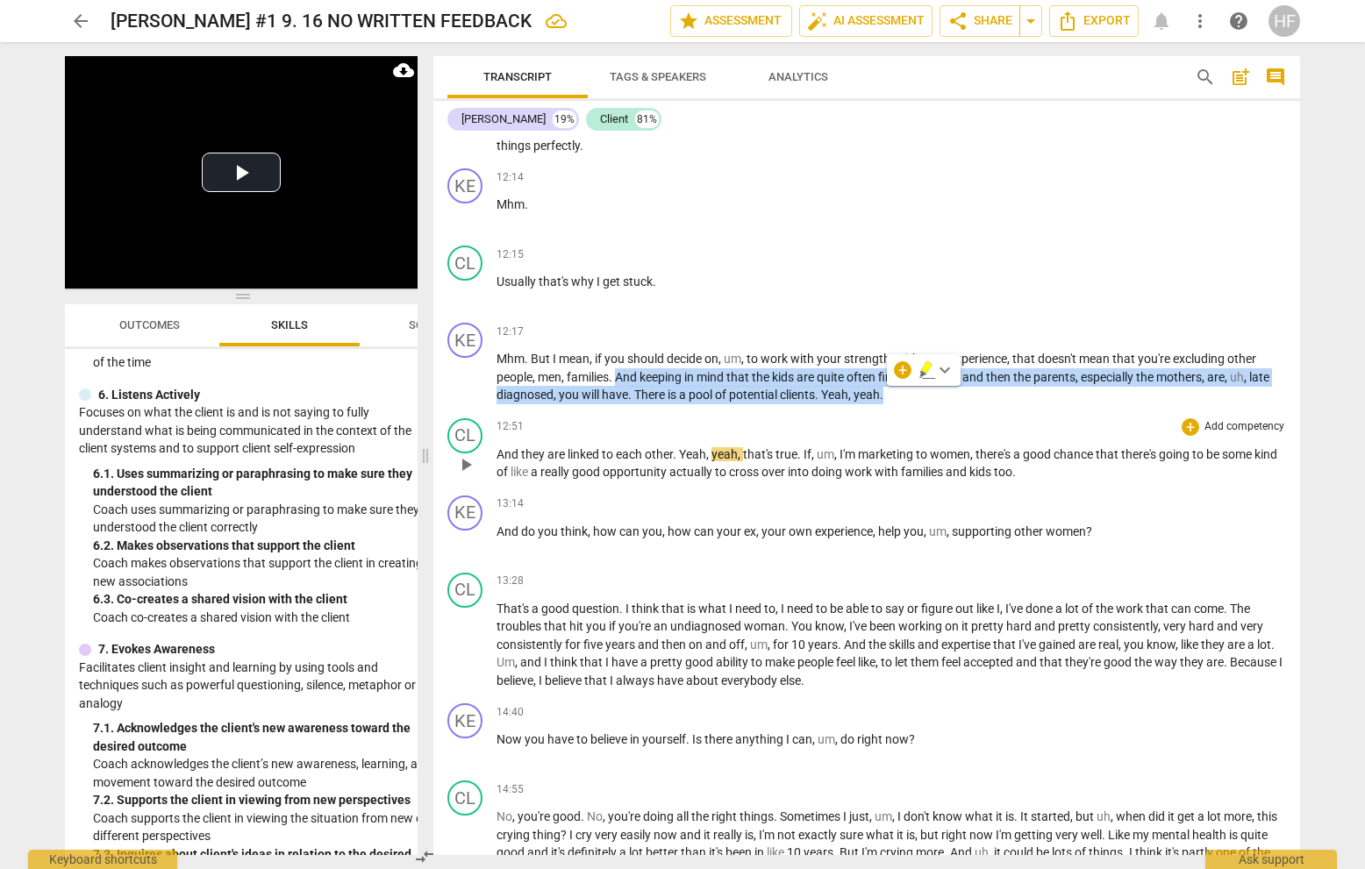
scroll to position [0, 0]
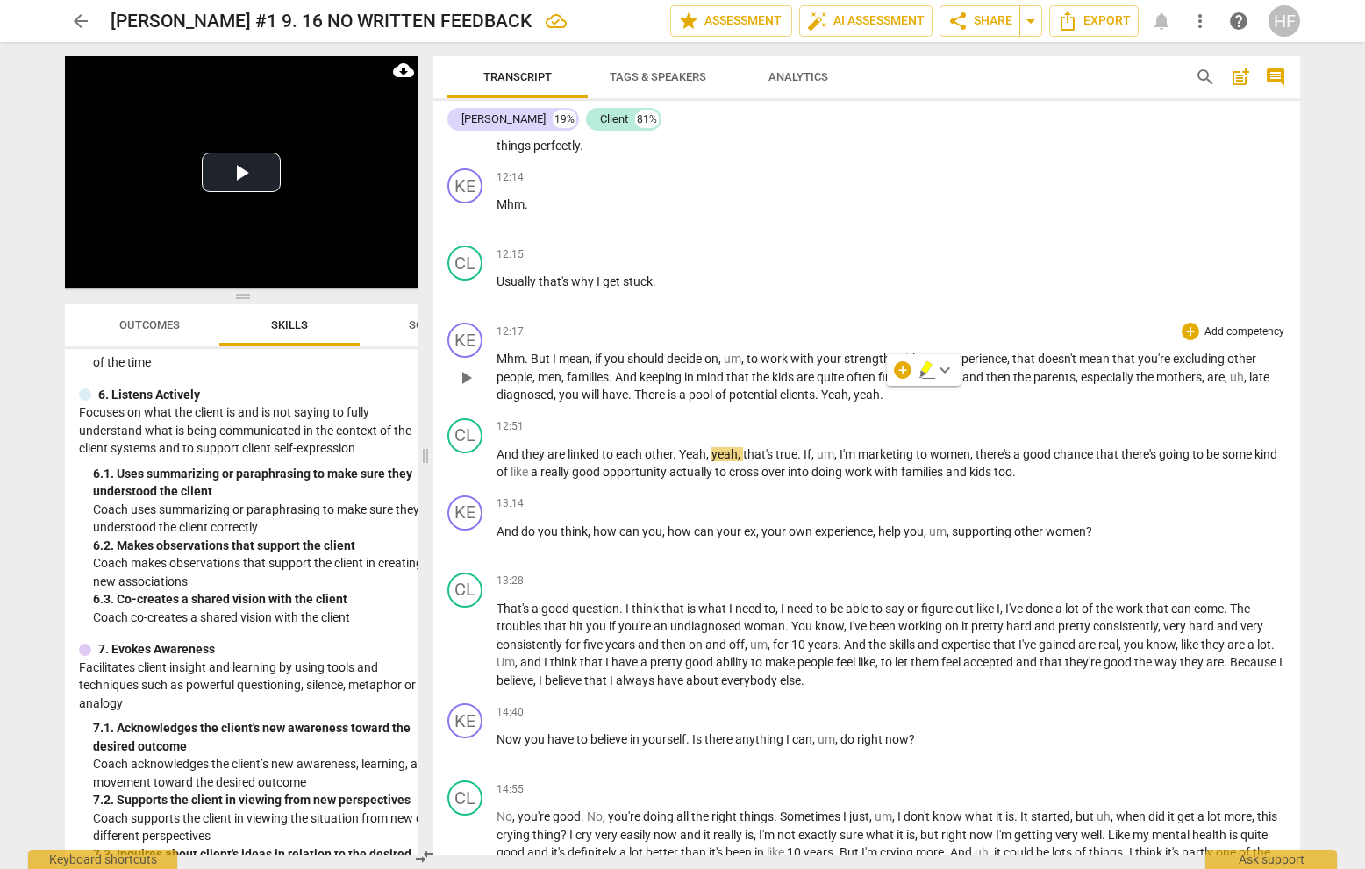
click at [746, 364] on span "," at bounding box center [743, 359] width 5 height 14
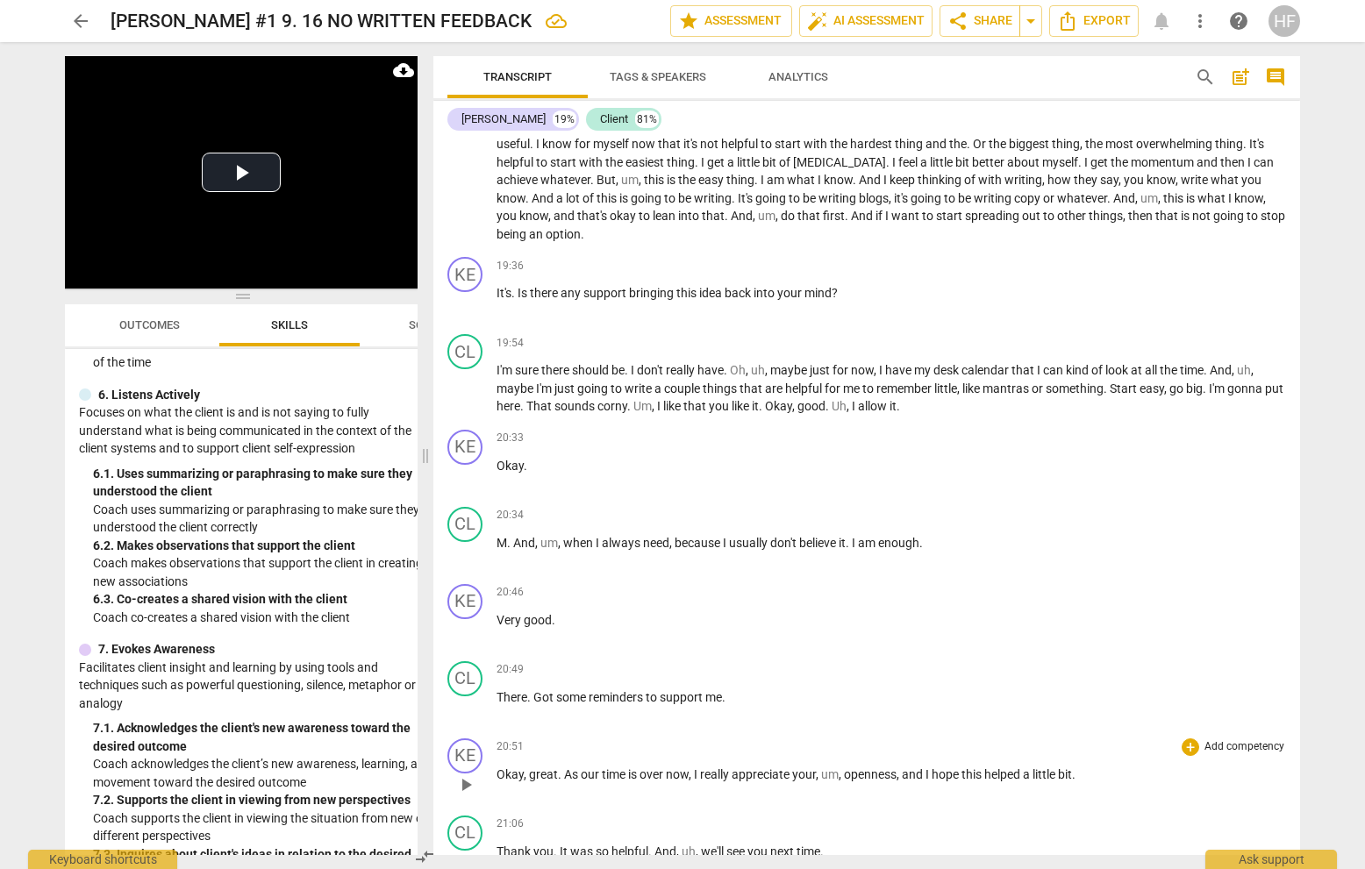
scroll to position [4254, 0]
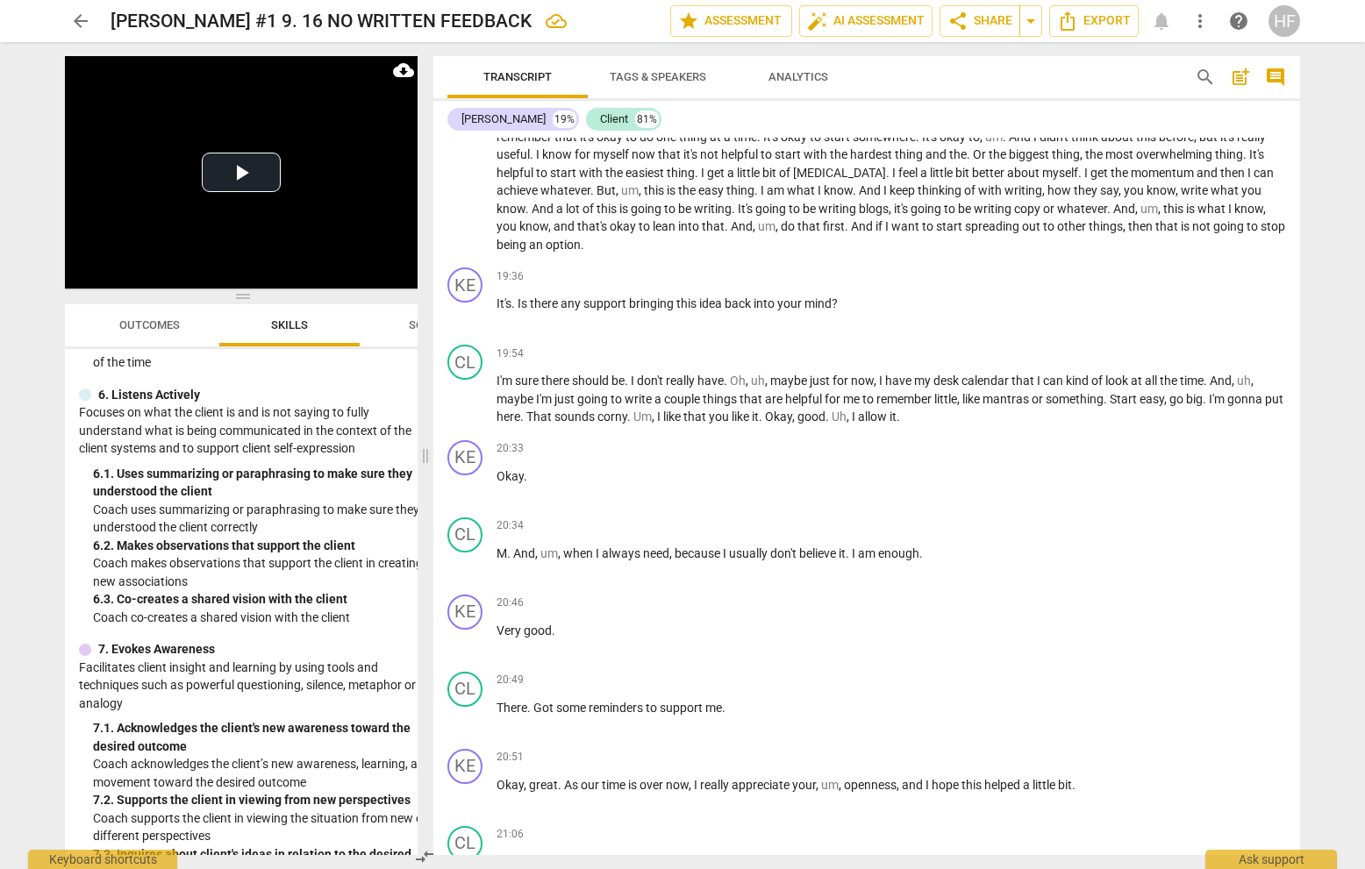
click at [81, 28] on span "arrow_back" at bounding box center [80, 21] width 21 height 21
